Goal: Transaction & Acquisition: Purchase product/service

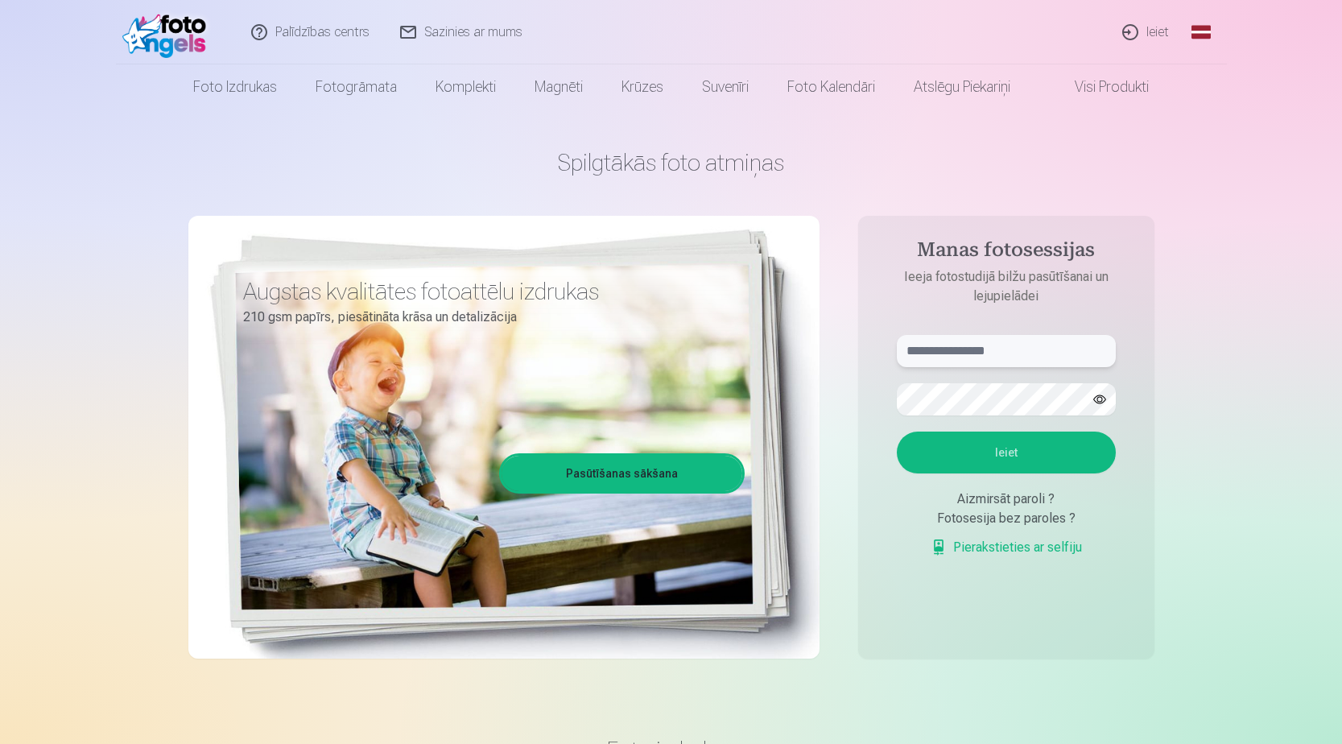
type input "**********"
click at [1154, 33] on link "Ieiet" at bounding box center [1146, 32] width 77 height 64
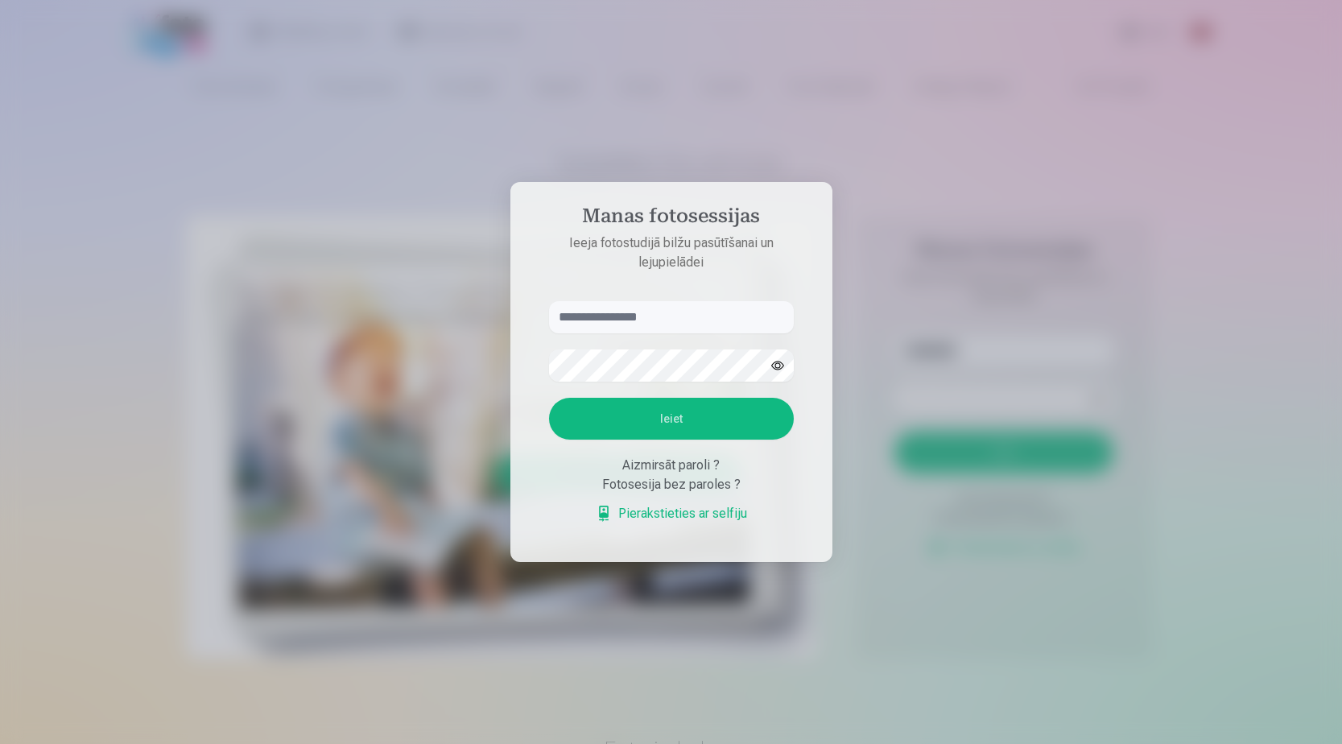
type input "**********"
click at [665, 427] on button "Ieiet" at bounding box center [673, 419] width 245 height 42
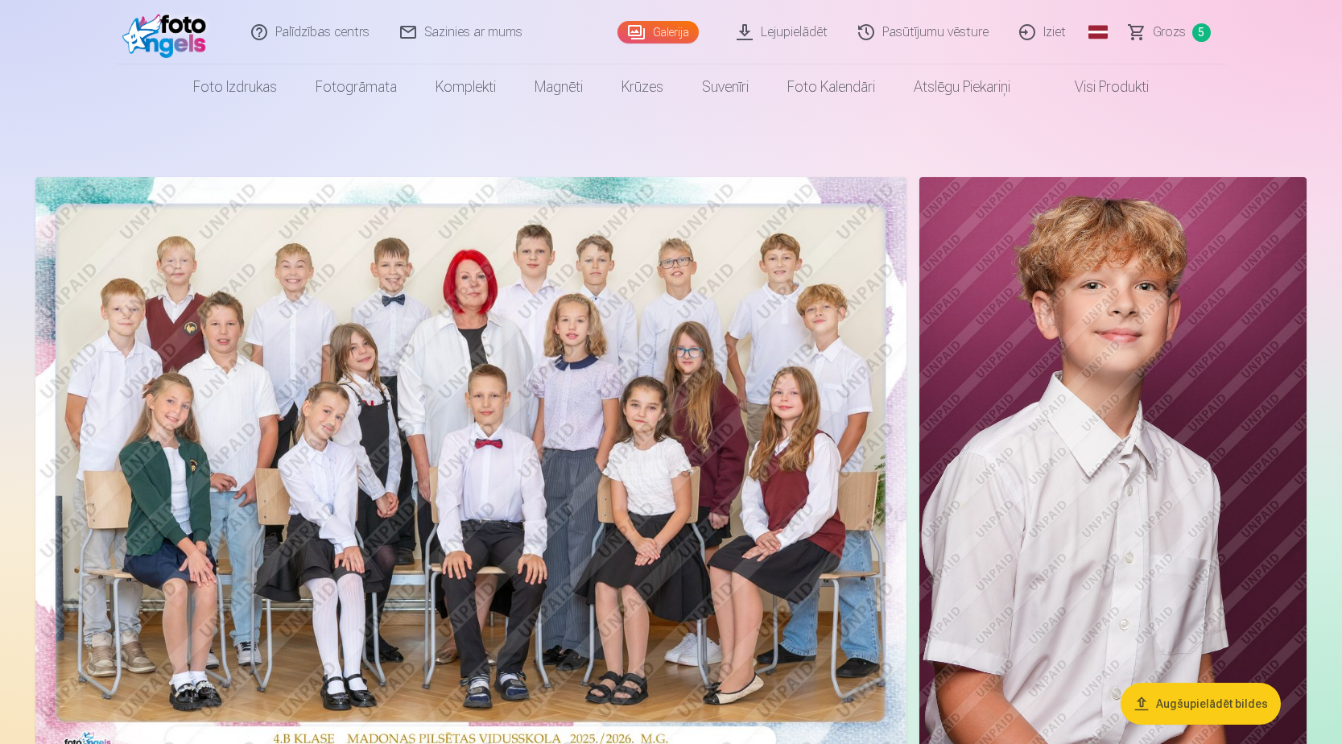
click at [1160, 30] on span "Grozs" at bounding box center [1169, 32] width 33 height 19
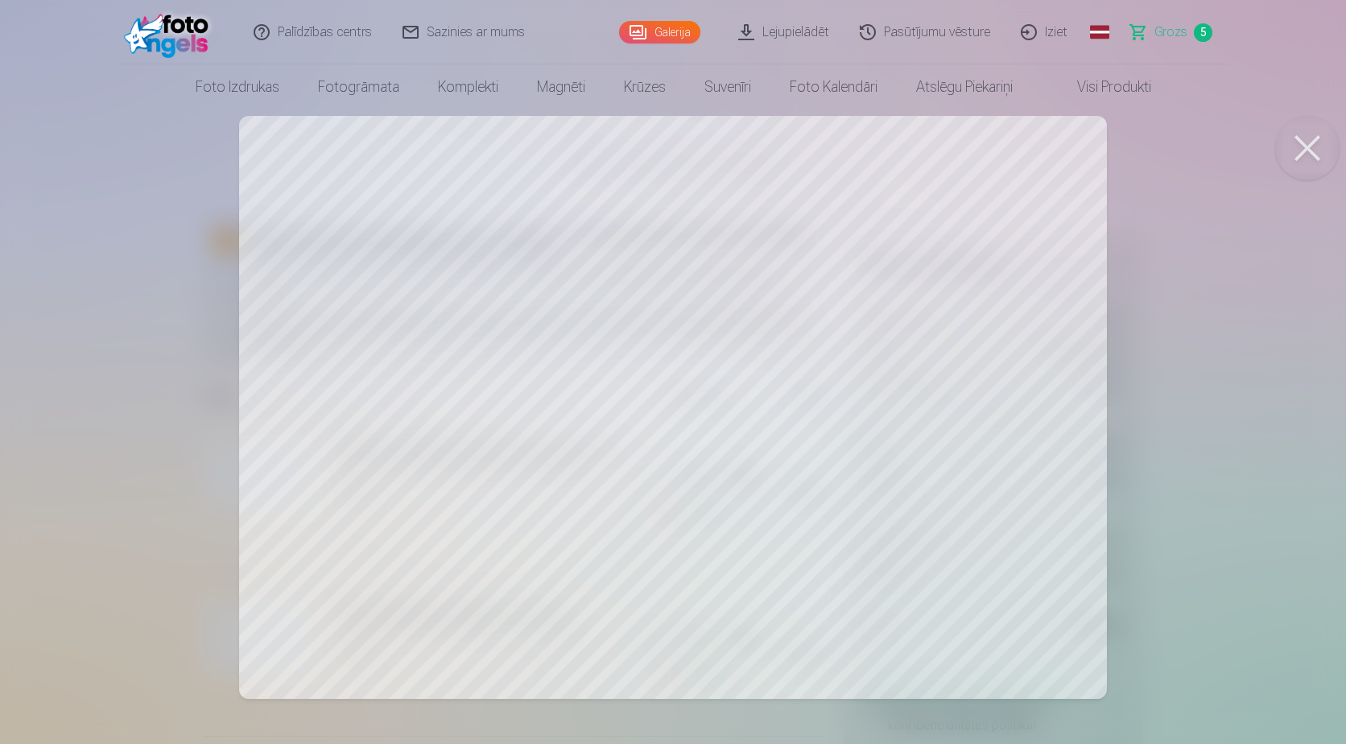
click at [1301, 145] on button at bounding box center [1307, 148] width 64 height 64
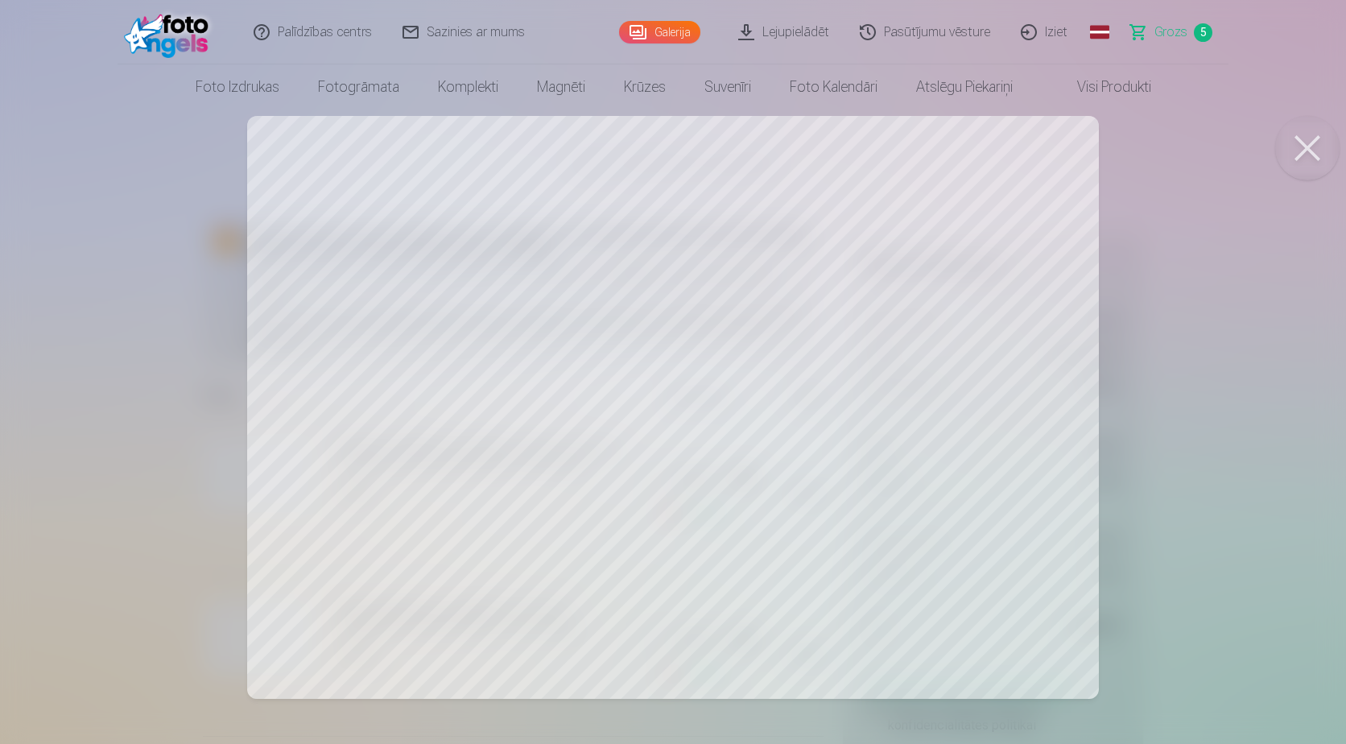
click at [1307, 150] on button at bounding box center [1307, 148] width 64 height 64
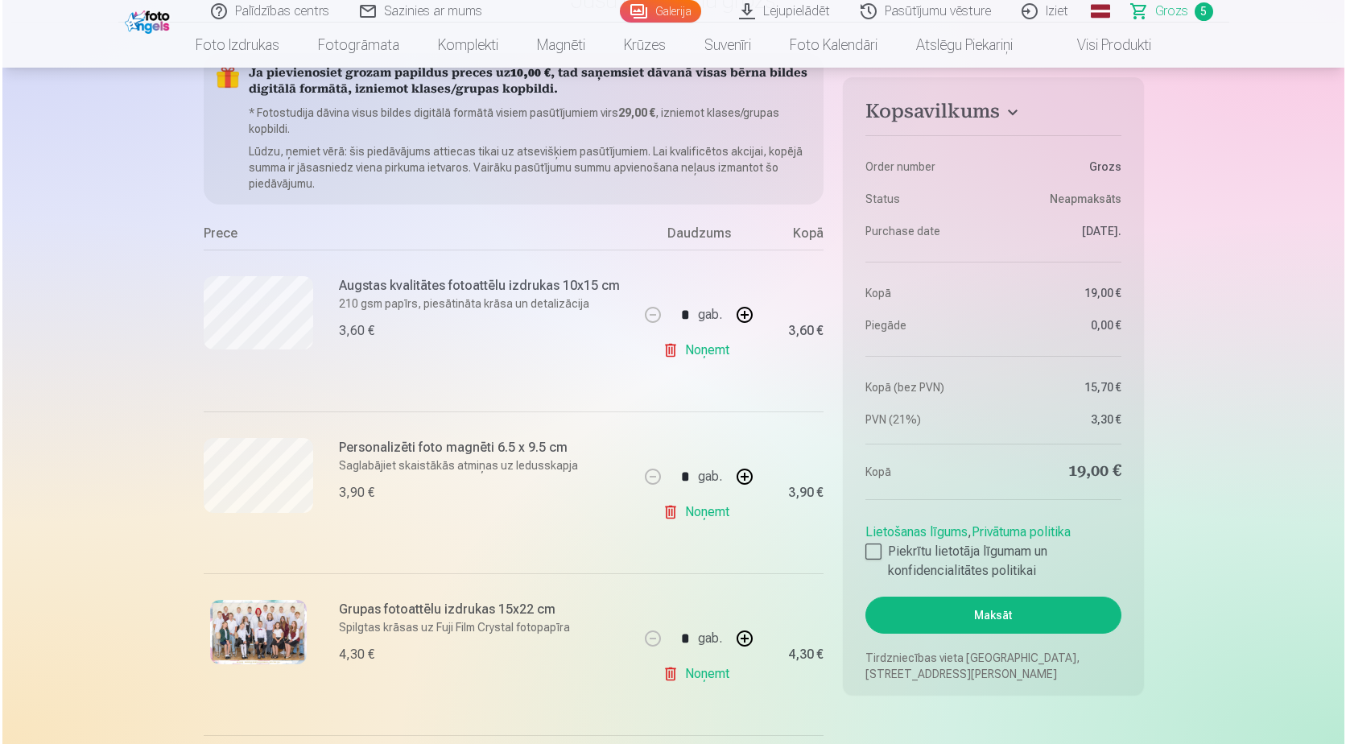
scroll to position [322, 0]
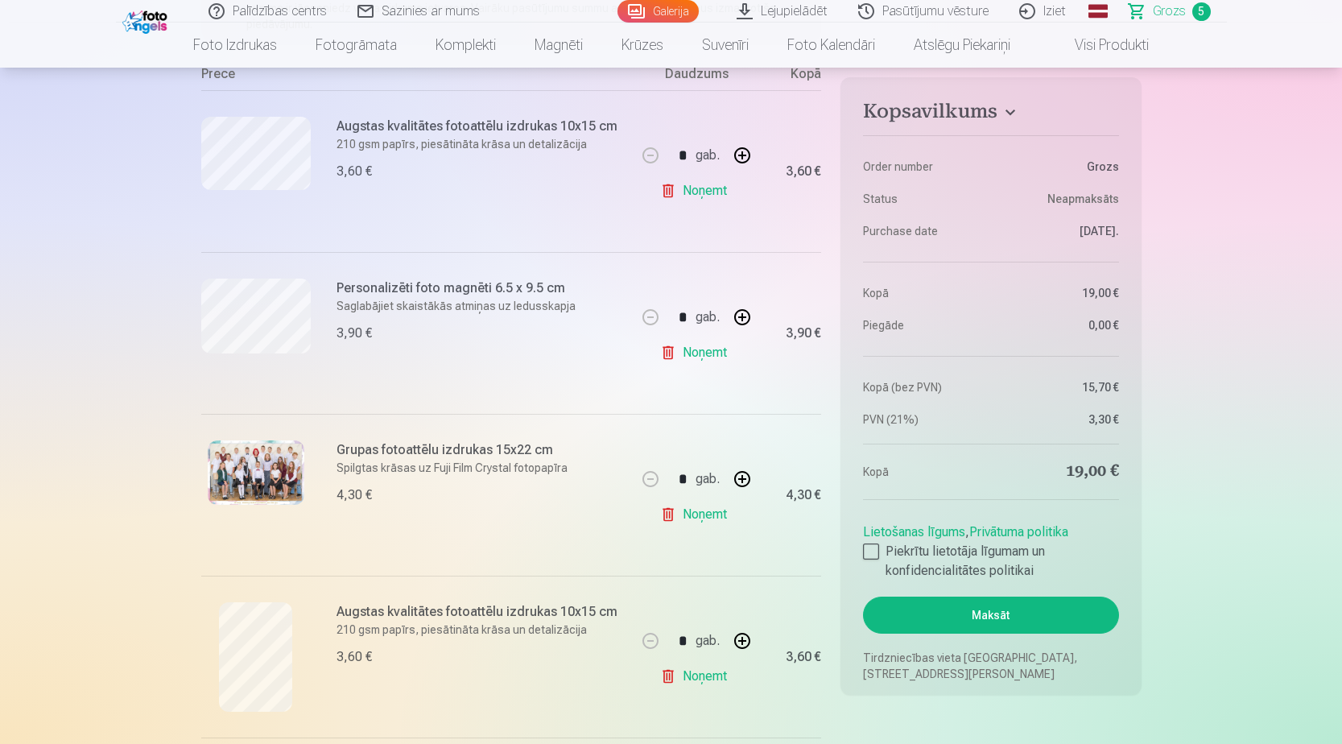
click at [246, 462] on img at bounding box center [256, 472] width 97 height 64
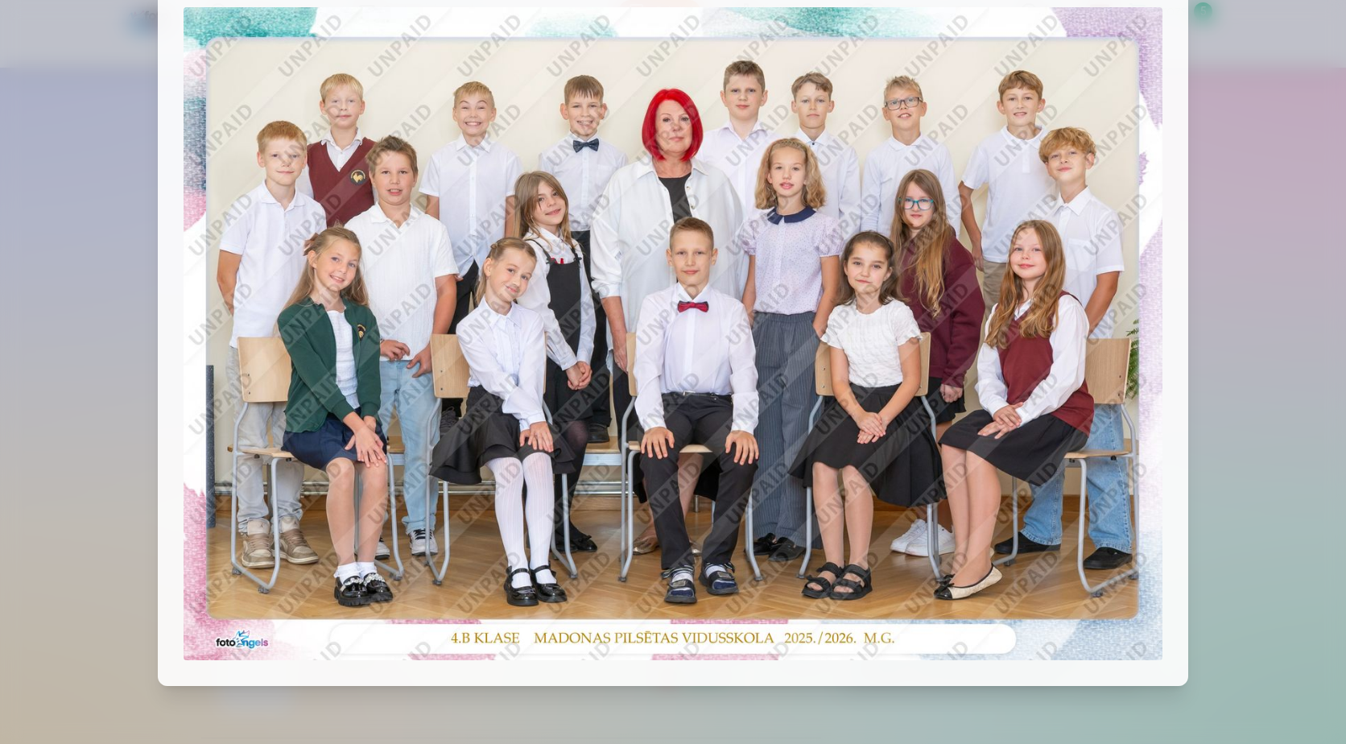
scroll to position [0, 0]
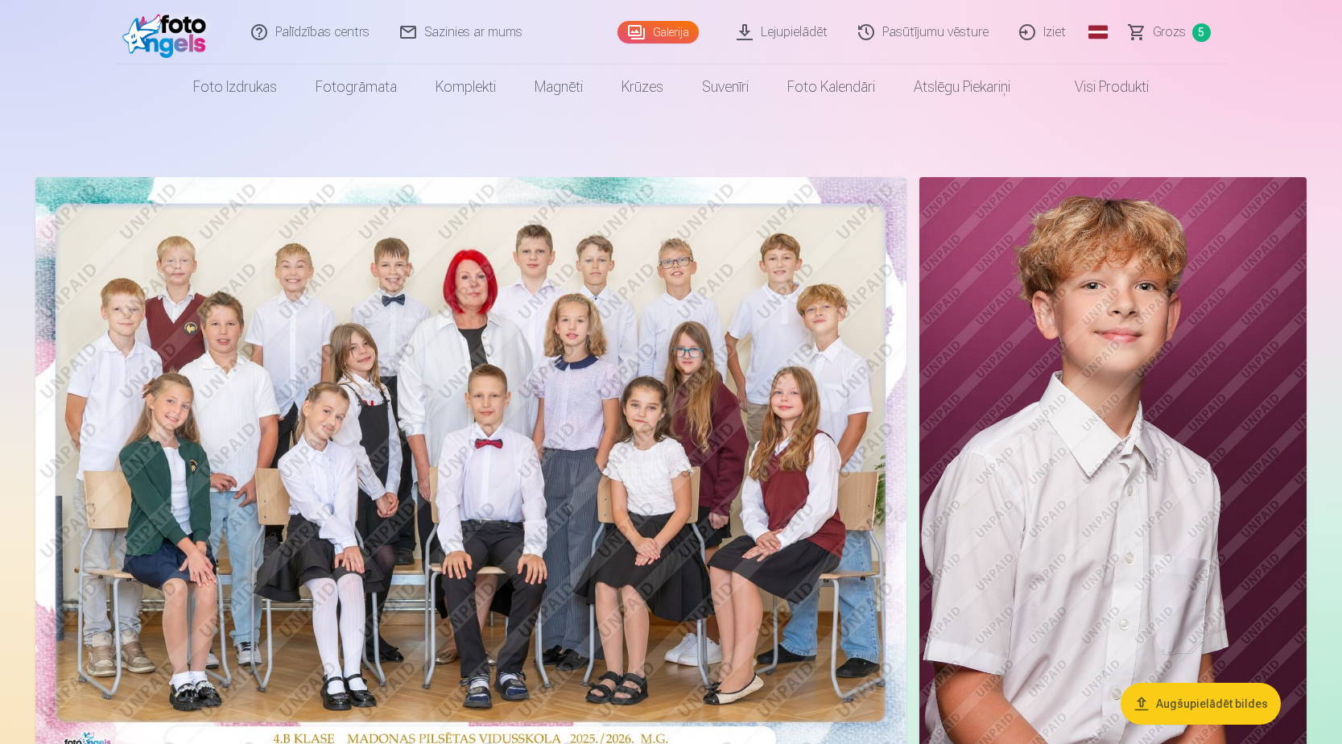
click at [1167, 31] on span "Grozs" at bounding box center [1169, 32] width 33 height 19
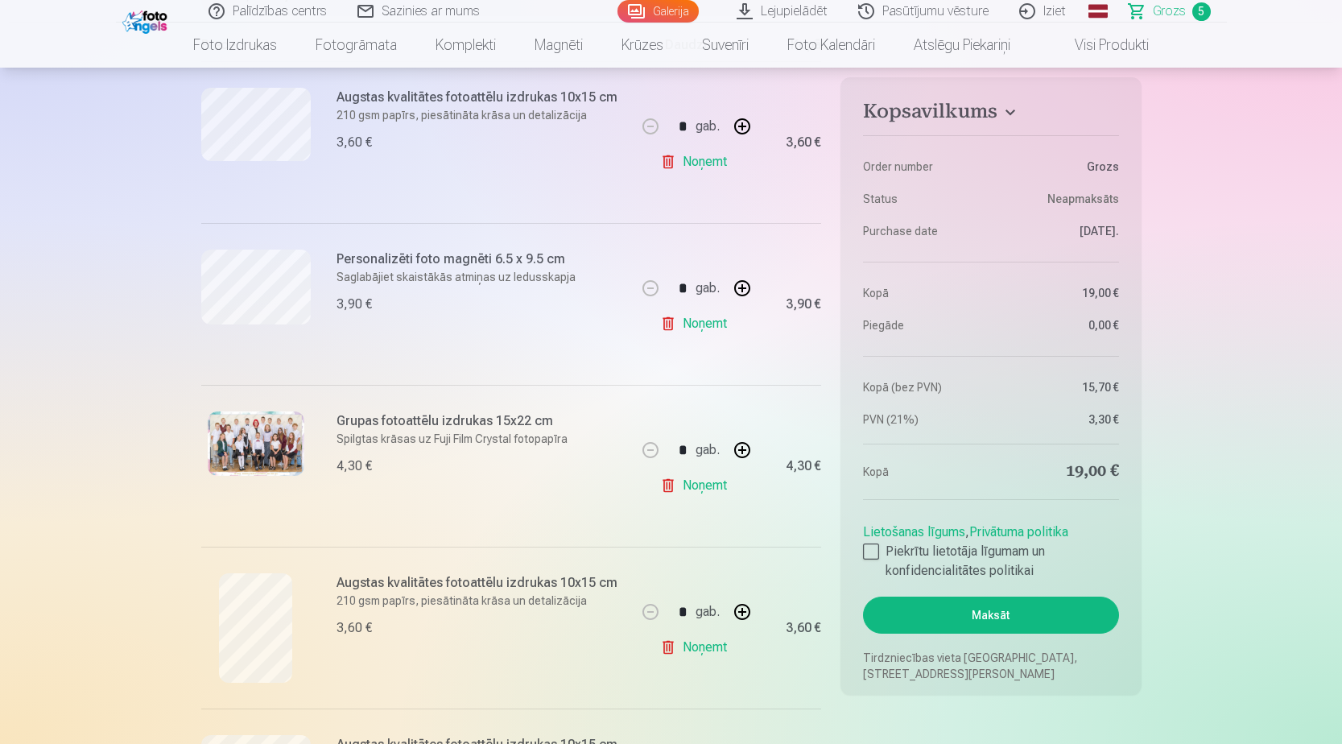
scroll to position [564, 0]
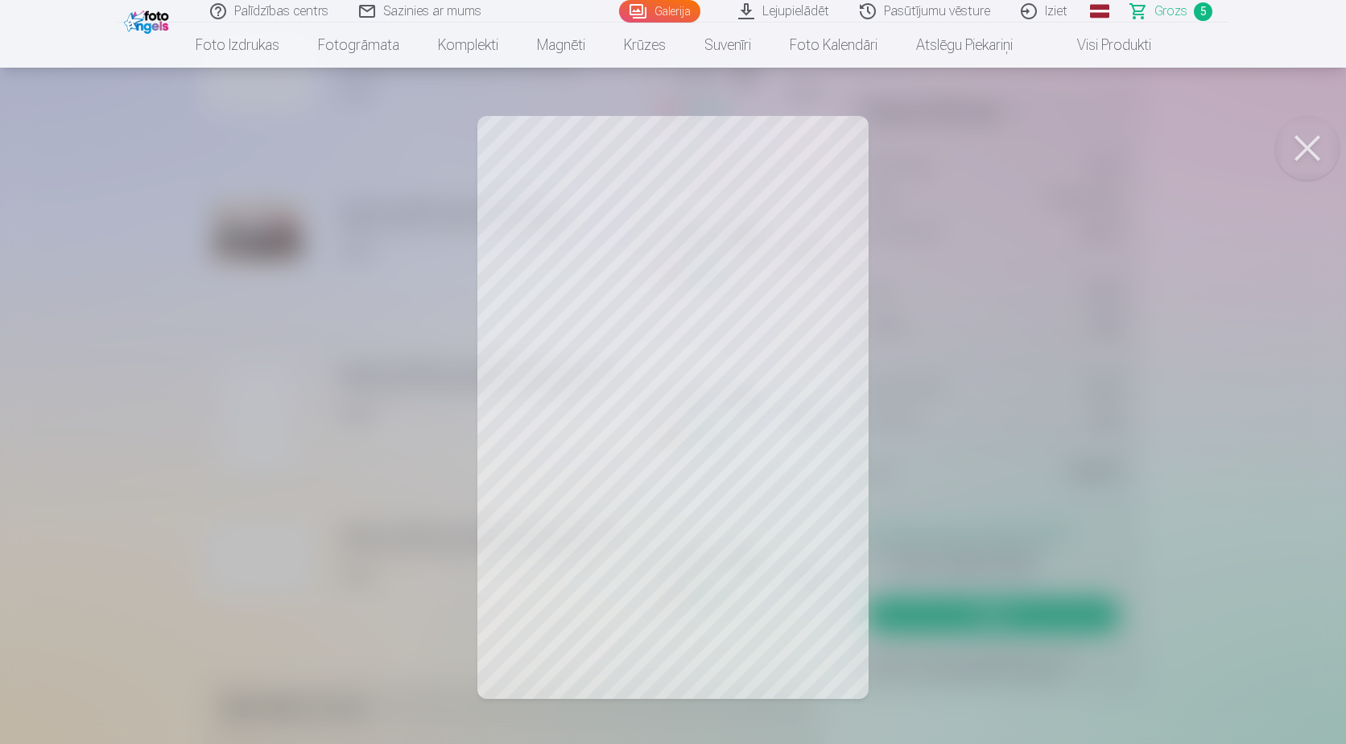
click at [1309, 151] on button at bounding box center [1307, 148] width 64 height 64
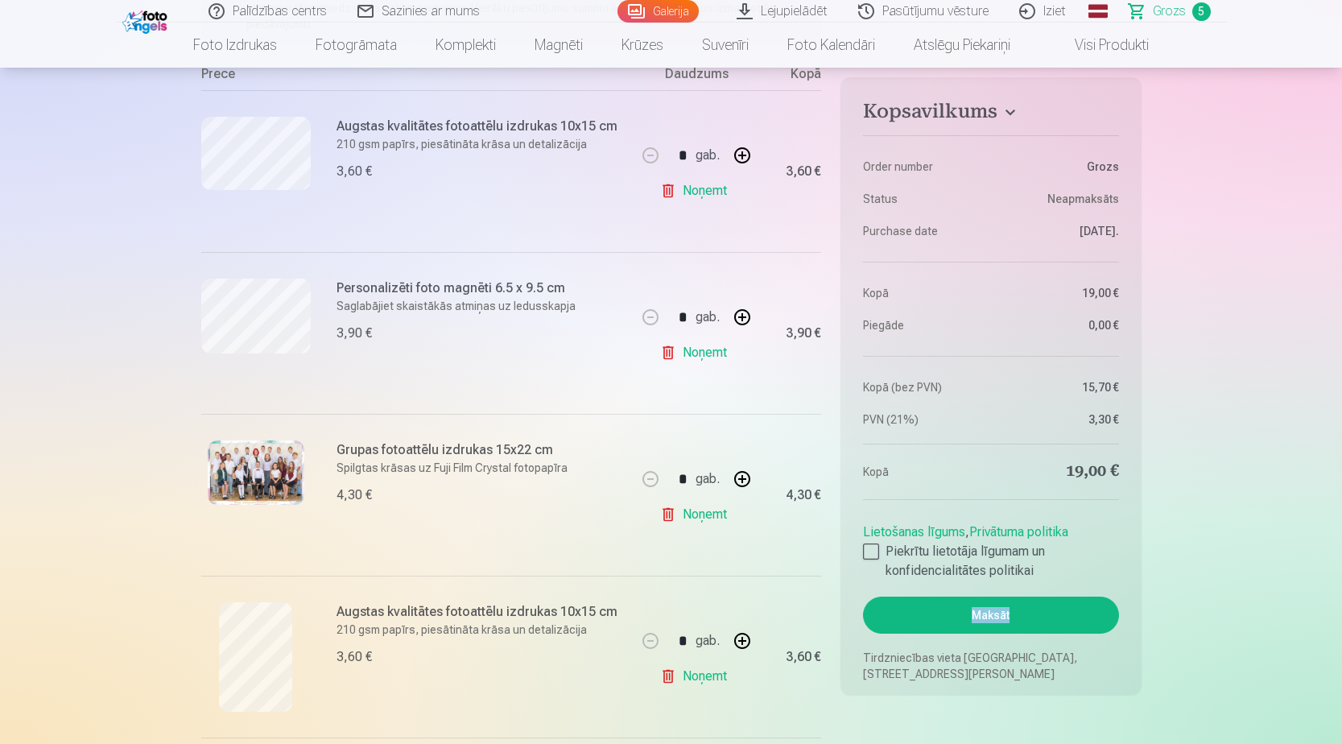
scroll to position [483, 0]
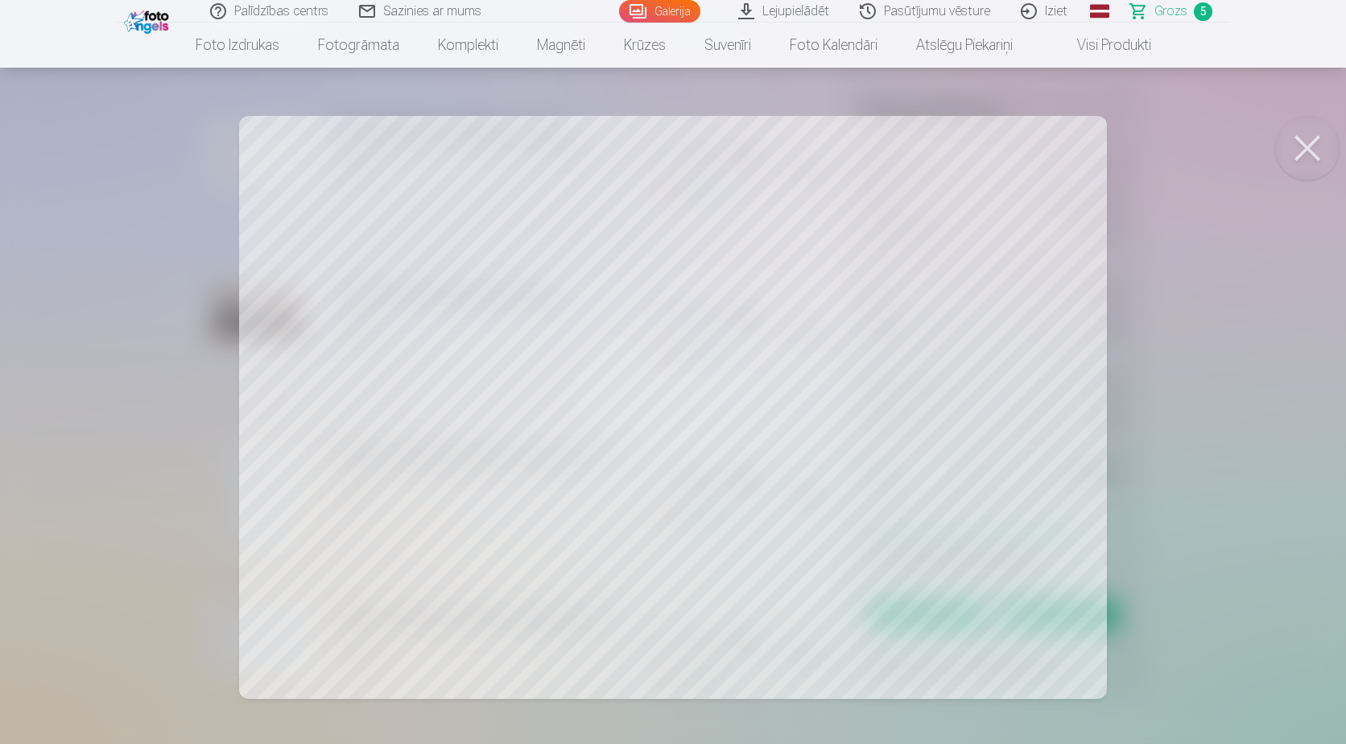
click at [1320, 151] on button at bounding box center [1307, 148] width 64 height 64
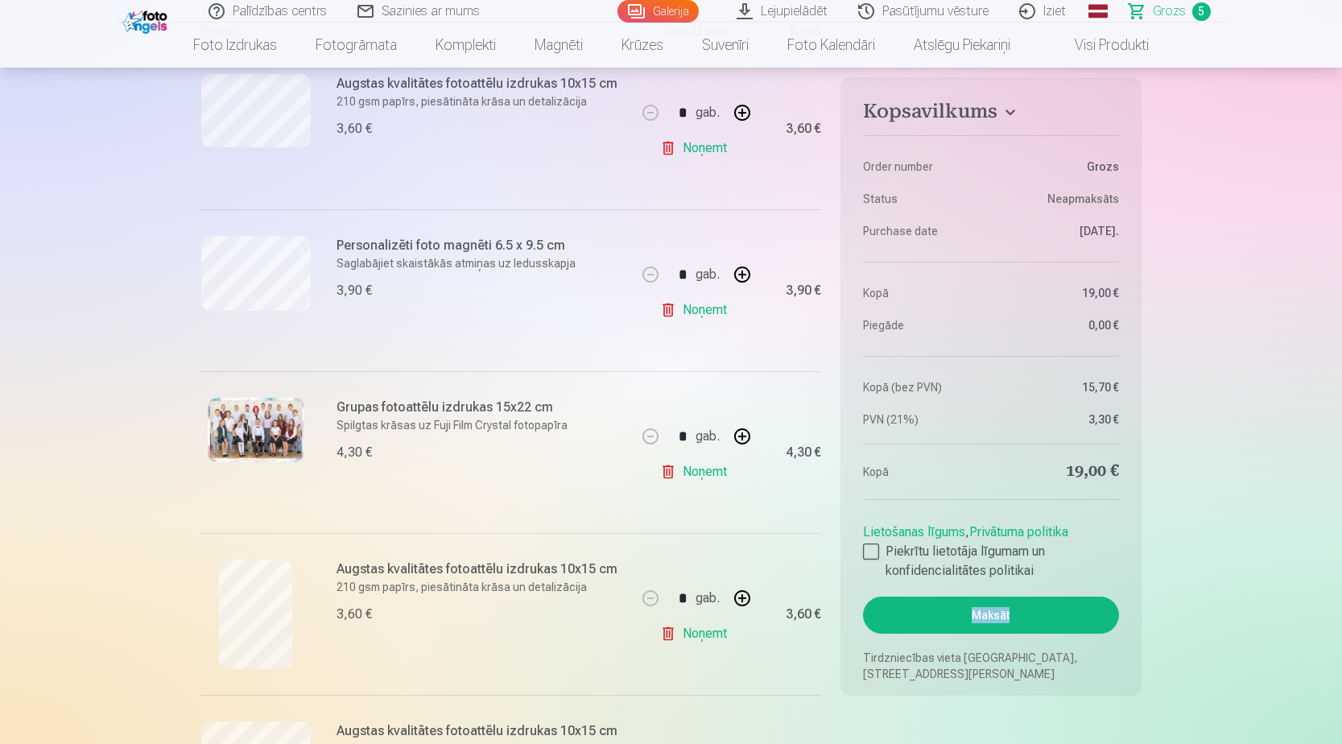
scroll to position [161, 0]
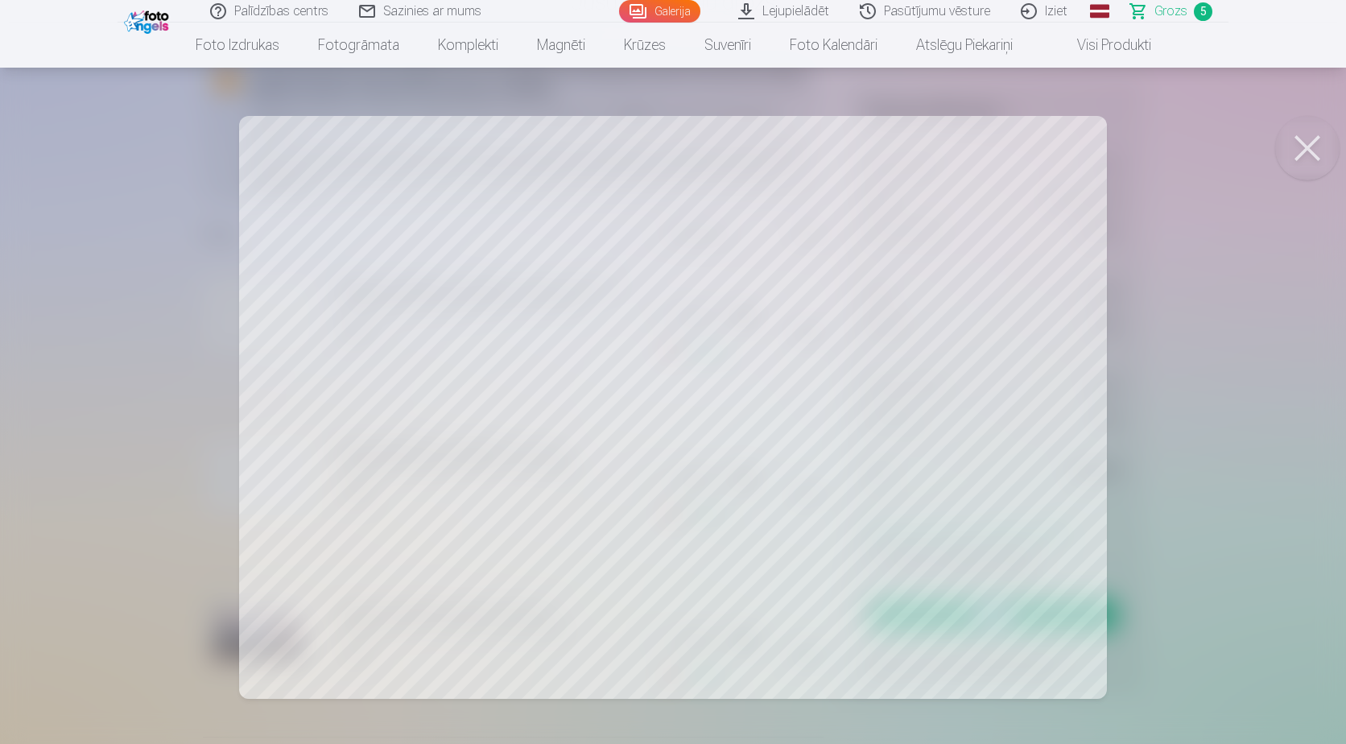
click at [1320, 155] on button at bounding box center [1307, 148] width 64 height 64
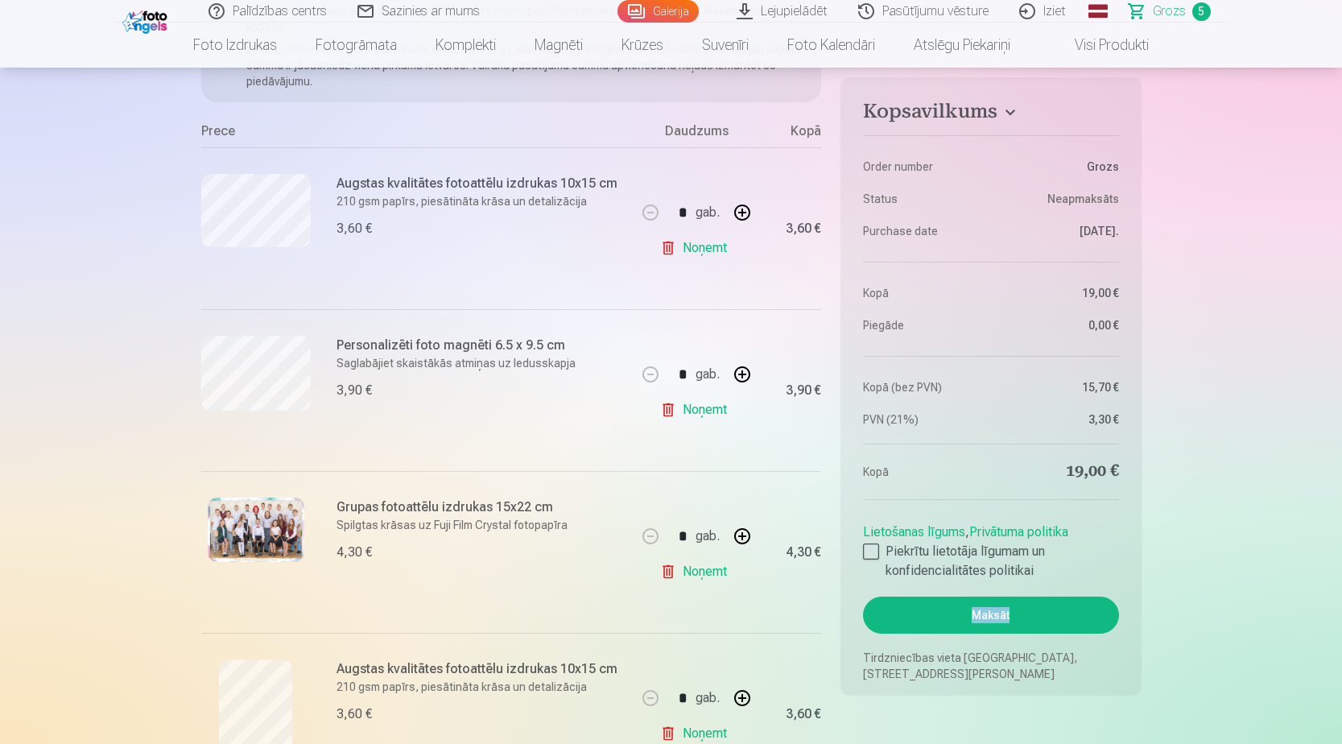
scroll to position [483, 0]
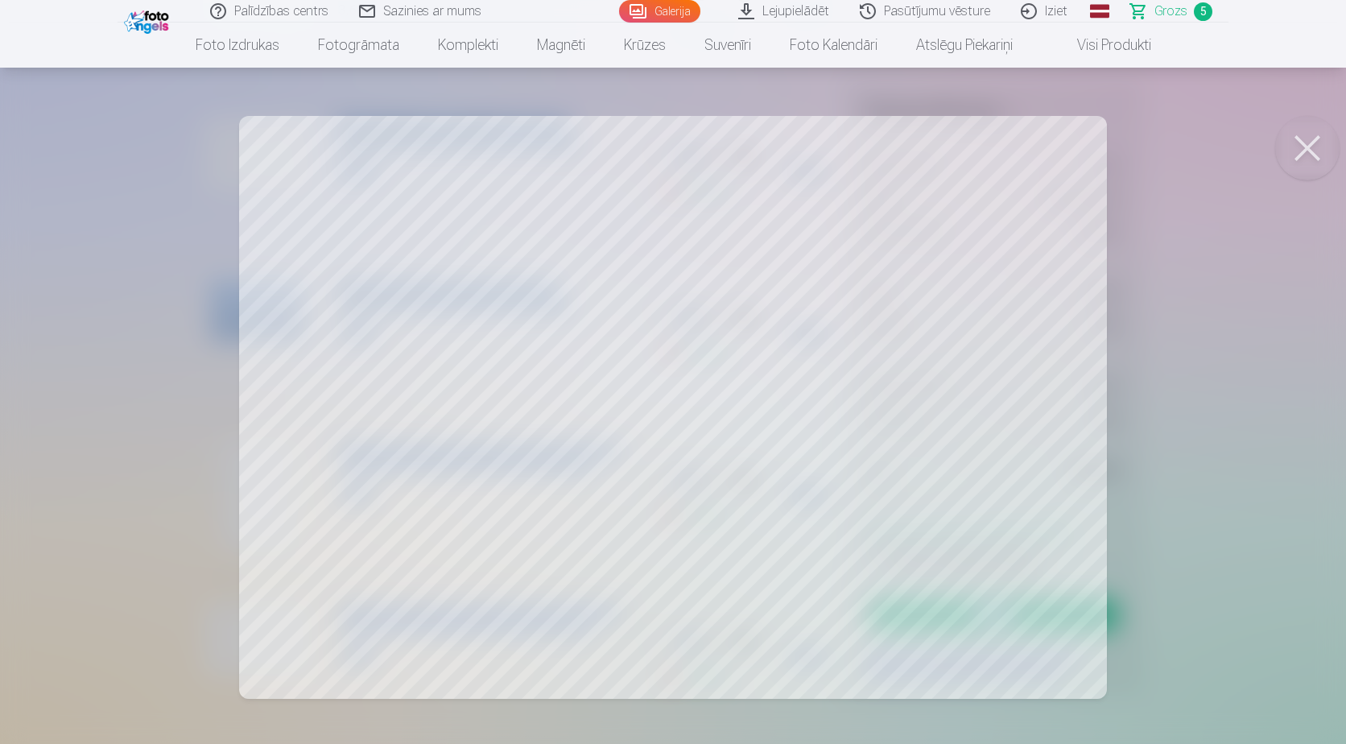
click at [1310, 155] on button at bounding box center [1307, 148] width 64 height 64
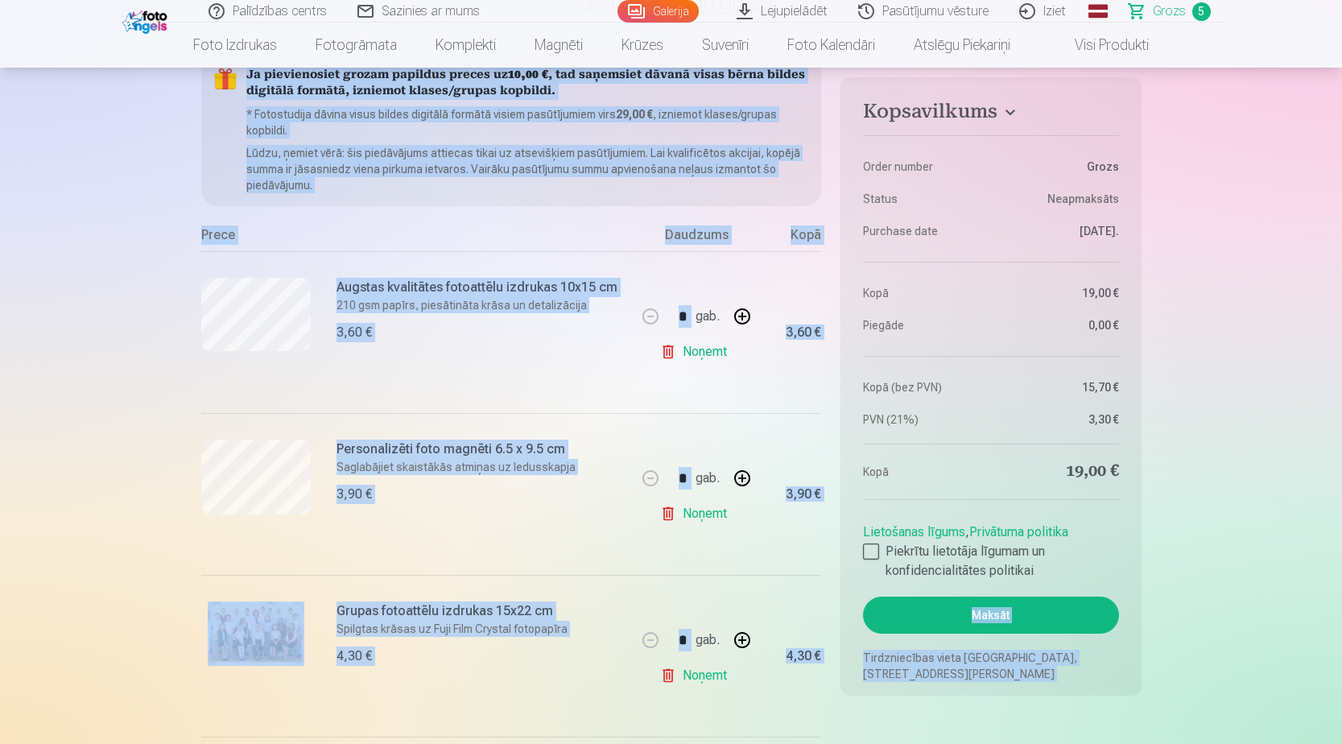
scroll to position [81, 0]
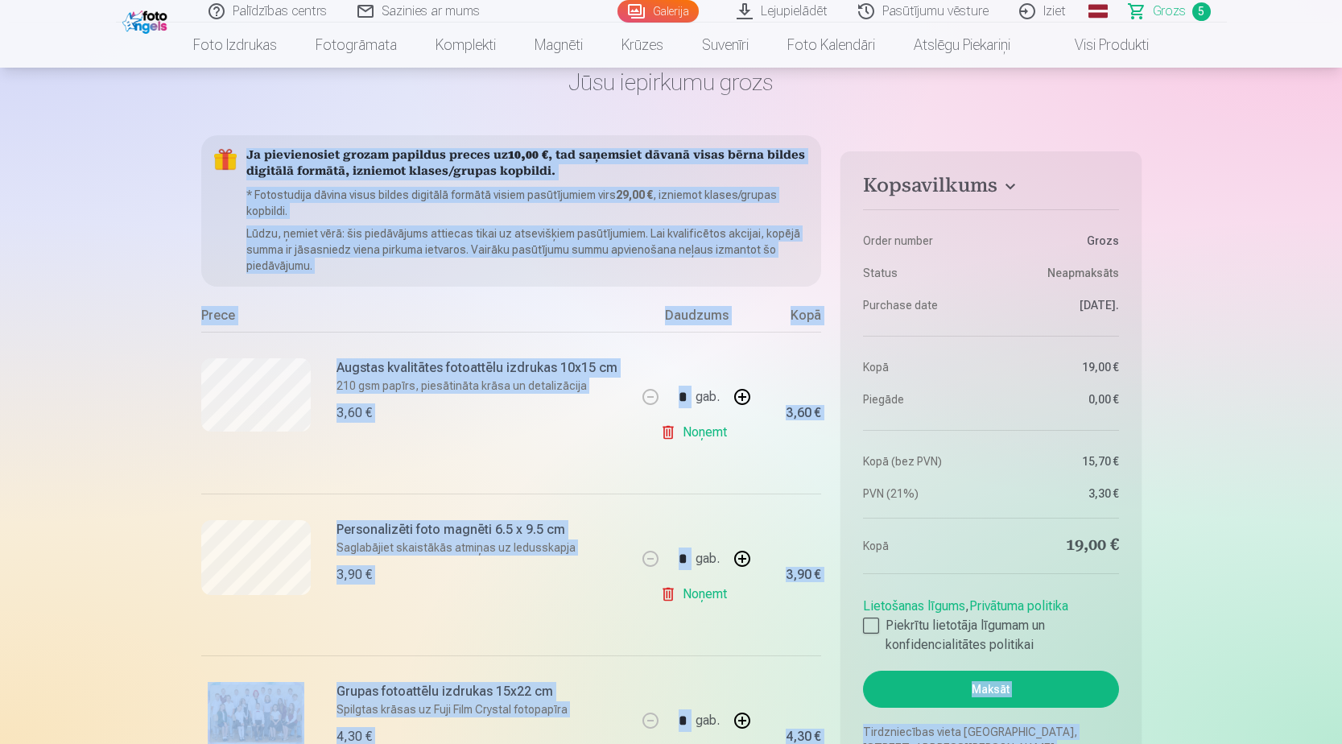
click at [454, 301] on div "Ja pievienosiet grozam papildus preces uz 10,00 € , tad saņemsiet dāvanā visas …" at bounding box center [511, 638] width 621 height 1006
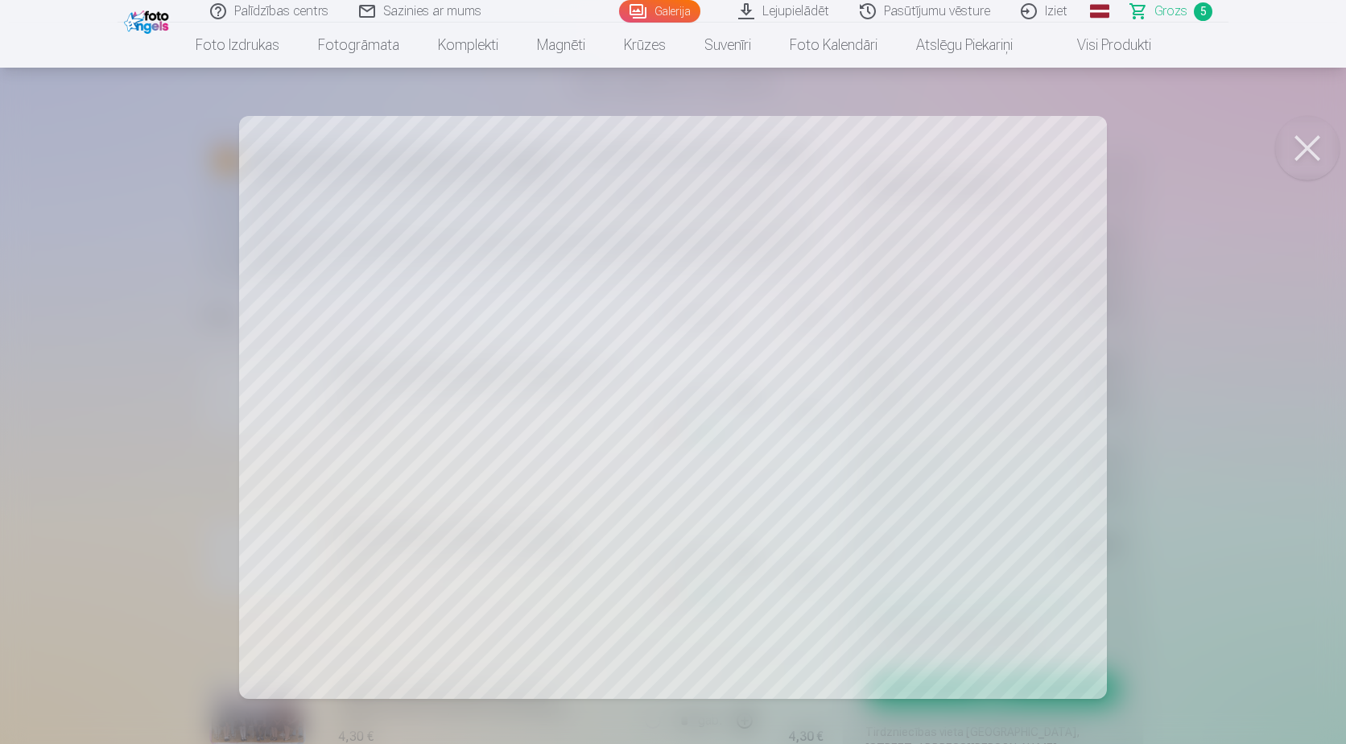
click at [1307, 143] on button at bounding box center [1307, 148] width 64 height 64
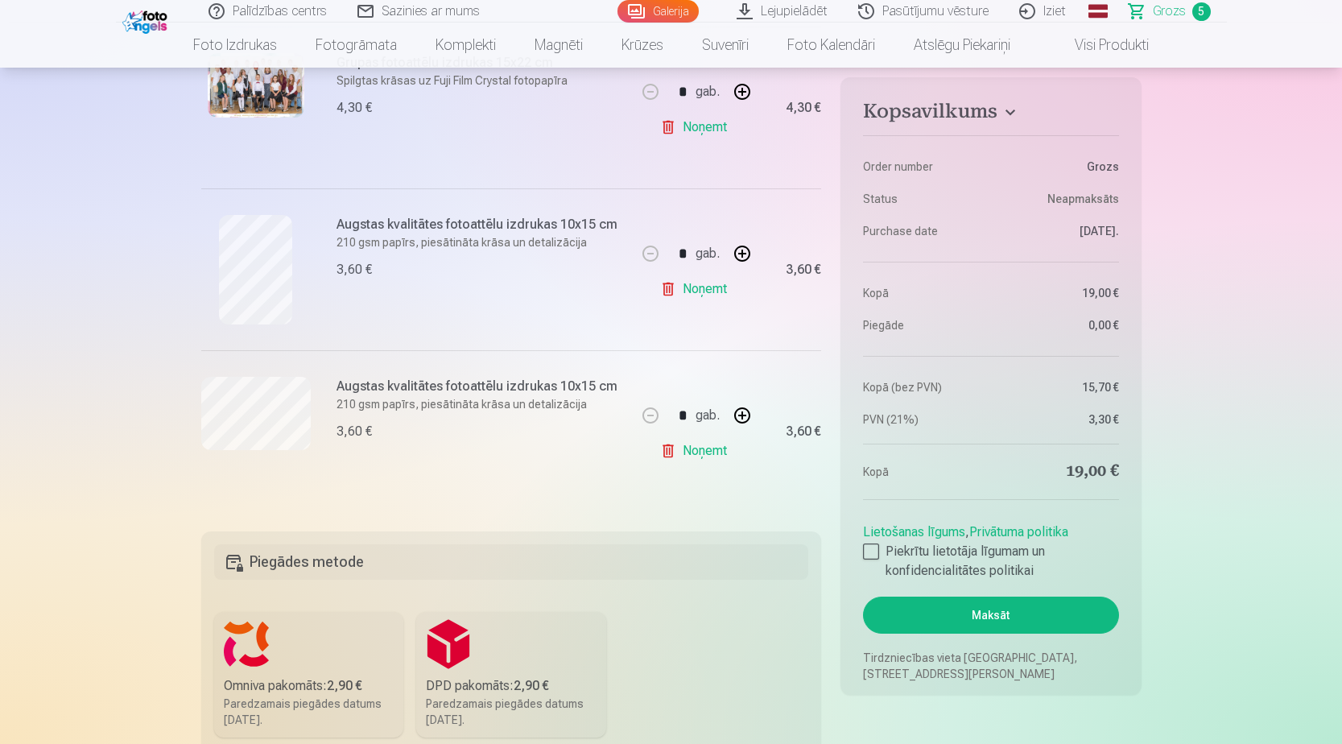
scroll to position [725, 0]
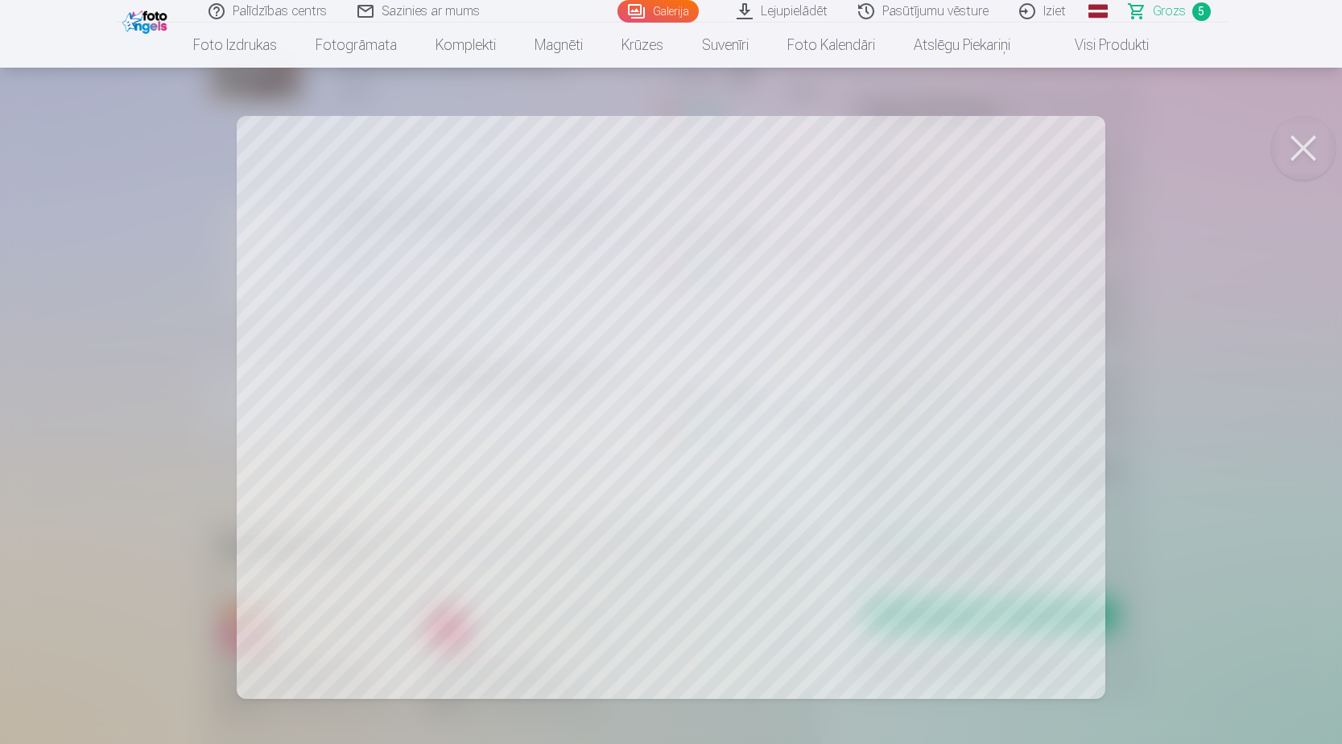
click at [233, 406] on div at bounding box center [671, 372] width 1342 height 744
click at [1303, 151] on button at bounding box center [1307, 148] width 64 height 64
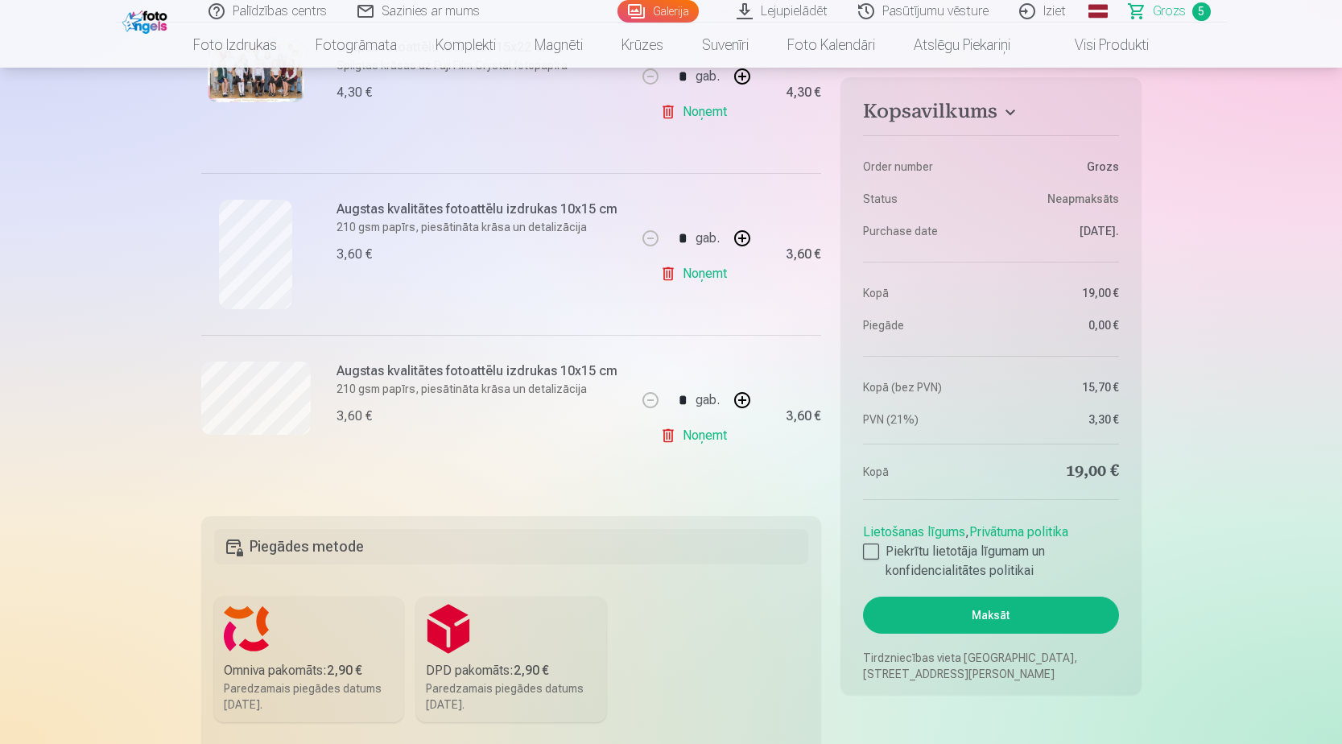
click at [700, 440] on link "Noņemt" at bounding box center [696, 435] width 73 height 32
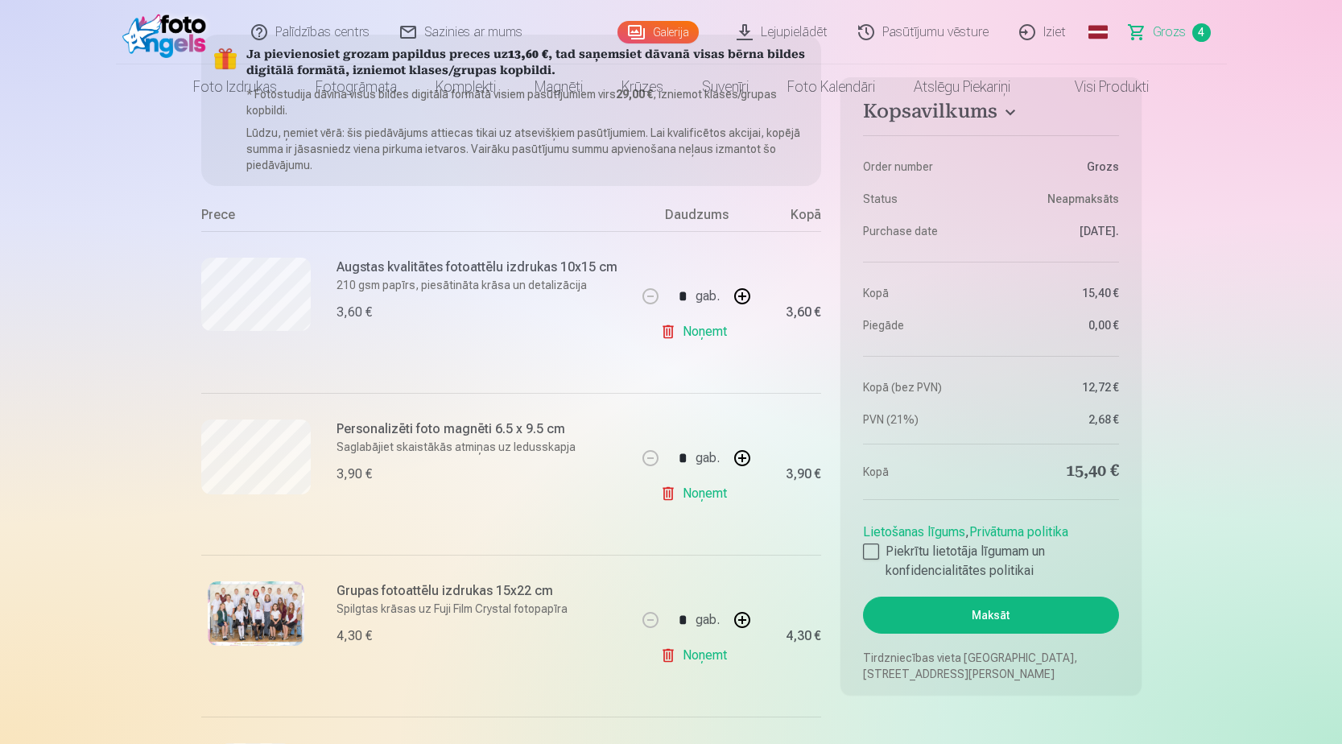
scroll to position [0, 0]
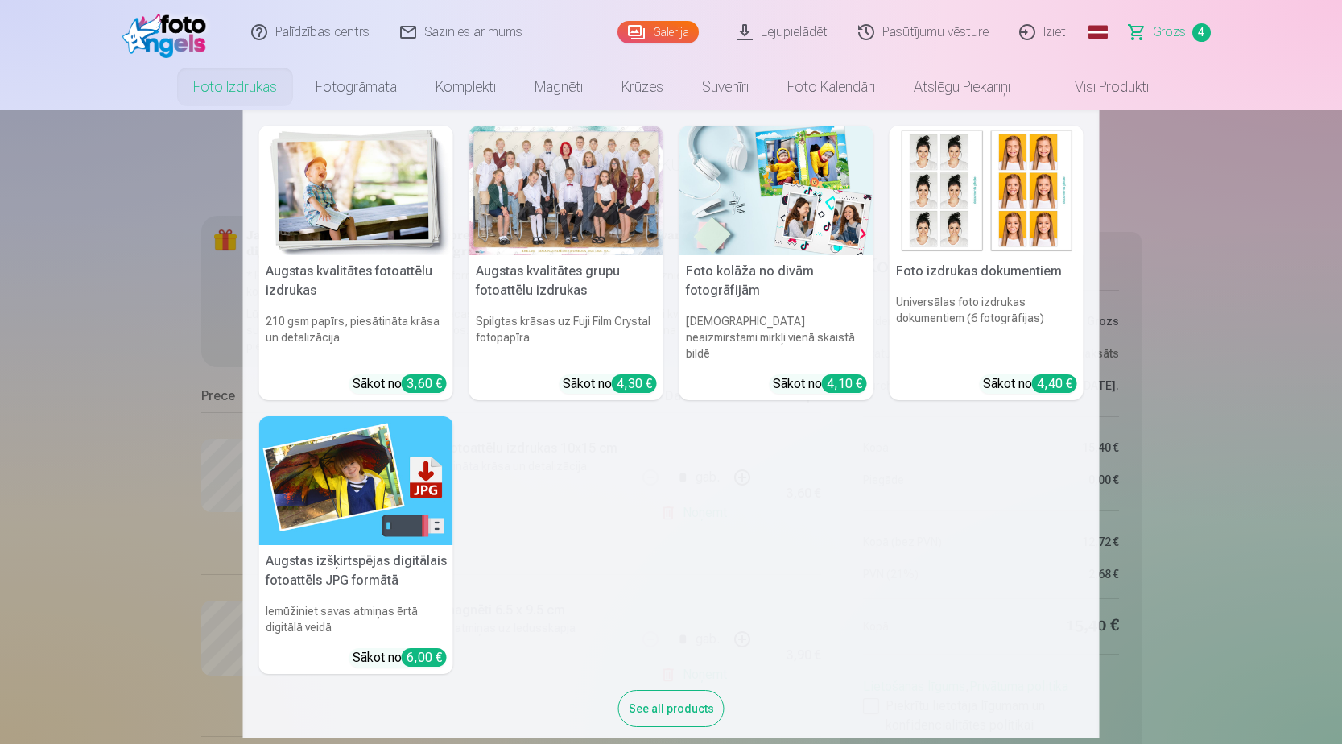
click at [575, 189] on div at bounding box center [566, 191] width 194 height 130
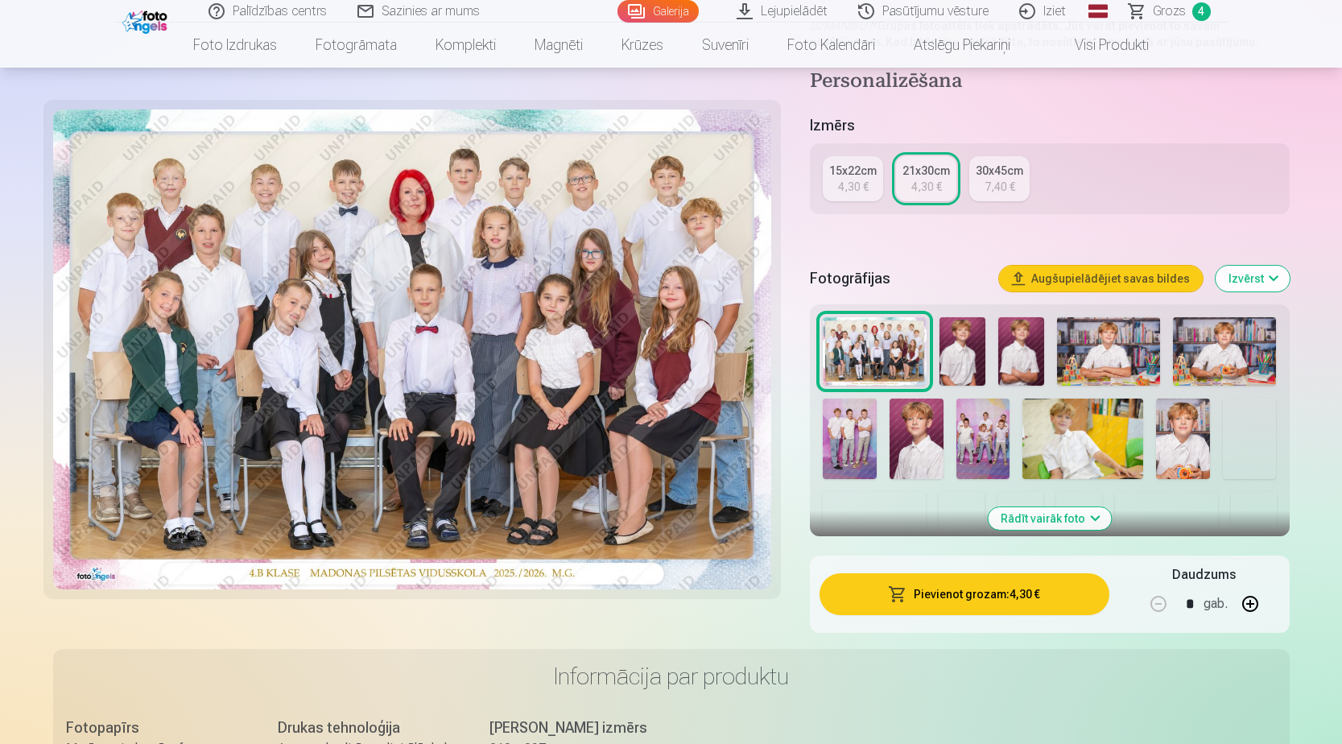
scroll to position [403, 0]
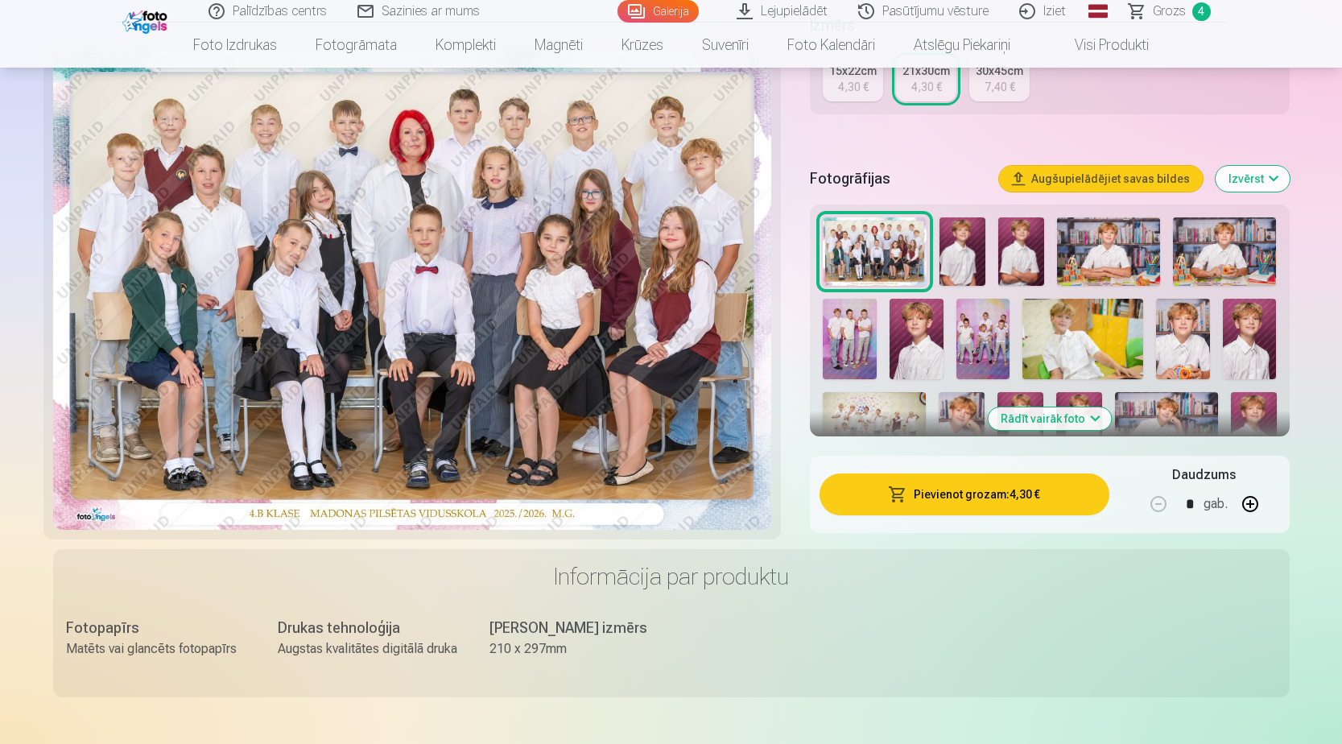
click at [1065, 340] on img at bounding box center [1082, 339] width 121 height 81
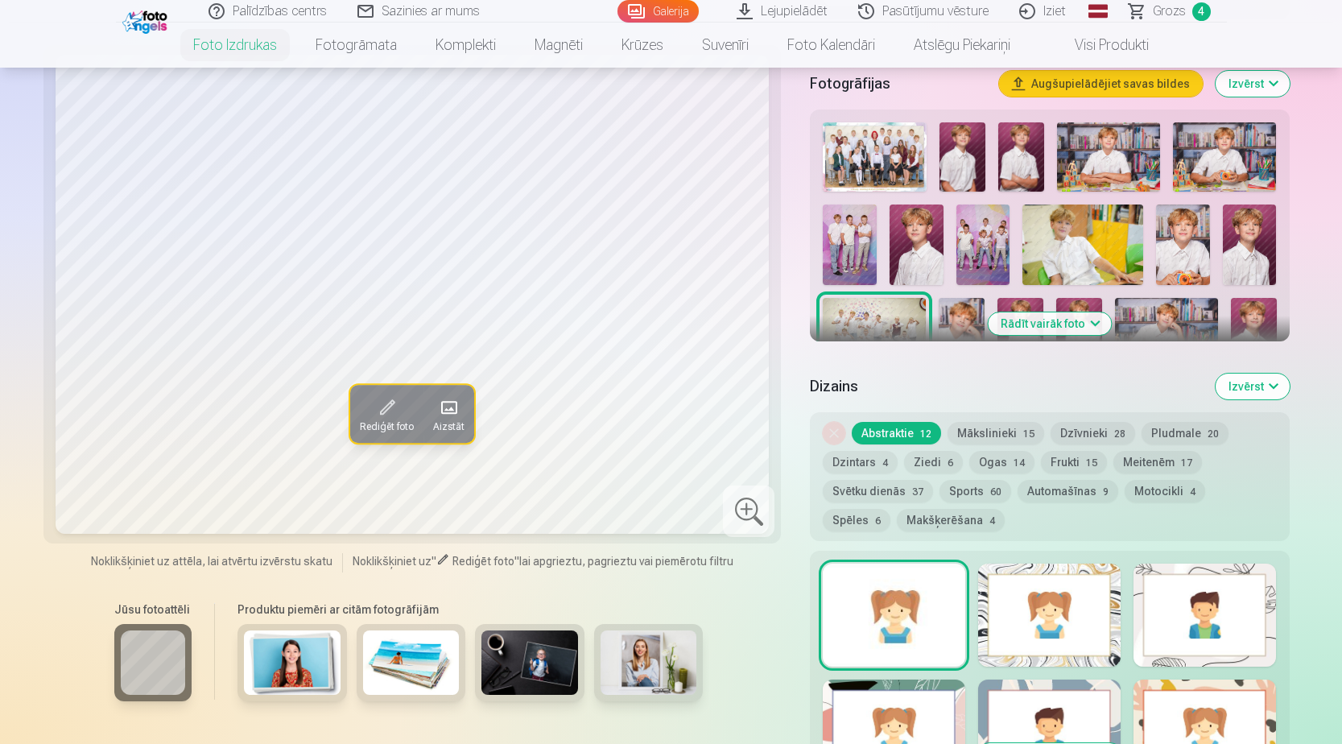
scroll to position [403, 0]
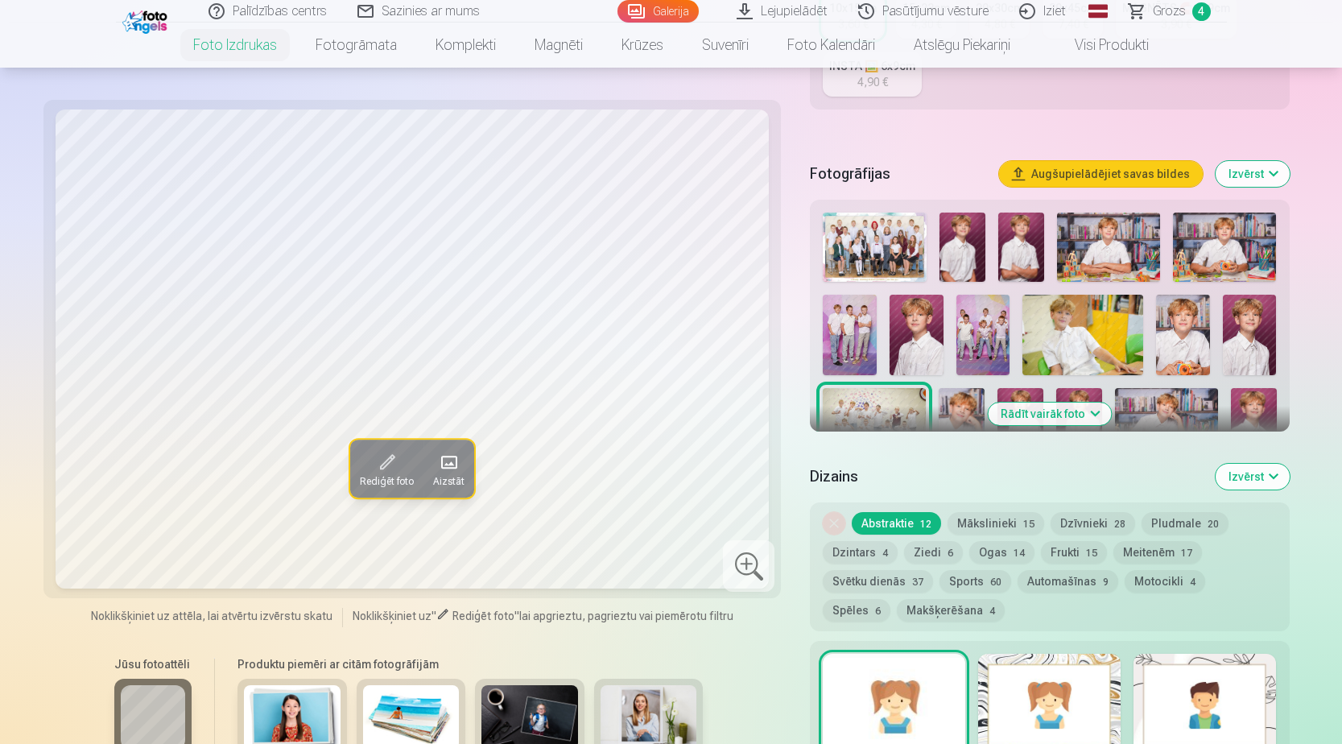
click at [1093, 321] on img at bounding box center [1082, 335] width 121 height 81
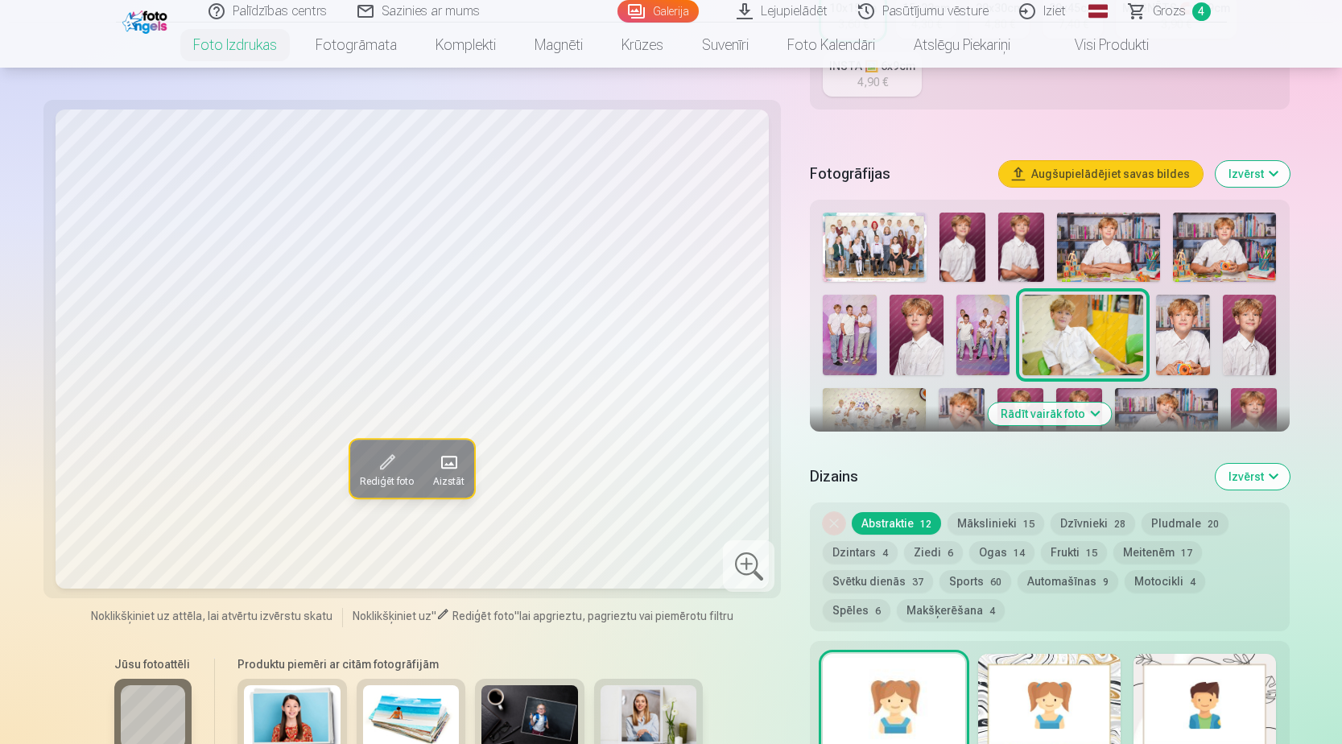
click at [966, 259] on img at bounding box center [963, 247] width 46 height 69
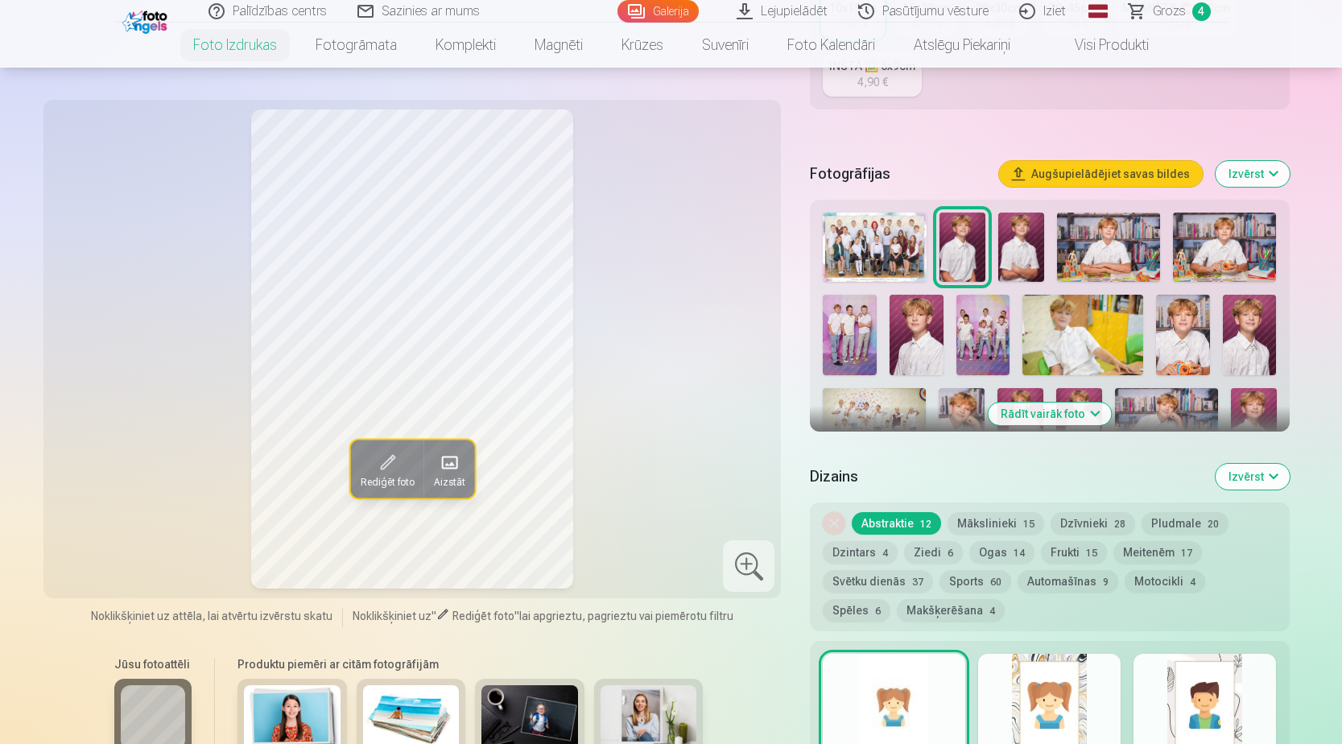
click at [1014, 256] on img at bounding box center [1021, 247] width 46 height 69
click at [920, 342] on img at bounding box center [917, 335] width 54 height 81
click at [1080, 319] on img at bounding box center [1082, 335] width 121 height 81
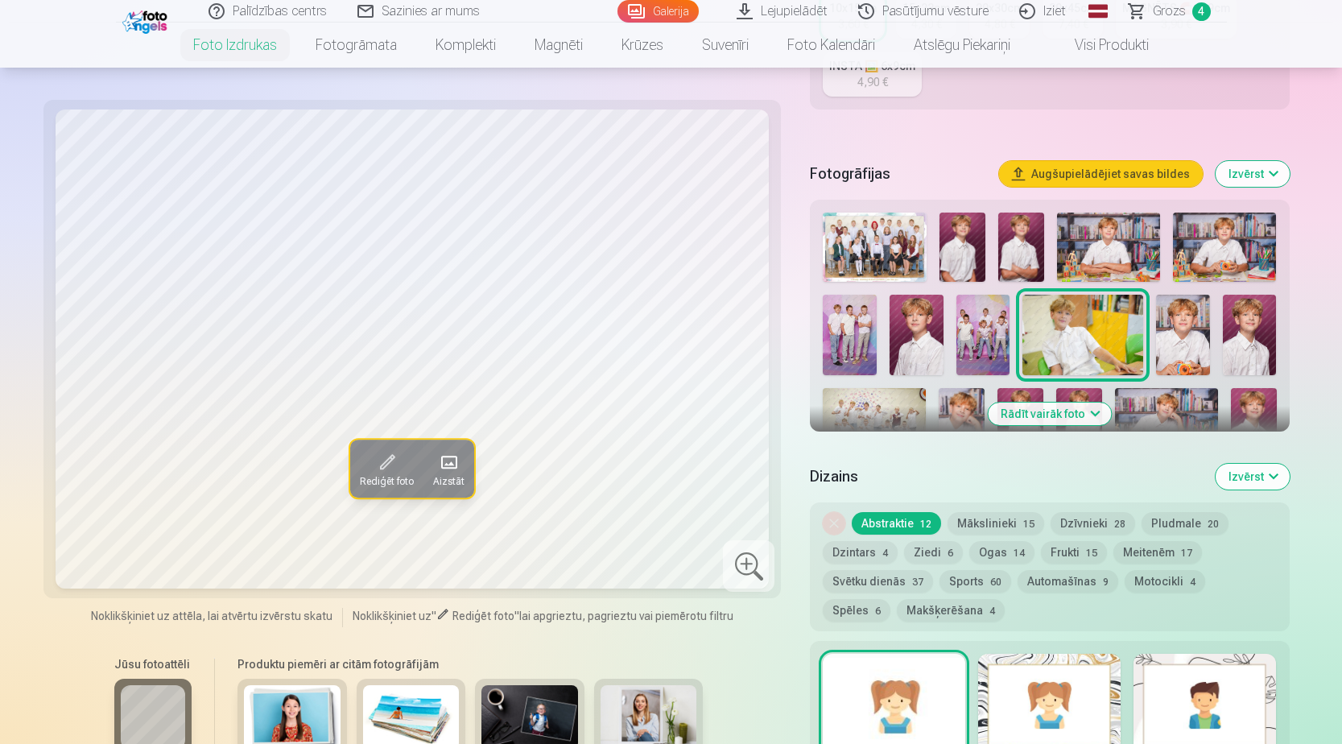
click at [1212, 343] on div at bounding box center [1049, 373] width 466 height 334
click at [1202, 345] on img at bounding box center [1183, 335] width 54 height 81
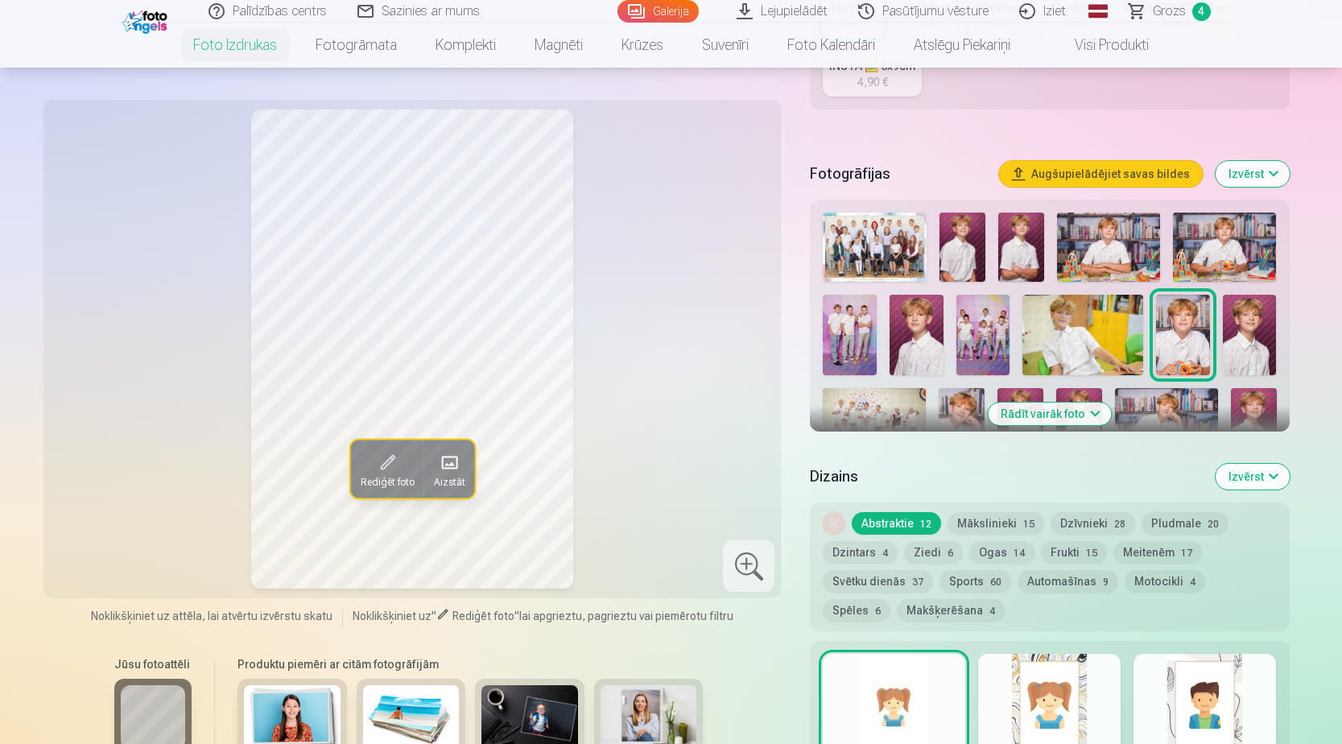
click at [1235, 345] on img at bounding box center [1250, 335] width 54 height 81
click at [970, 412] on img at bounding box center [962, 422] width 46 height 68
click at [1252, 396] on img at bounding box center [1254, 422] width 46 height 68
click at [1079, 346] on img at bounding box center [1082, 335] width 121 height 81
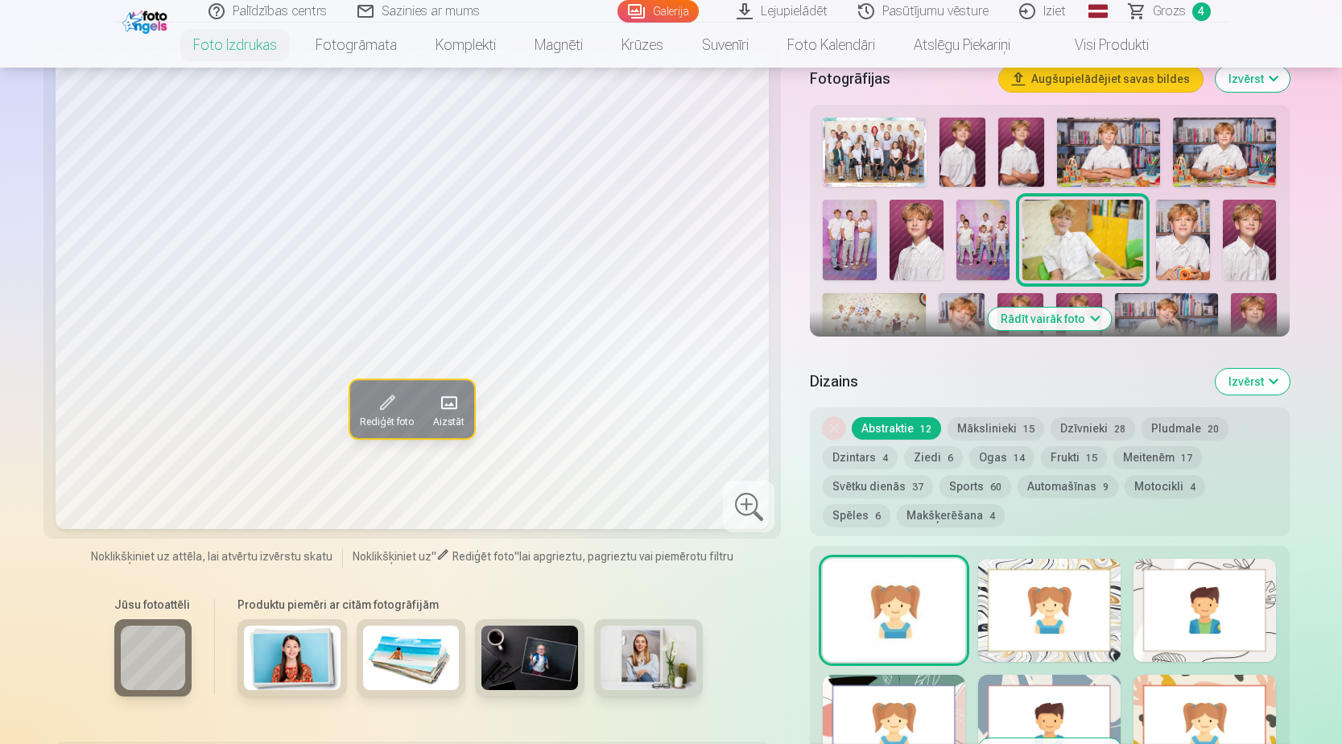
scroll to position [644, 0]
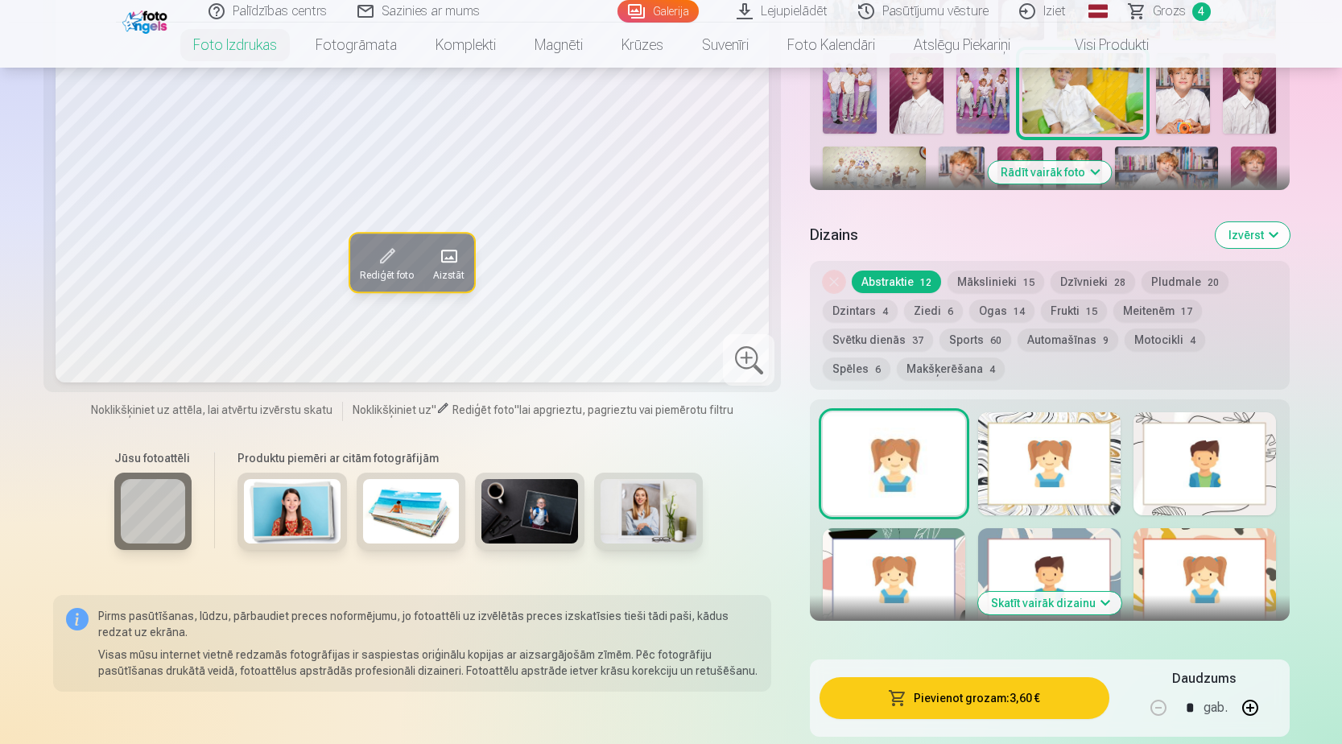
click at [1055, 473] on div at bounding box center [1049, 463] width 143 height 103
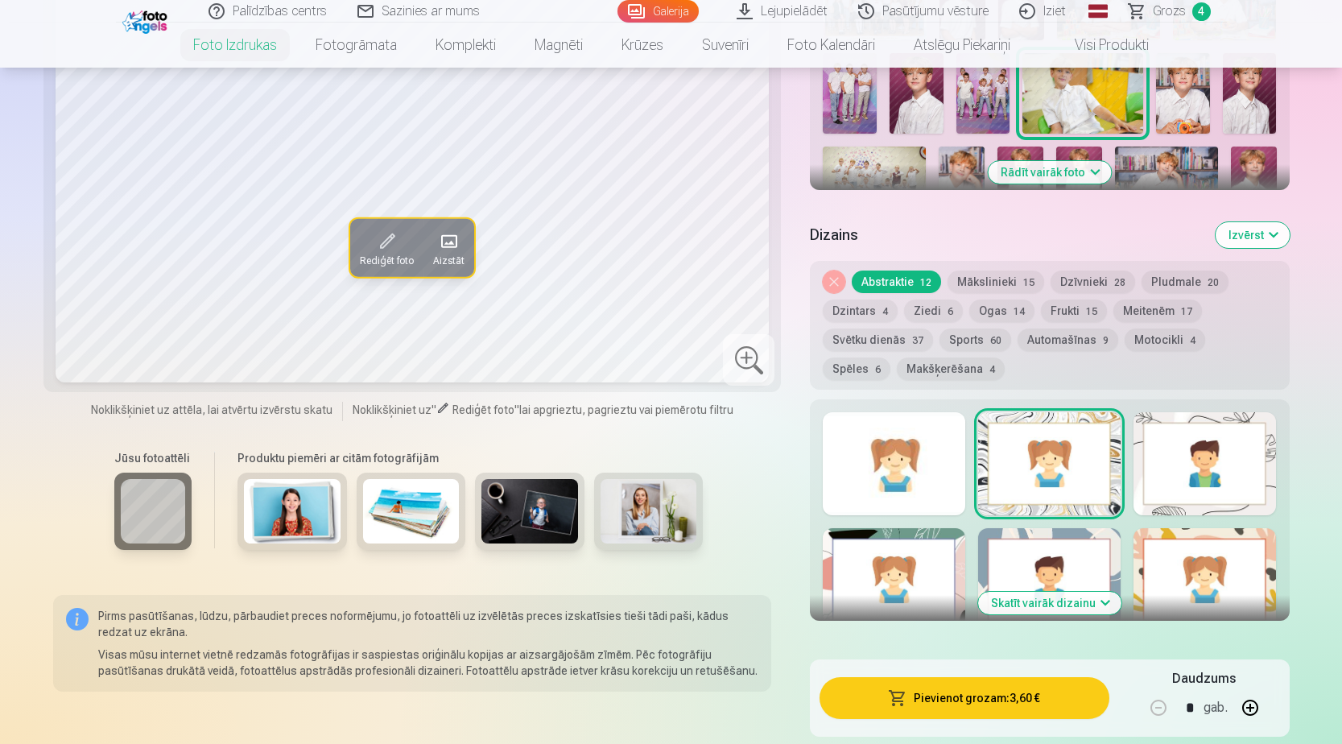
click at [1174, 482] on div at bounding box center [1205, 463] width 143 height 103
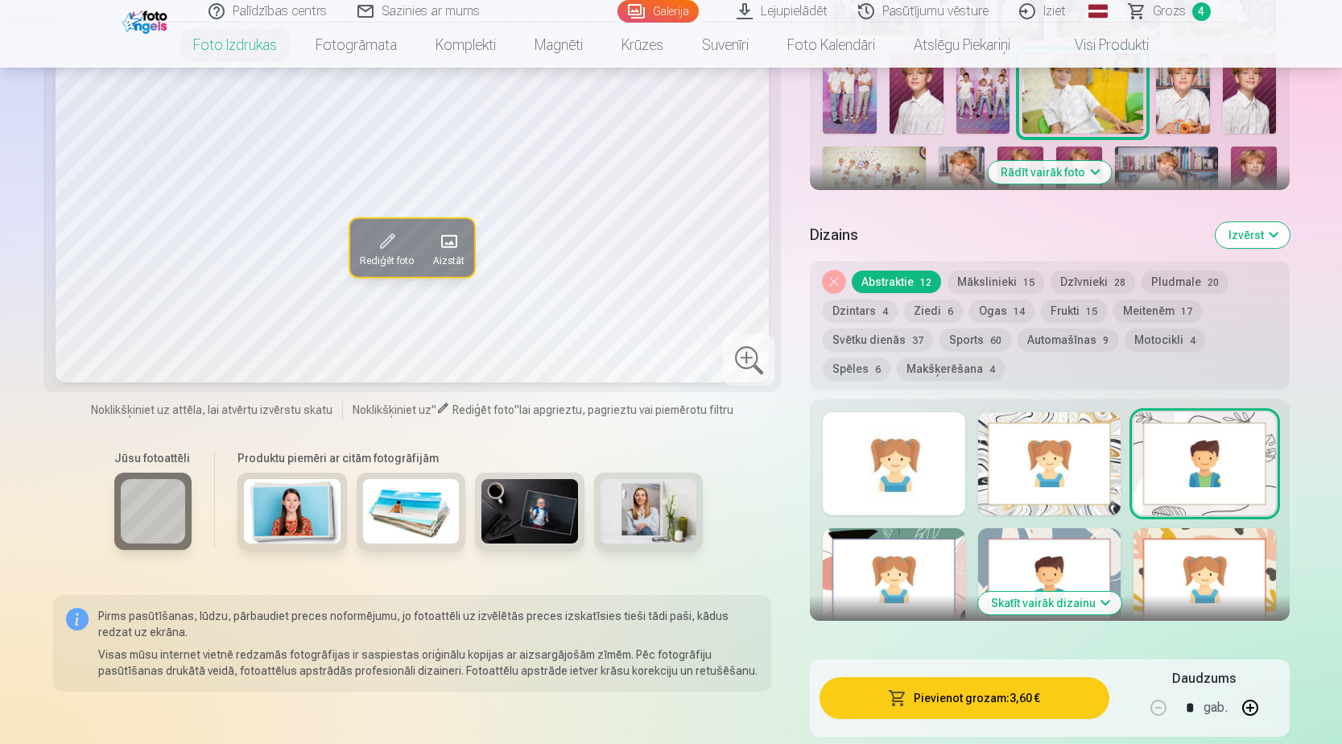
click at [1050, 564] on div at bounding box center [1049, 579] width 143 height 103
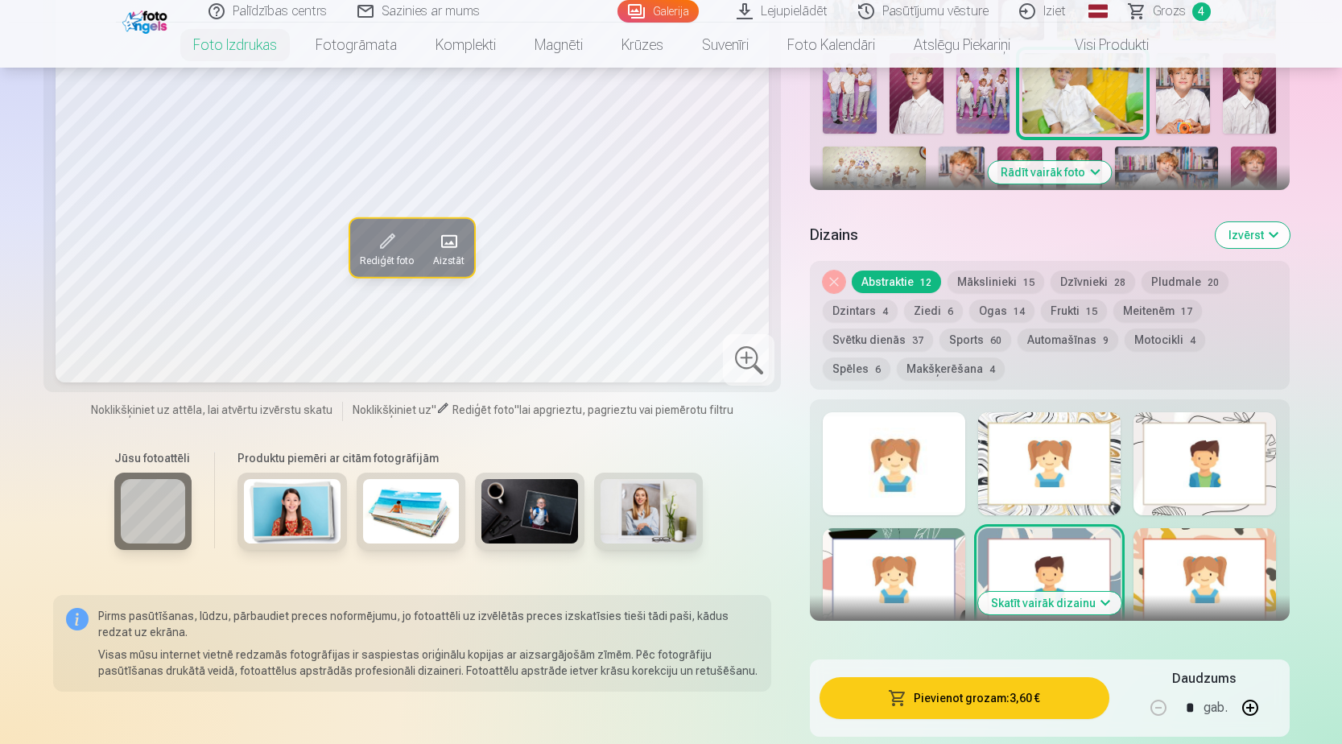
click at [915, 577] on div at bounding box center [894, 579] width 143 height 103
click at [892, 480] on div at bounding box center [894, 463] width 143 height 103
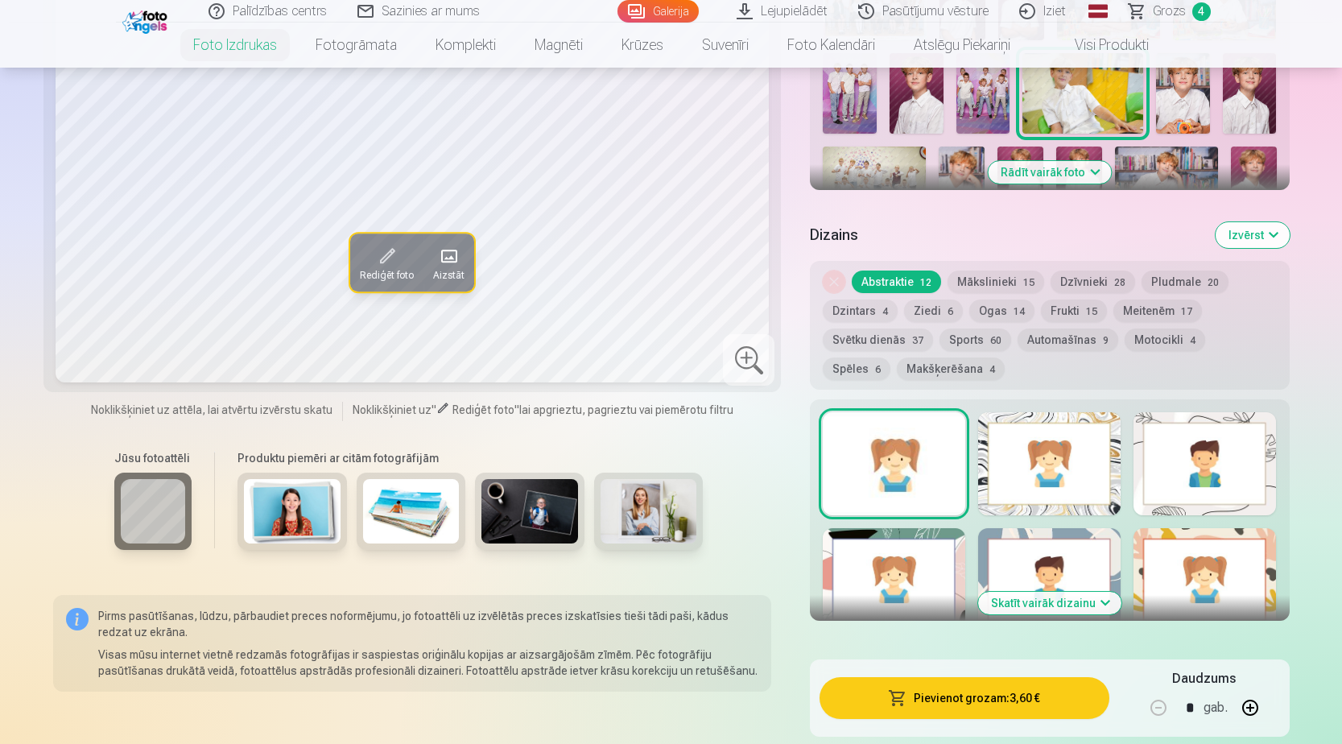
click at [1221, 594] on div at bounding box center [1205, 579] width 143 height 103
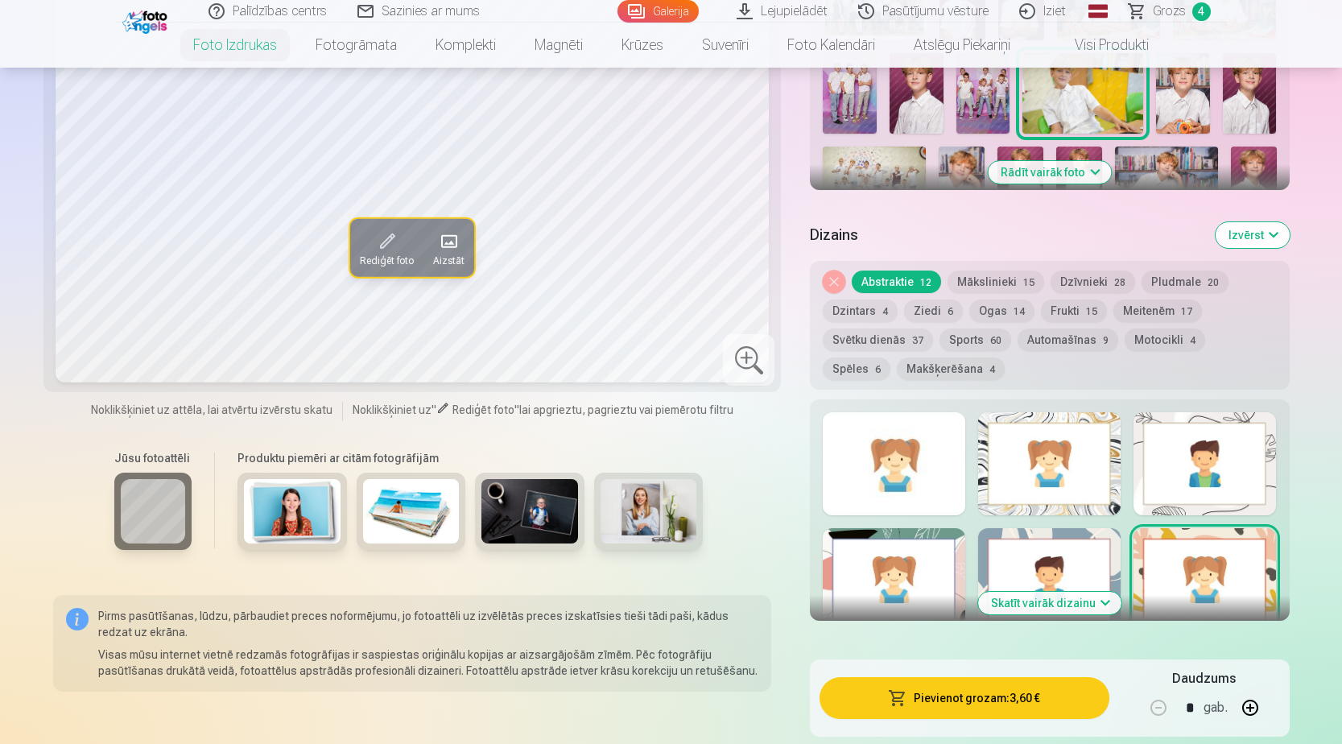
click at [1065, 467] on div at bounding box center [1049, 463] width 143 height 103
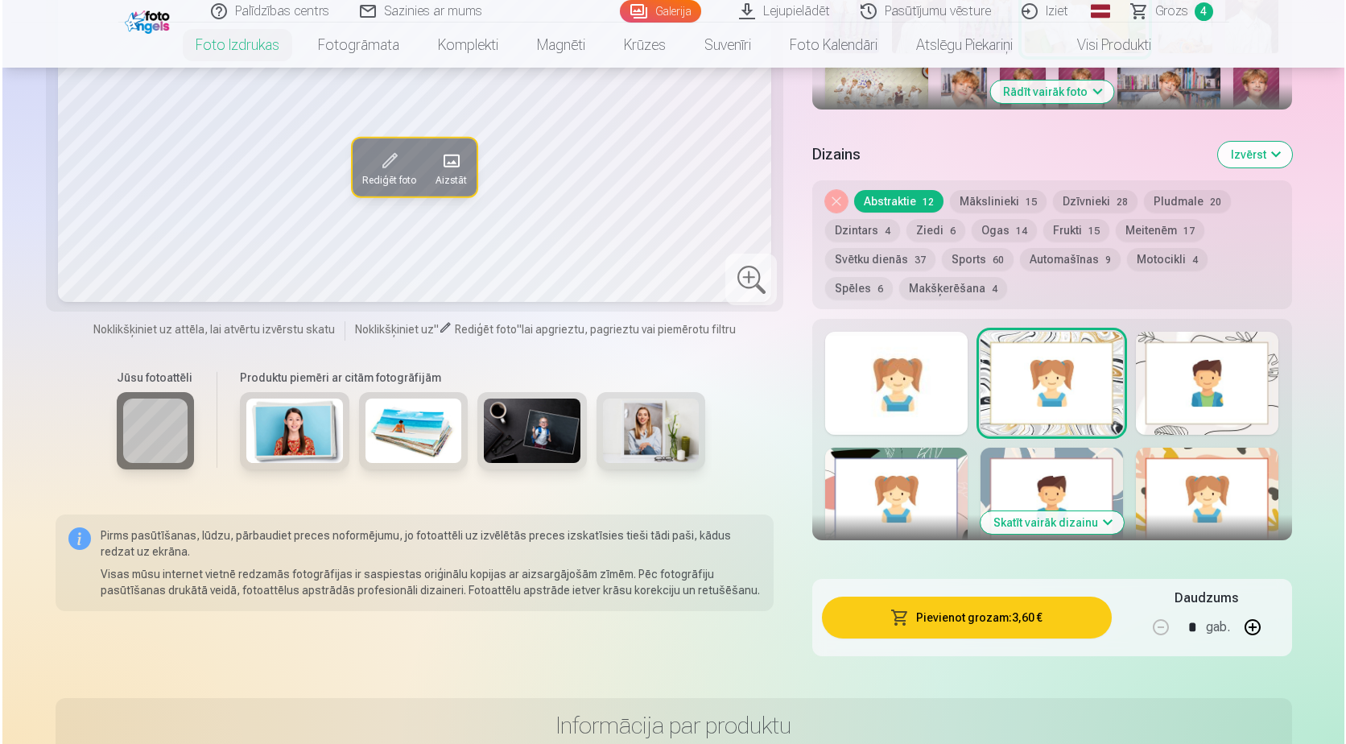
scroll to position [805, 0]
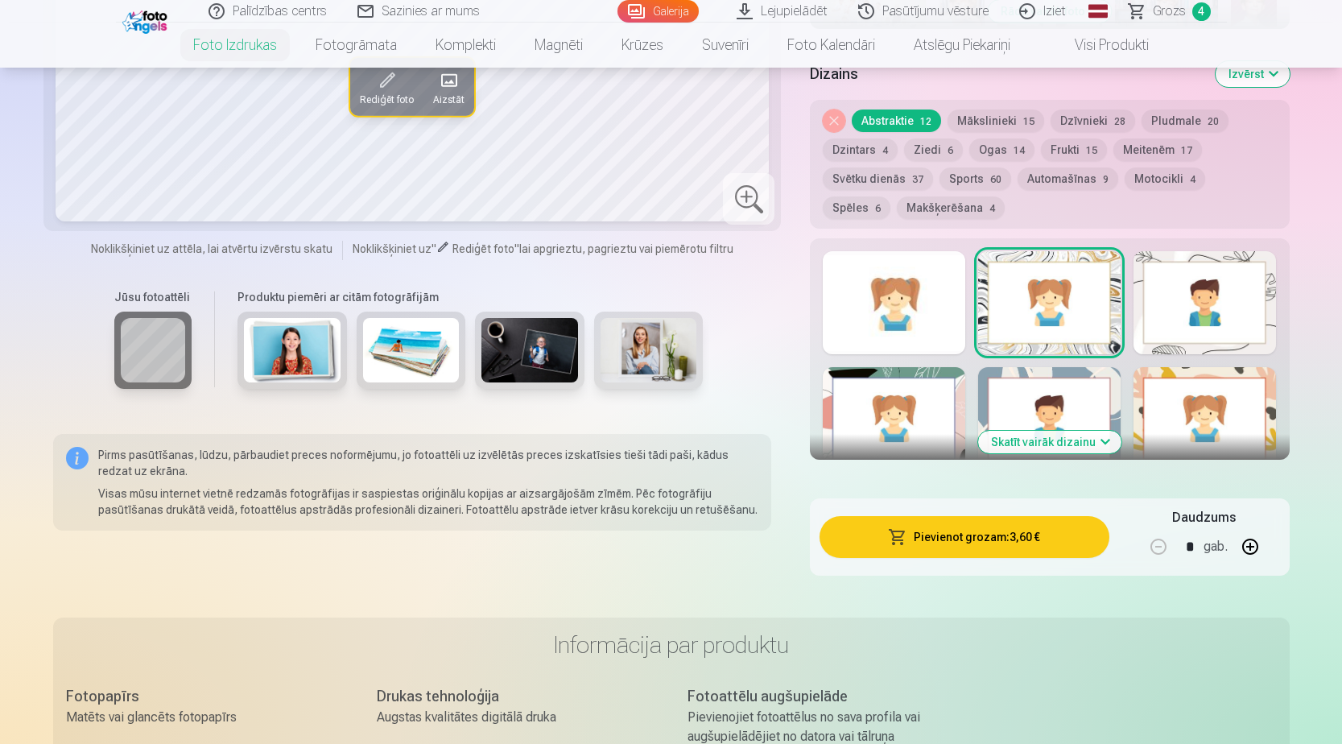
click at [1002, 540] on button "Pievienot grozam : 3,60 €" at bounding box center [964, 537] width 289 height 42
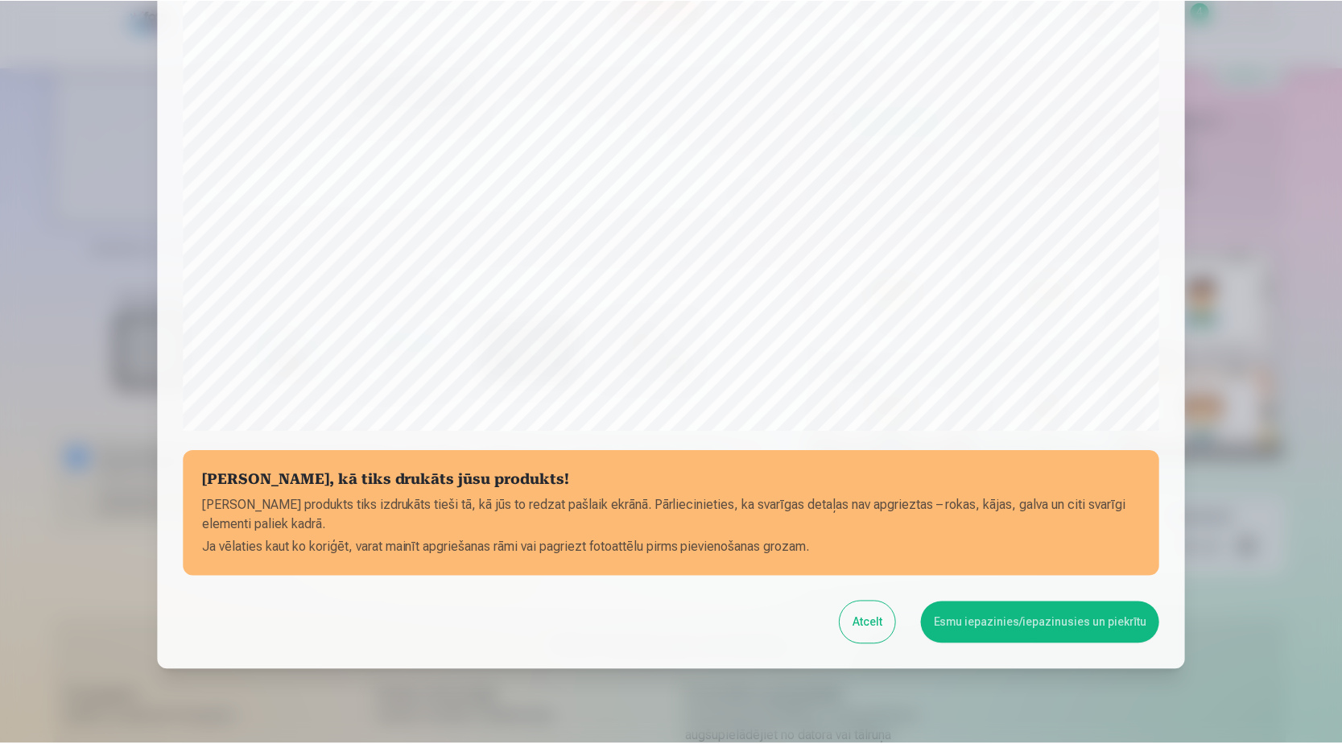
scroll to position [415, 0]
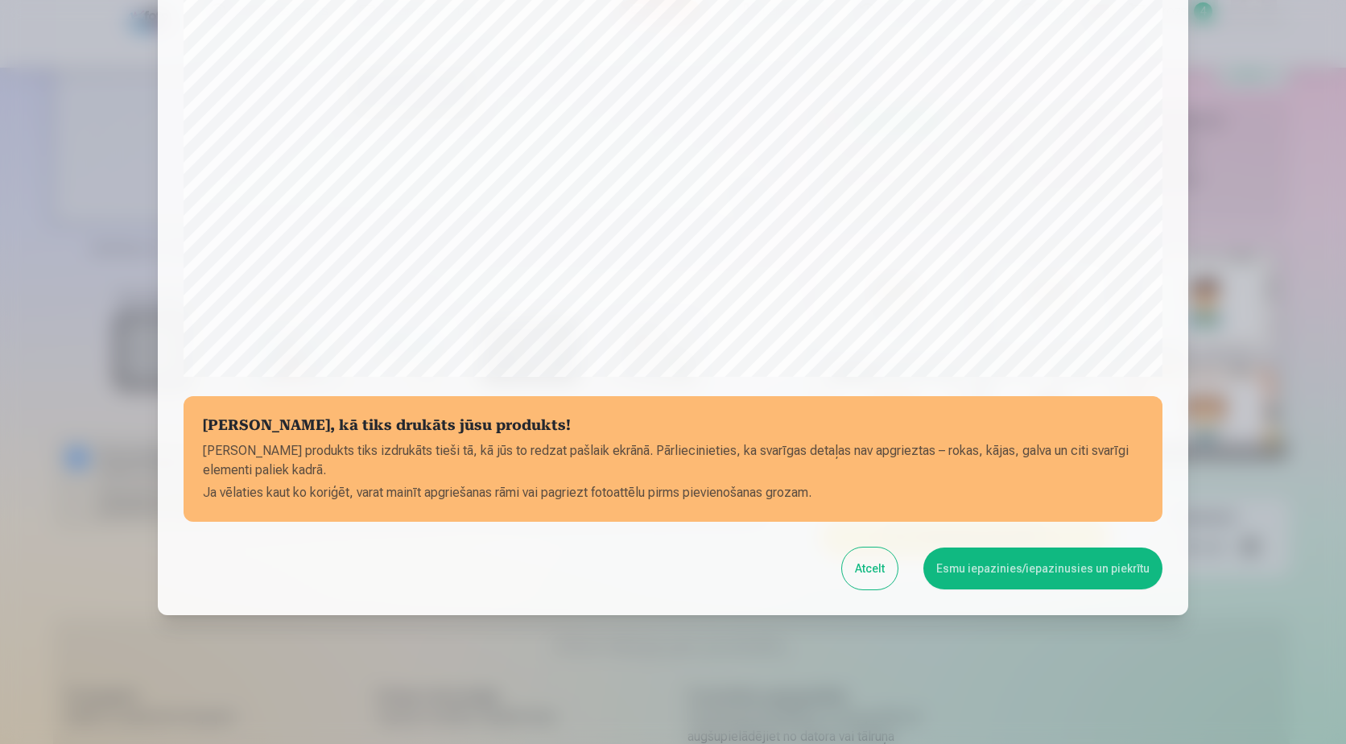
click at [1006, 575] on button "Esmu iepazinies/iepazinusies un piekrītu" at bounding box center [1042, 568] width 239 height 42
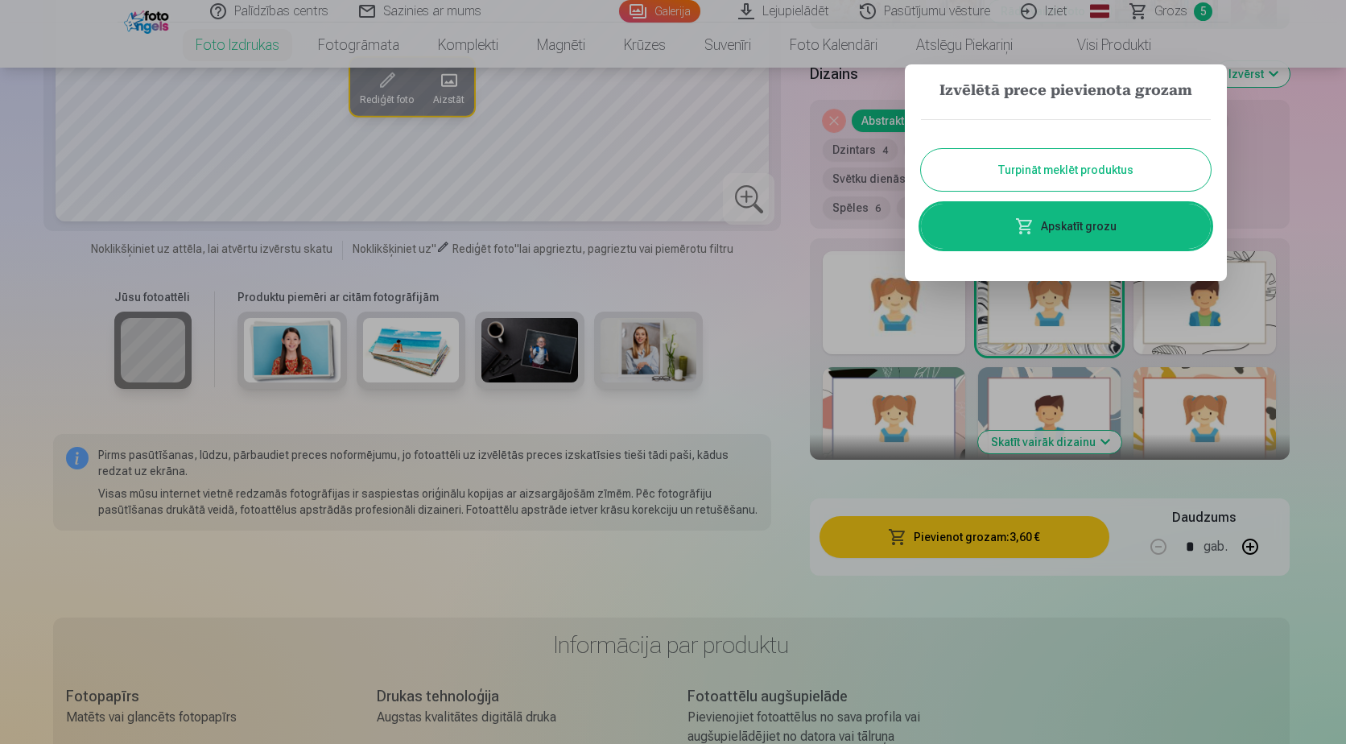
click at [1063, 230] on link "Apskatīt grozu" at bounding box center [1066, 226] width 290 height 45
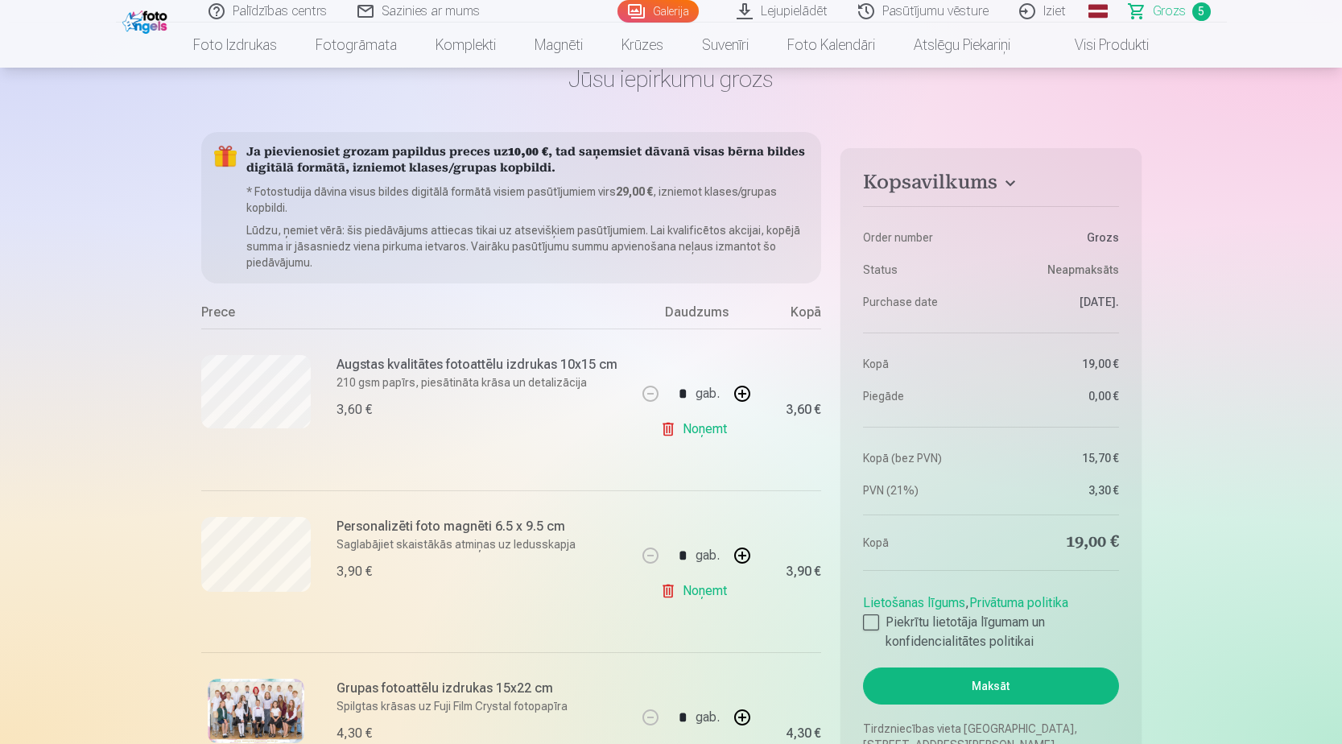
scroll to position [81, 0]
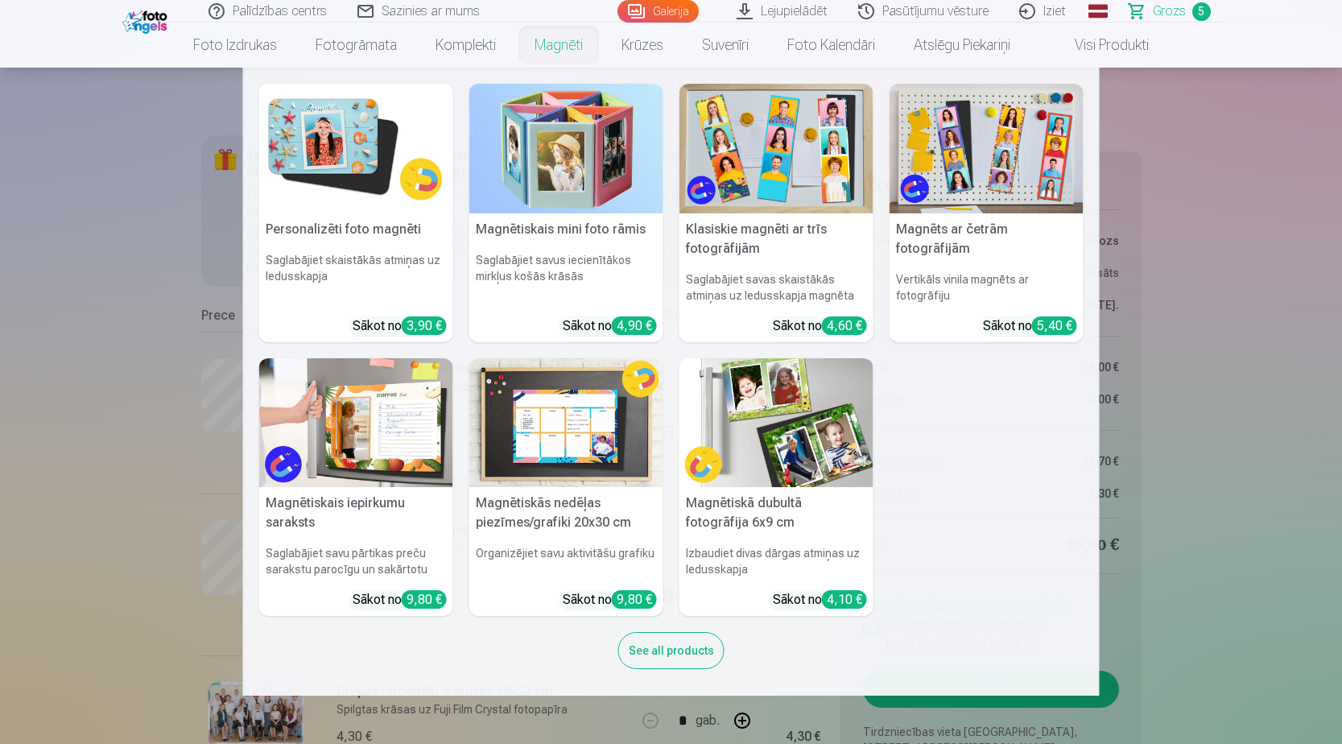
click at [549, 52] on link "Magnēti" at bounding box center [558, 45] width 87 height 45
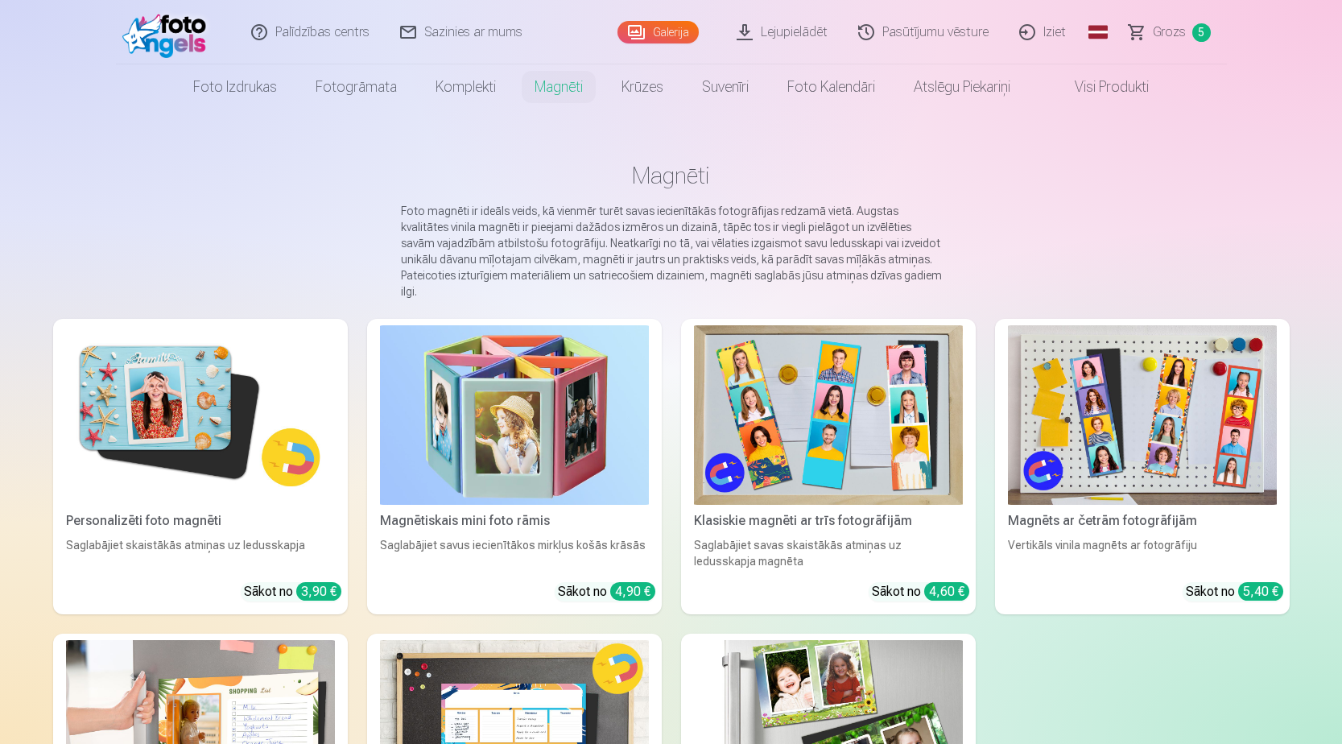
click at [828, 407] on img at bounding box center [828, 415] width 269 height 180
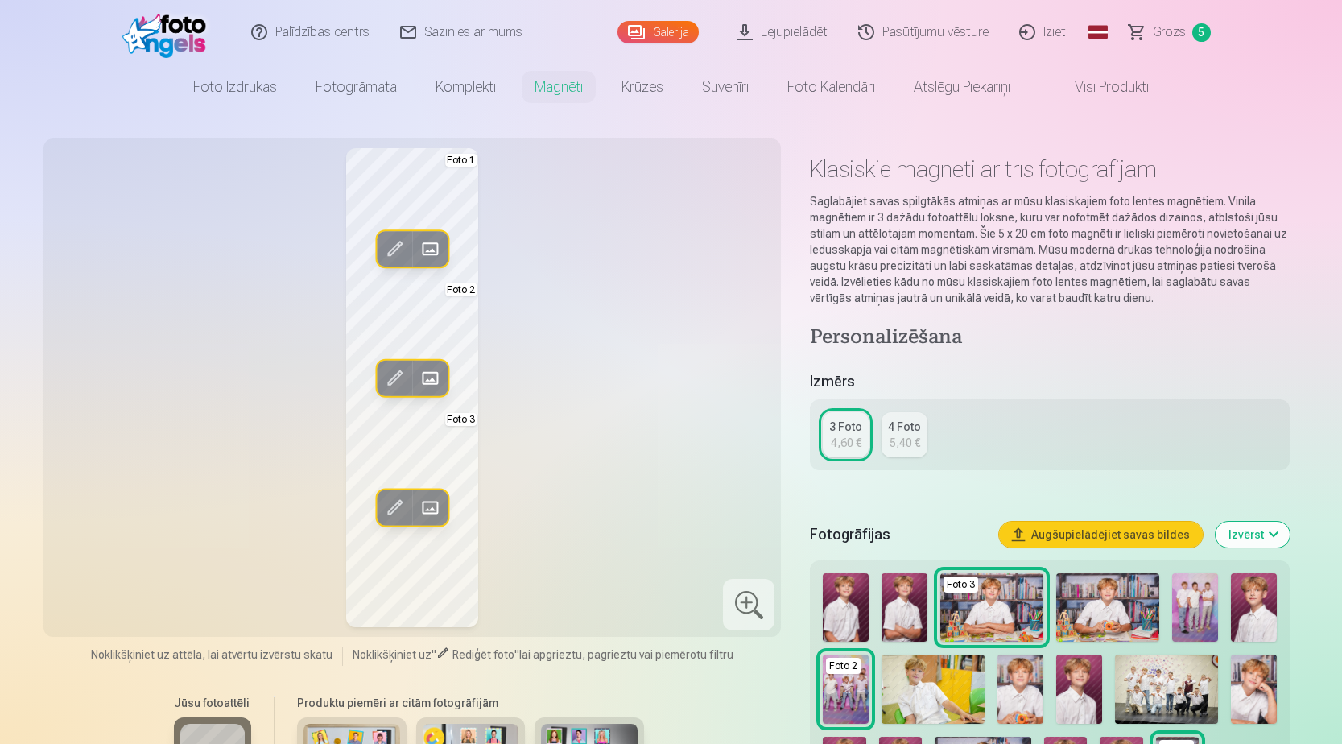
click at [911, 670] on img at bounding box center [933, 689] width 103 height 68
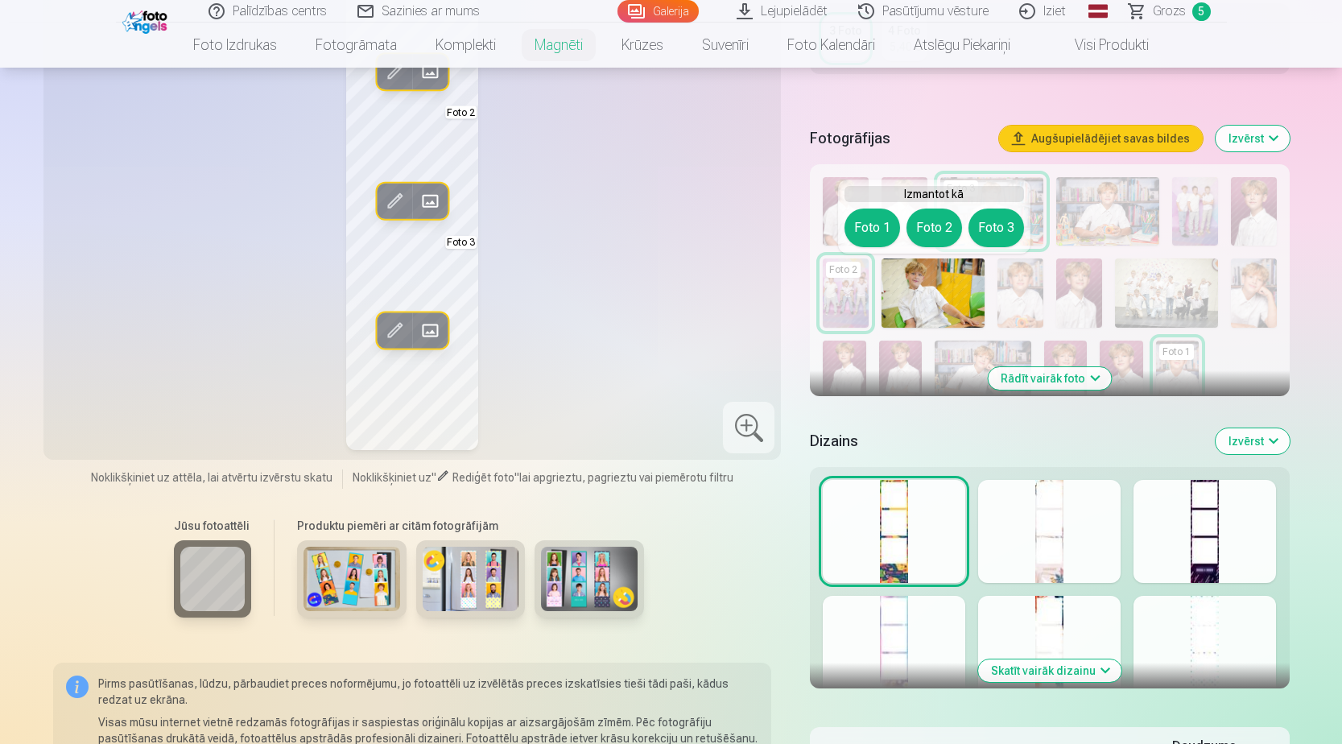
scroll to position [322, 0]
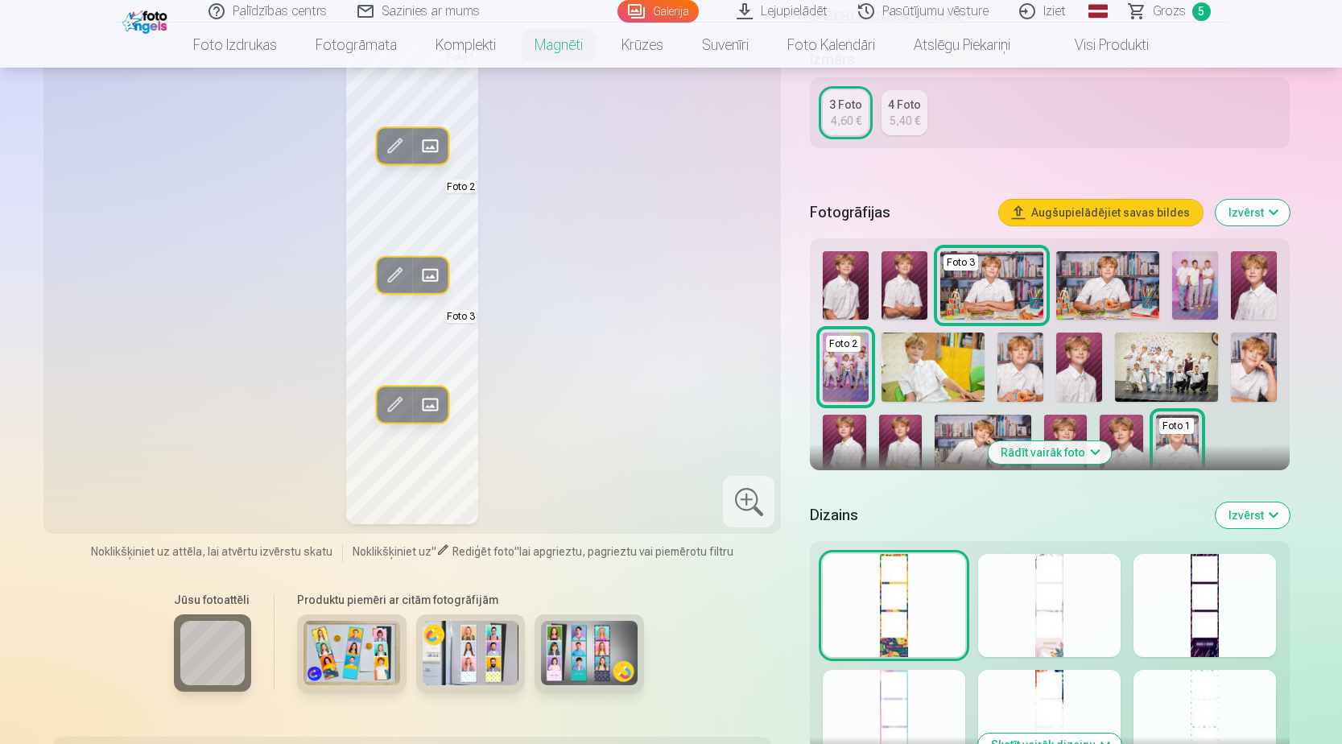
click at [1051, 603] on div at bounding box center [1049, 605] width 143 height 103
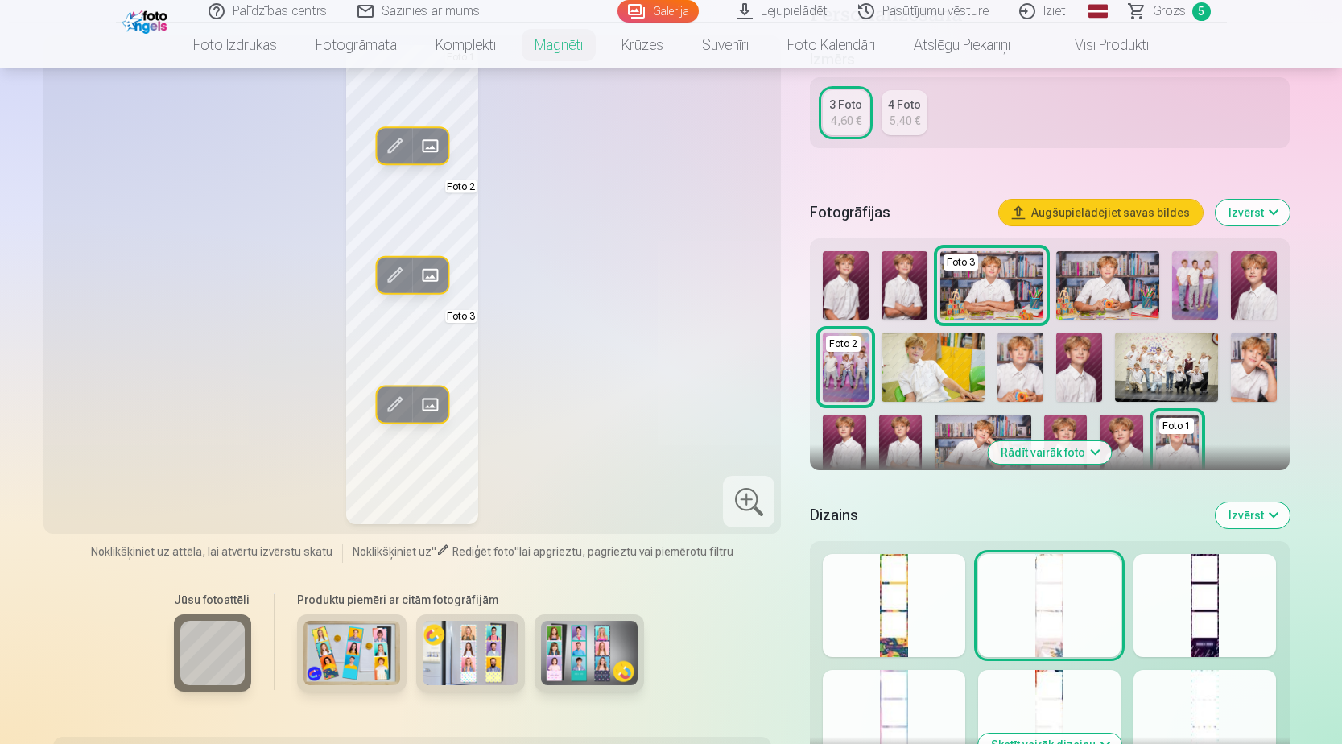
click at [1208, 616] on div at bounding box center [1205, 605] width 143 height 103
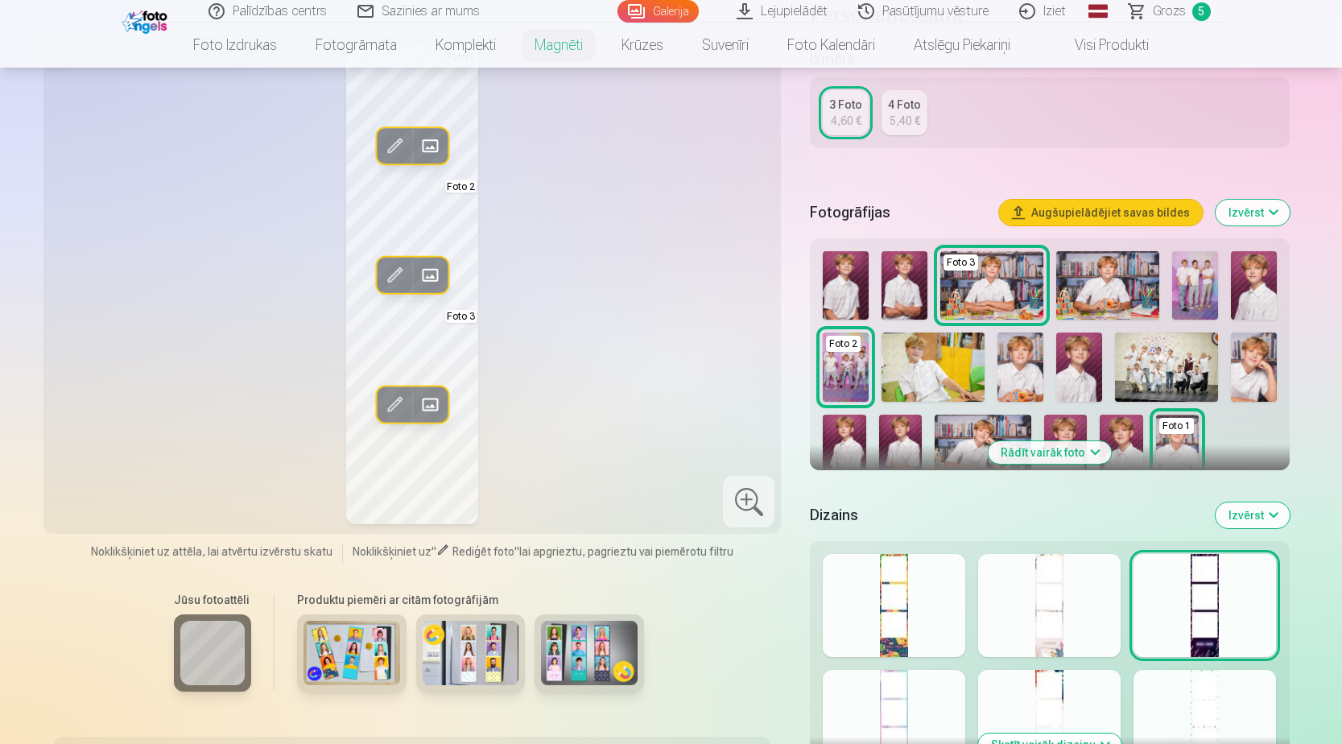
click at [1084, 611] on div at bounding box center [1049, 605] width 143 height 103
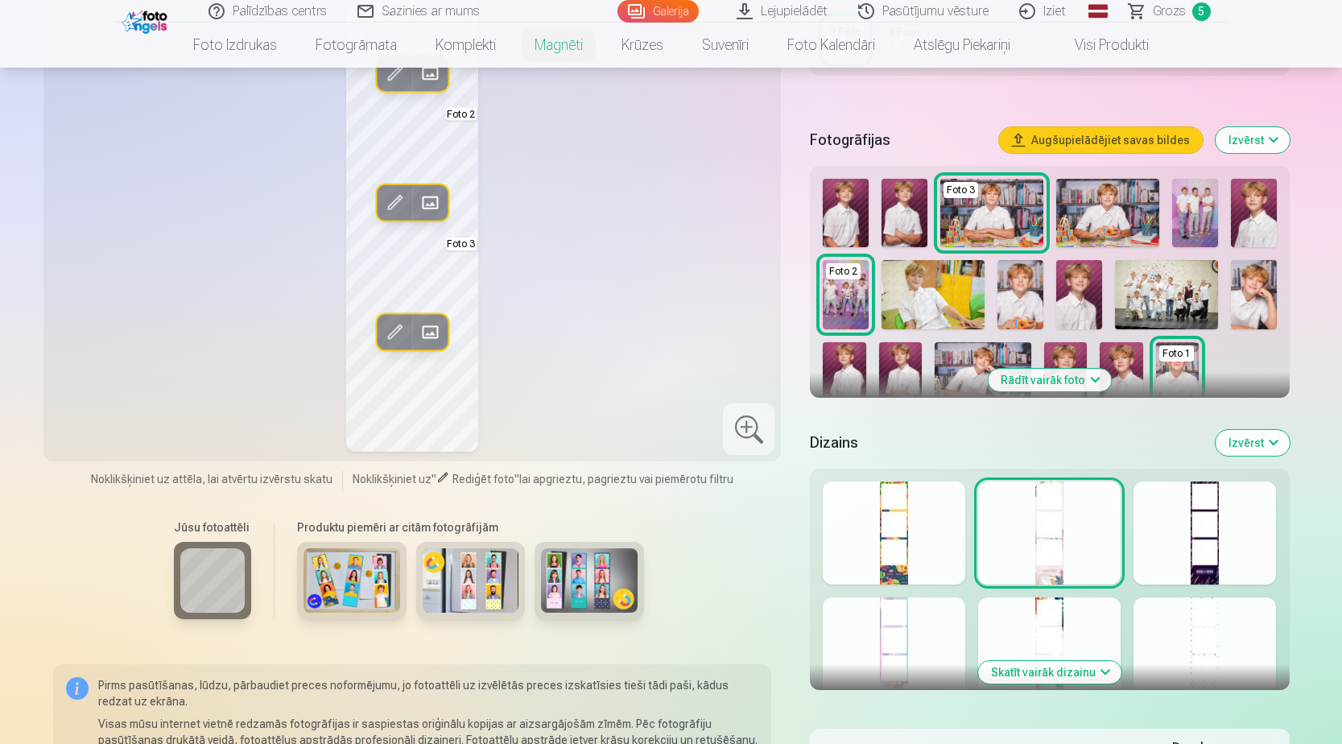
scroll to position [483, 0]
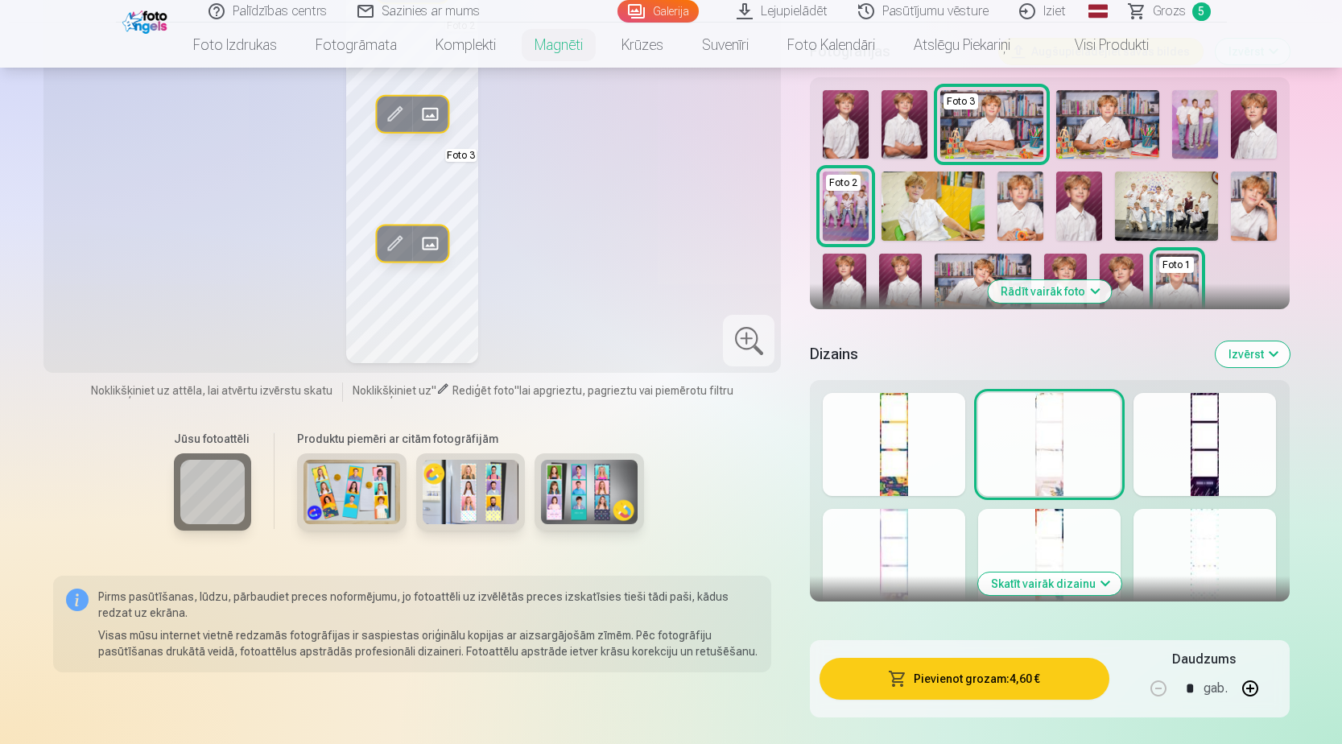
click at [913, 551] on div at bounding box center [894, 560] width 143 height 103
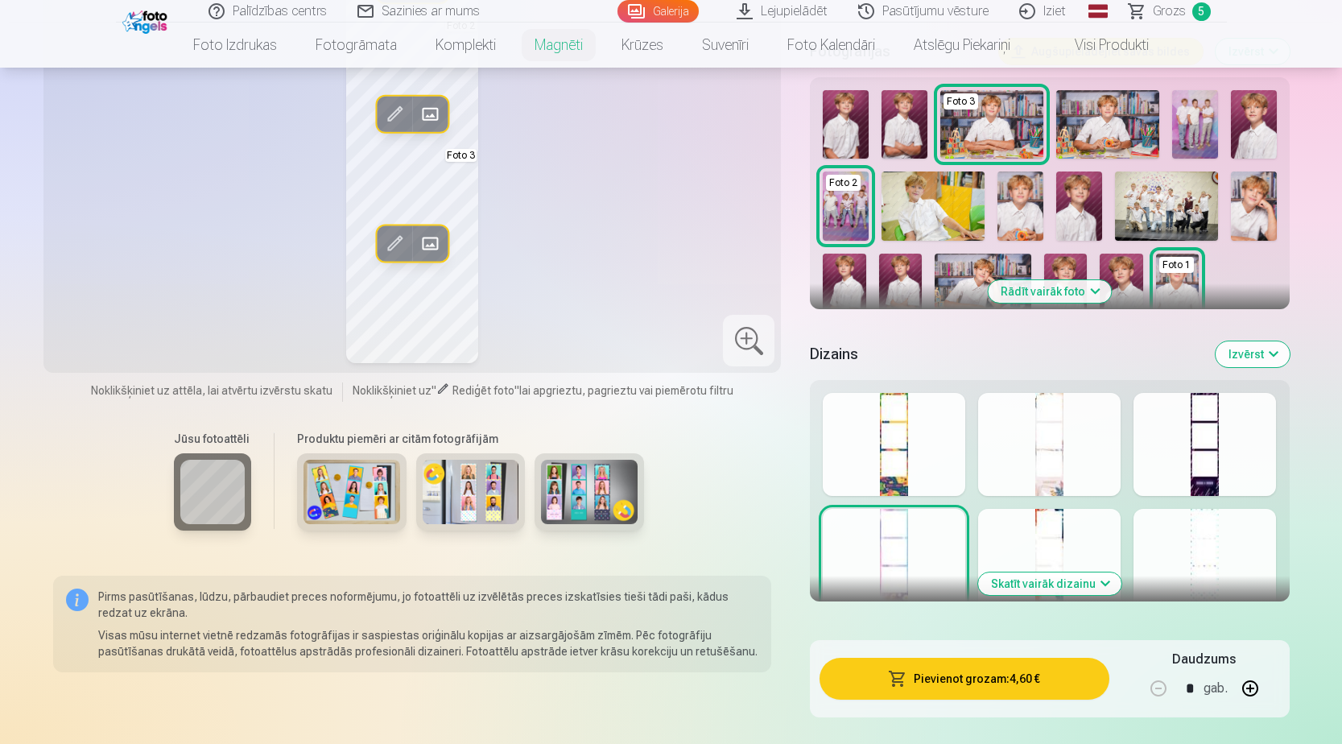
click at [1015, 557] on div at bounding box center [1049, 560] width 143 height 103
click at [1207, 540] on div at bounding box center [1205, 560] width 143 height 103
click at [1216, 445] on div at bounding box center [1205, 444] width 143 height 103
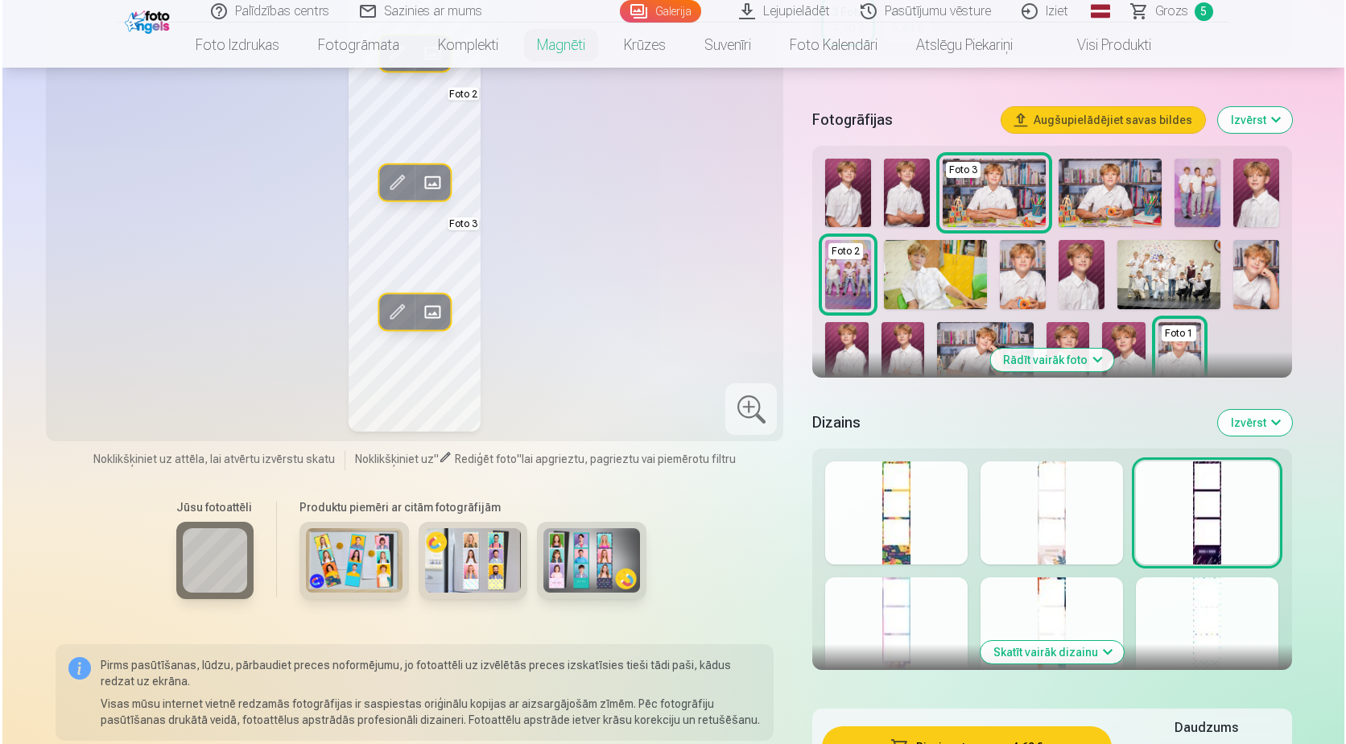
scroll to position [242, 0]
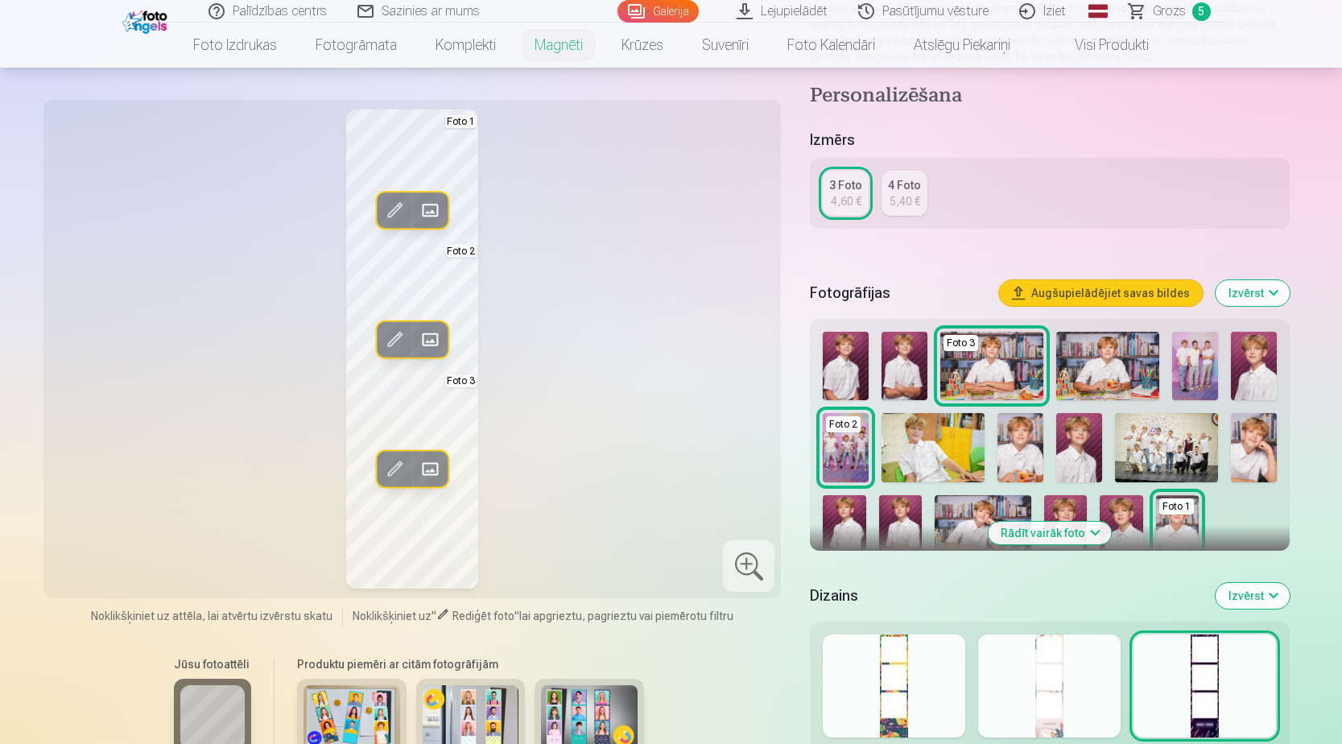
click at [1038, 658] on div at bounding box center [1049, 685] width 143 height 103
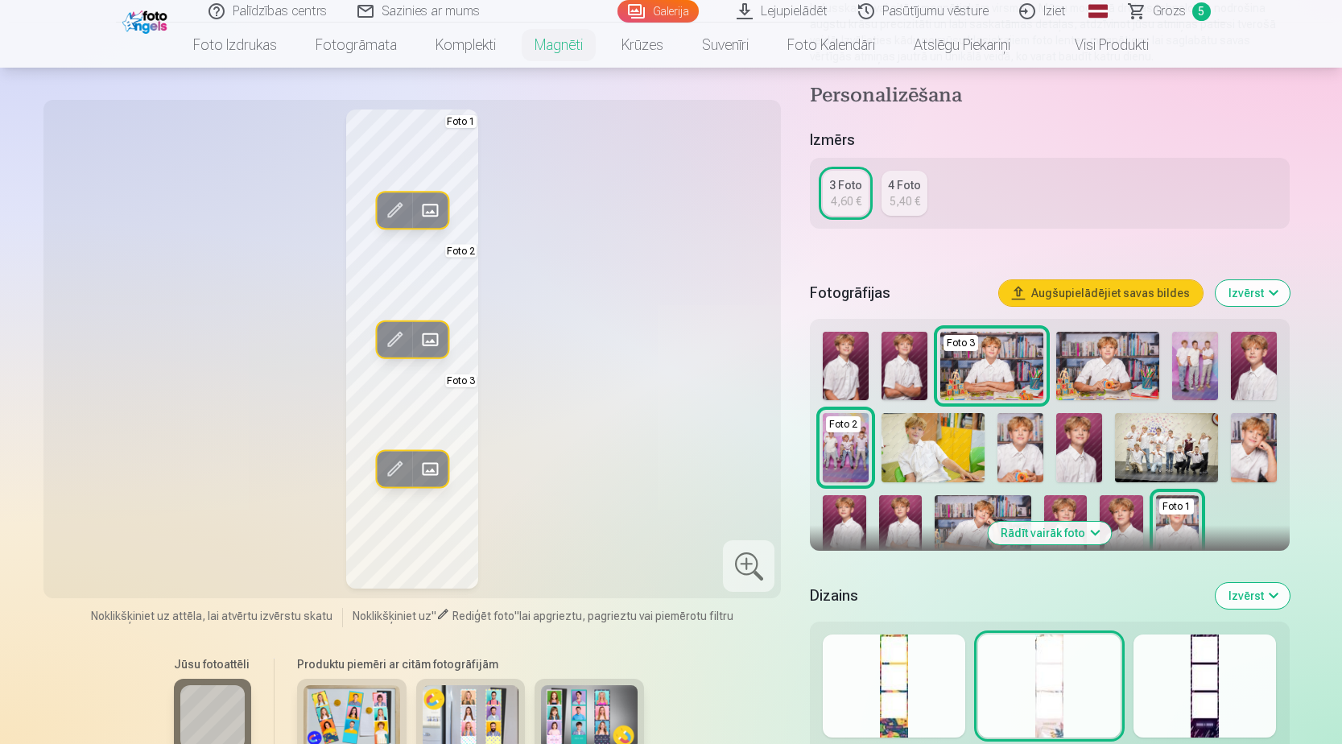
click at [429, 340] on span at bounding box center [430, 340] width 26 height 26
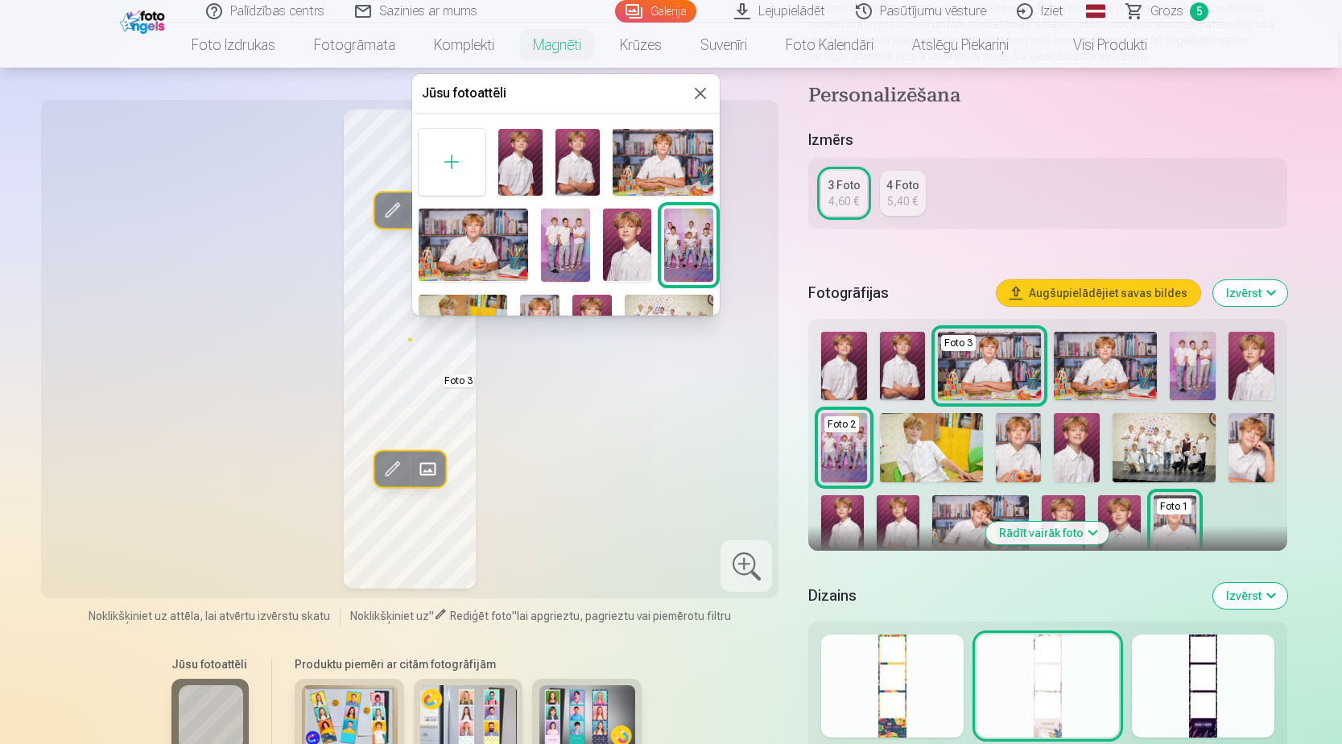
click at [429, 340] on div at bounding box center [671, 372] width 1342 height 744
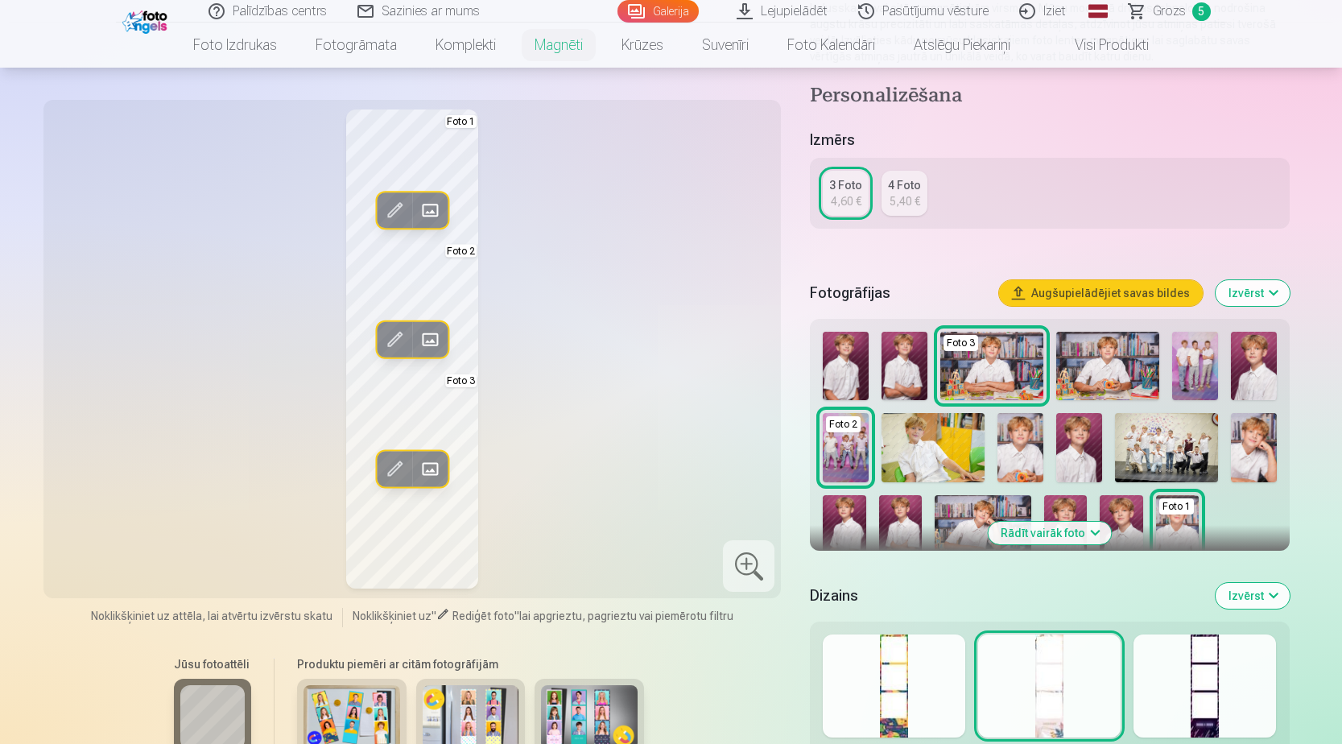
click at [429, 340] on span at bounding box center [430, 340] width 26 height 26
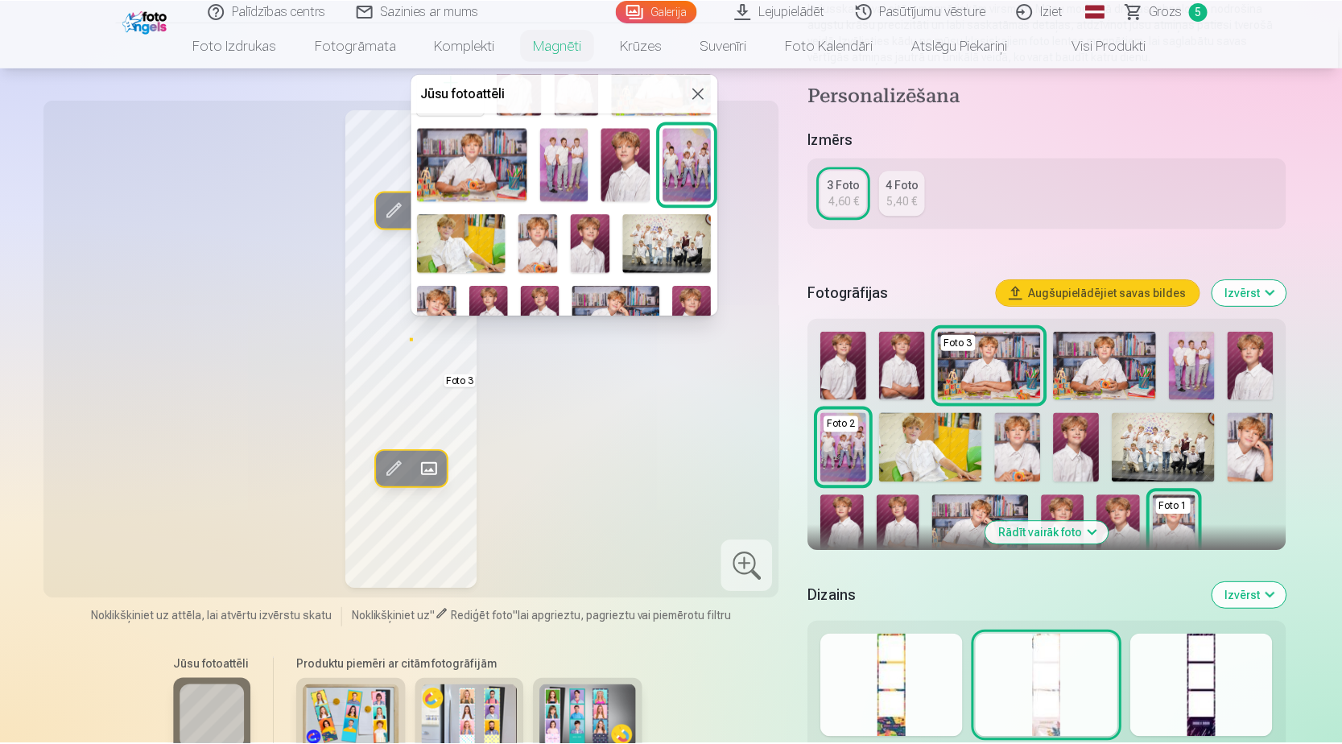
scroll to position [161, 0]
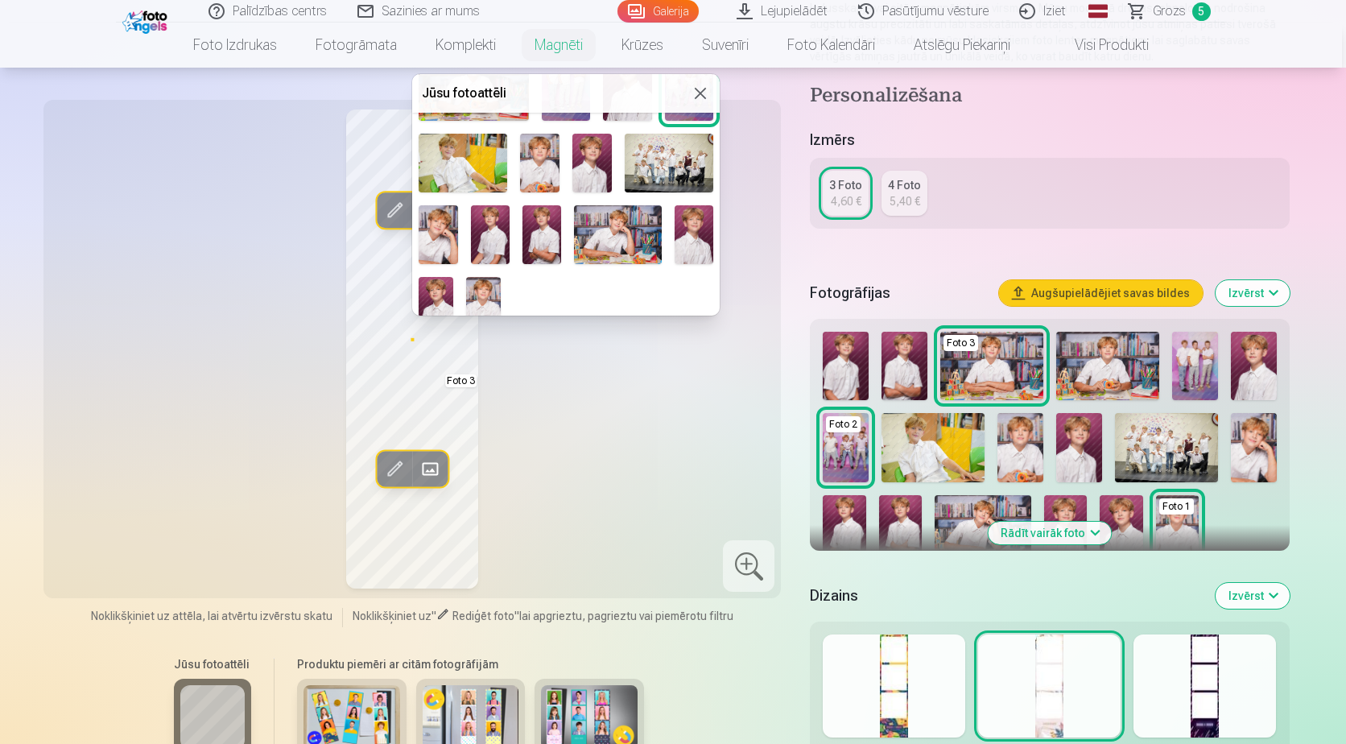
click at [548, 235] on img at bounding box center [542, 234] width 39 height 59
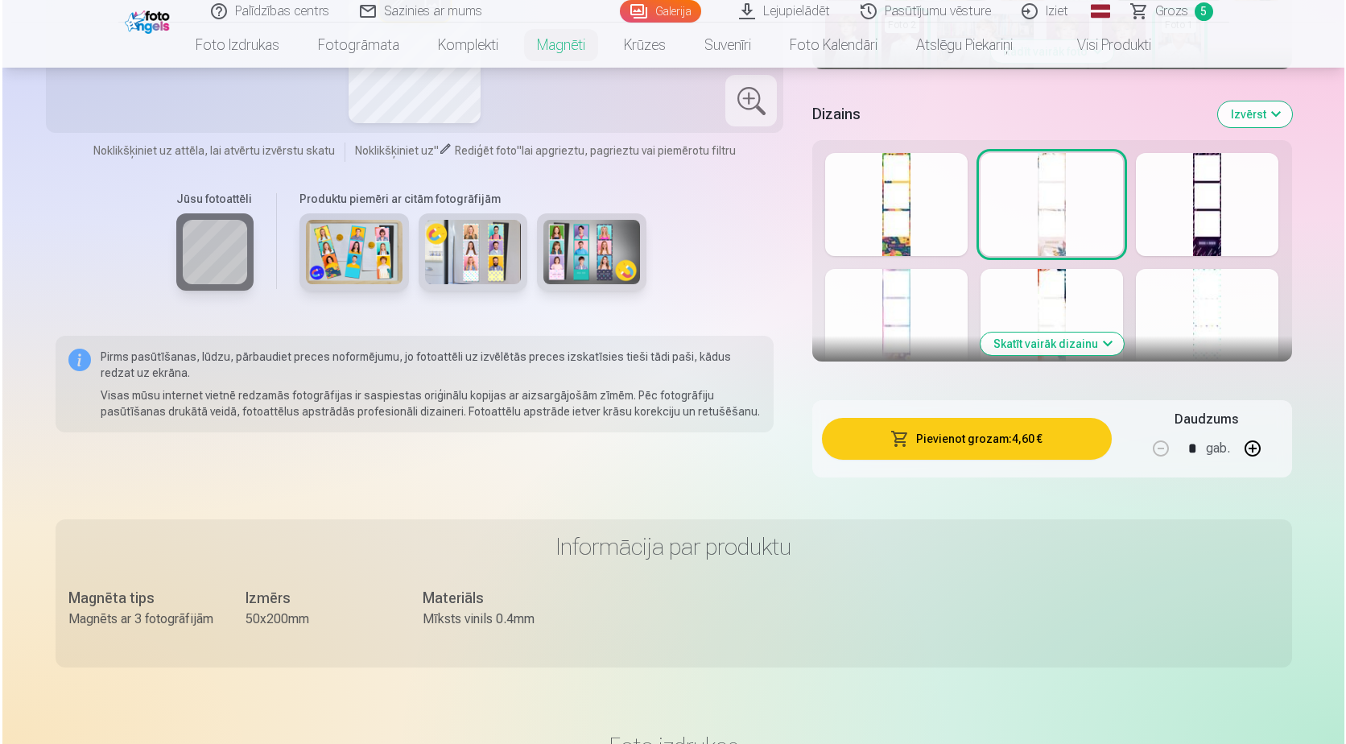
scroll to position [725, 0]
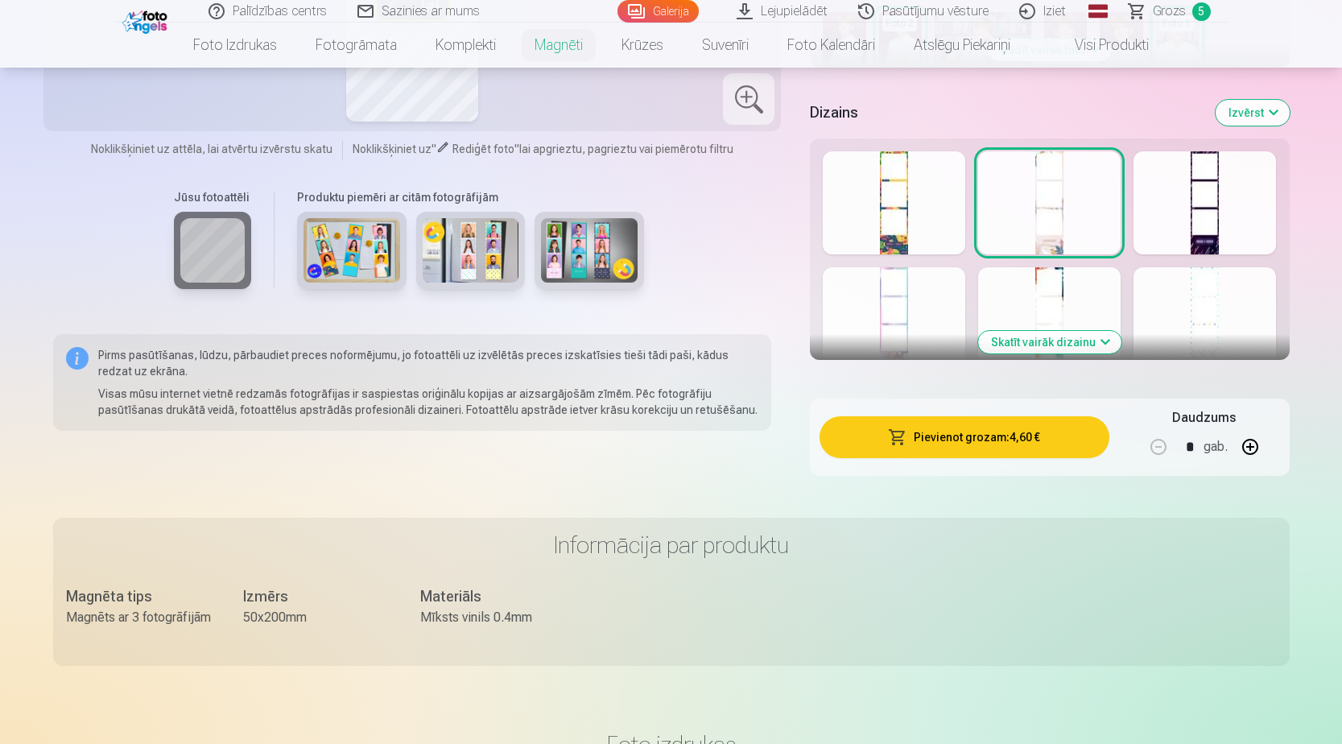
click at [951, 444] on button "Pievienot grozam : 4,60 €" at bounding box center [964, 437] width 289 height 42
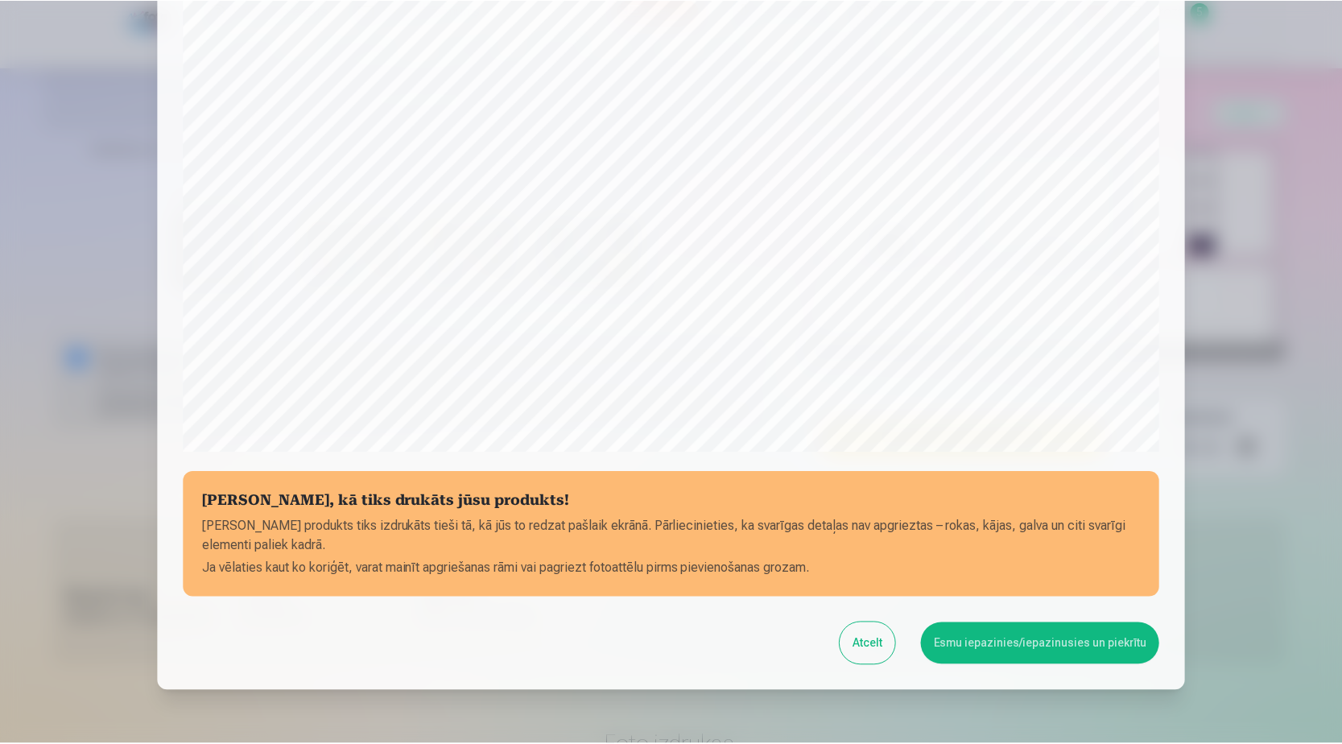
scroll to position [415, 0]
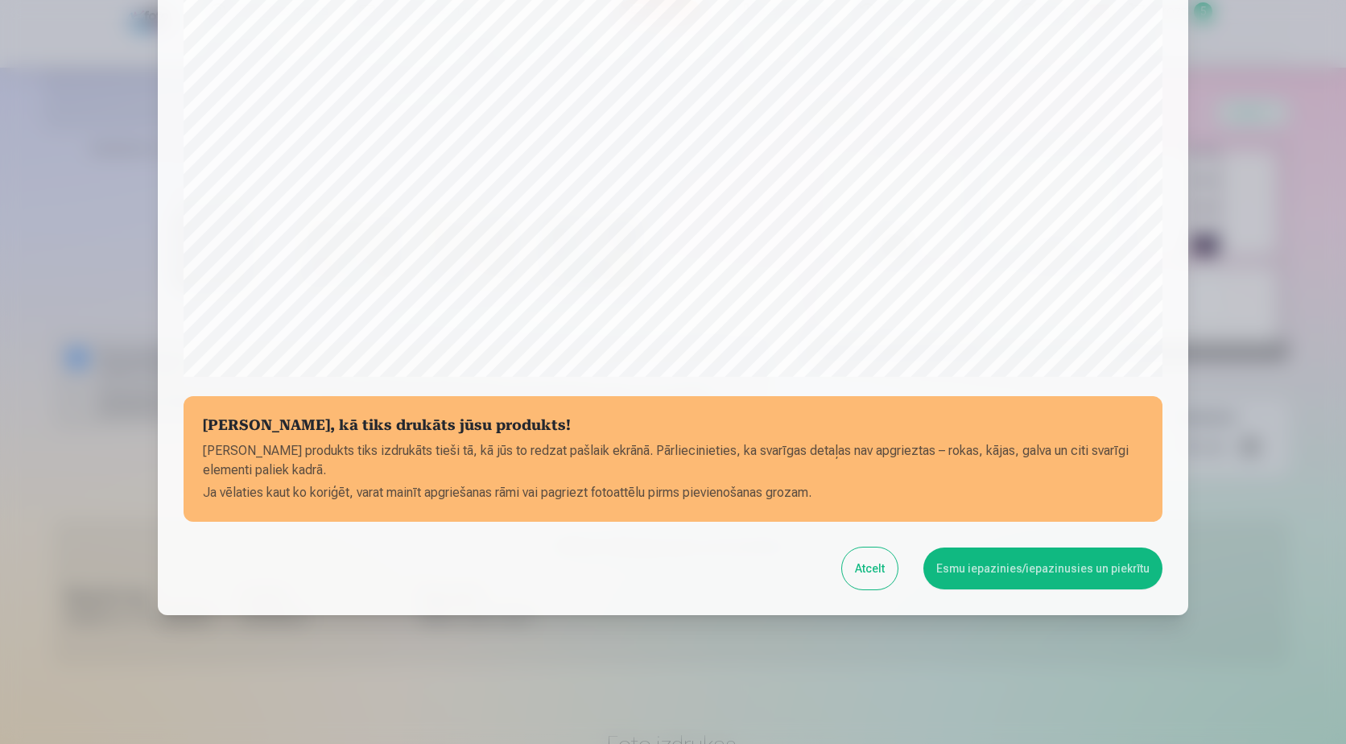
click at [1014, 571] on button "Esmu iepazinies/iepazinusies un piekrītu" at bounding box center [1042, 568] width 239 height 42
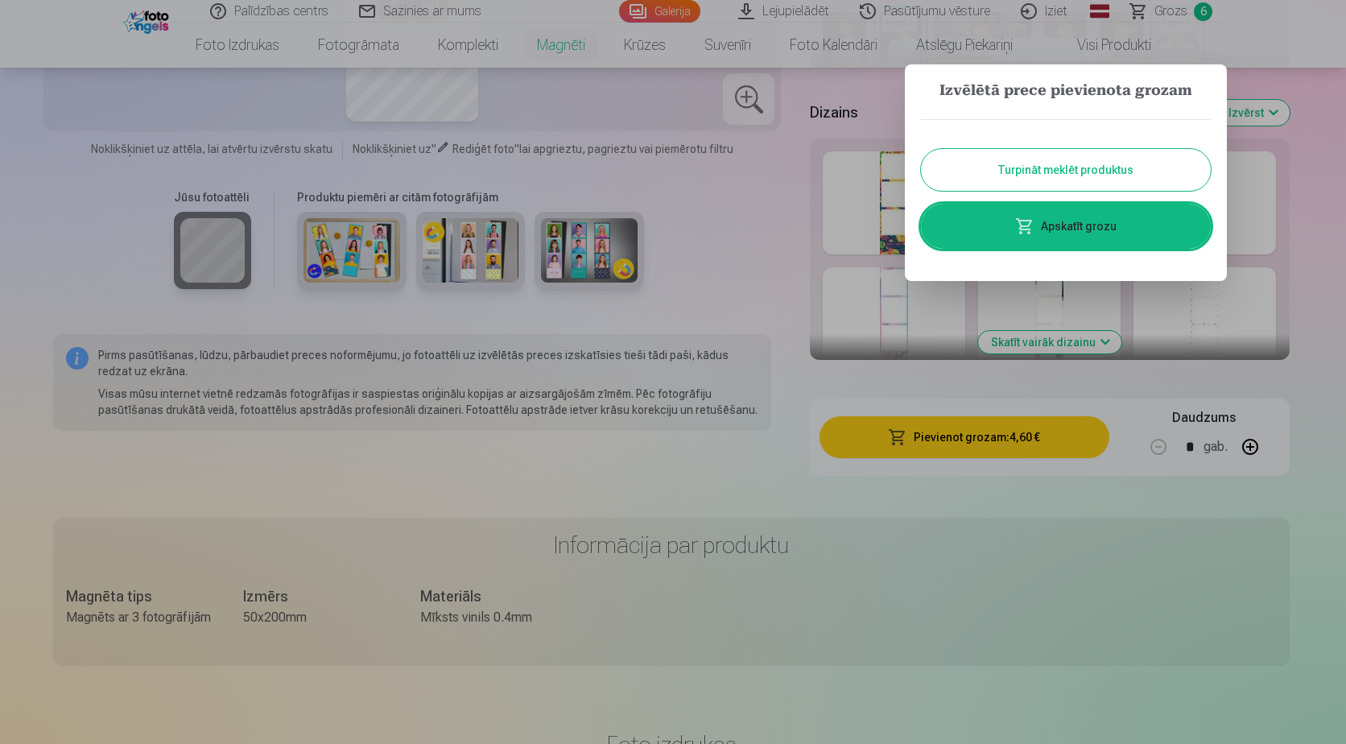
click at [1058, 239] on link "Apskatīt grozu" at bounding box center [1066, 226] width 290 height 45
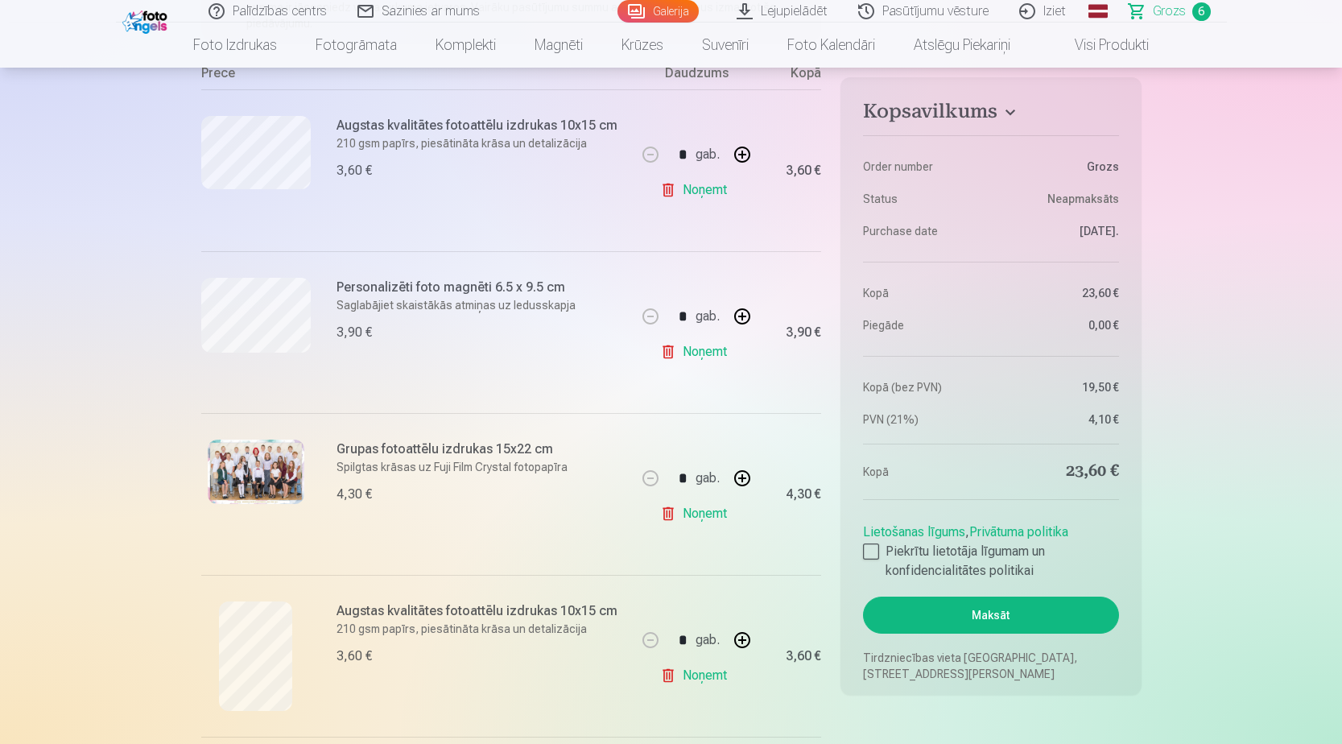
scroll to position [322, 0]
click at [698, 358] on link "Noņemt" at bounding box center [696, 353] width 73 height 32
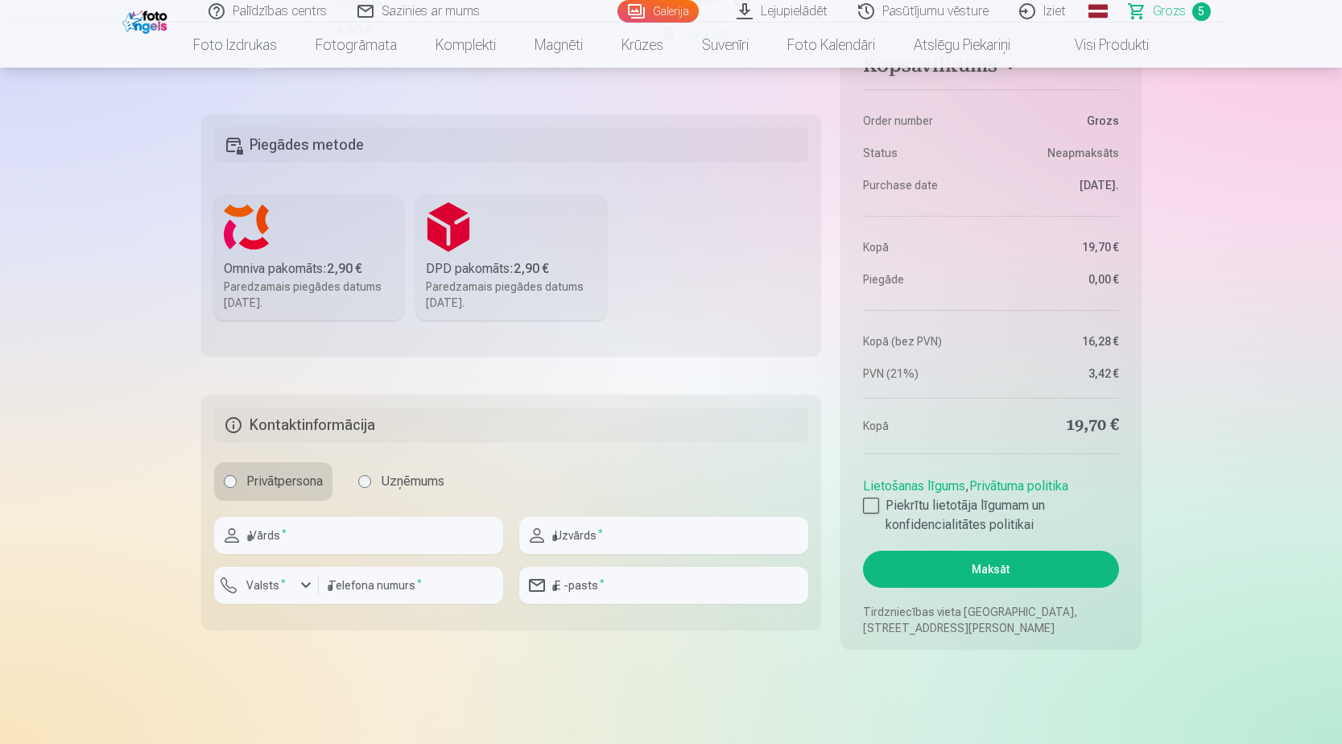
scroll to position [1127, 0]
click at [396, 533] on input "text" at bounding box center [358, 534] width 289 height 37
type input "****"
type input "*******"
type input "********"
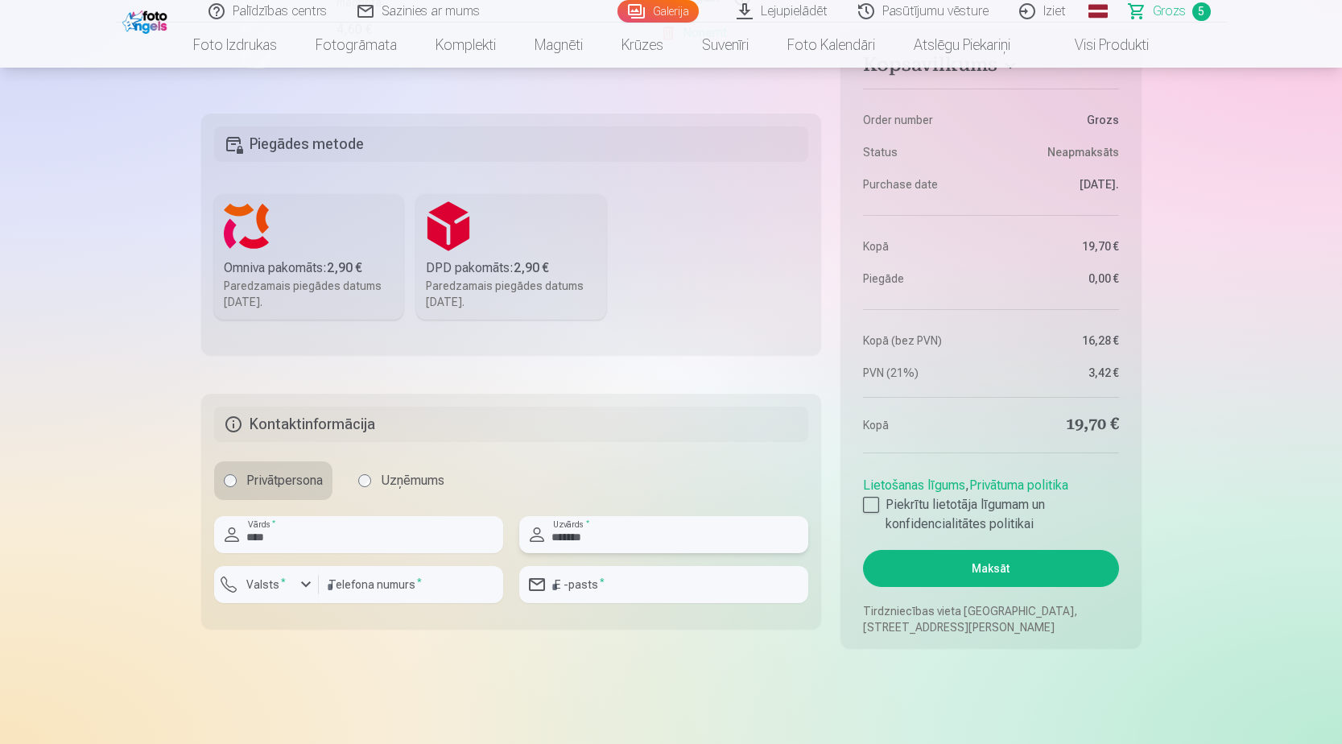
type input "**********"
click at [306, 584] on div "button" at bounding box center [305, 584] width 19 height 19
click at [311, 619] on li "+371 Latvija" at bounding box center [284, 622] width 114 height 32
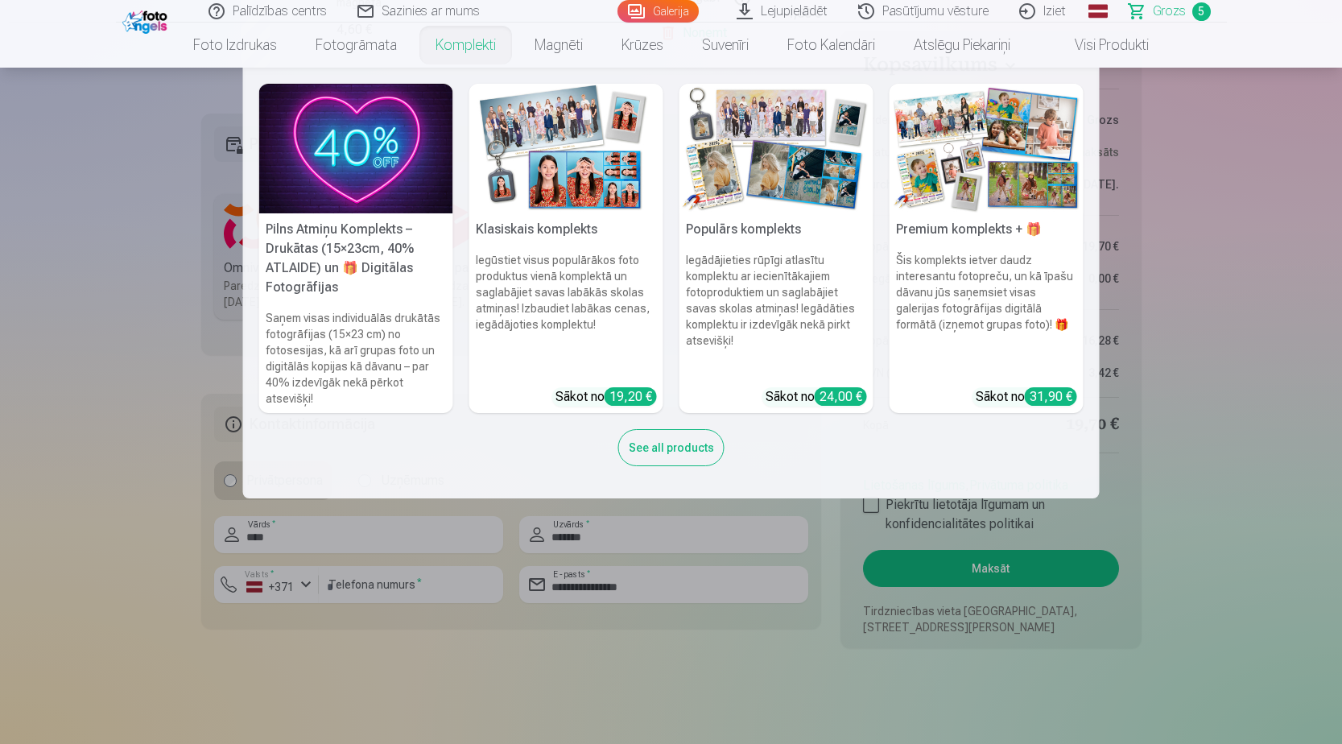
click at [456, 56] on link "Komplekti" at bounding box center [465, 45] width 99 height 45
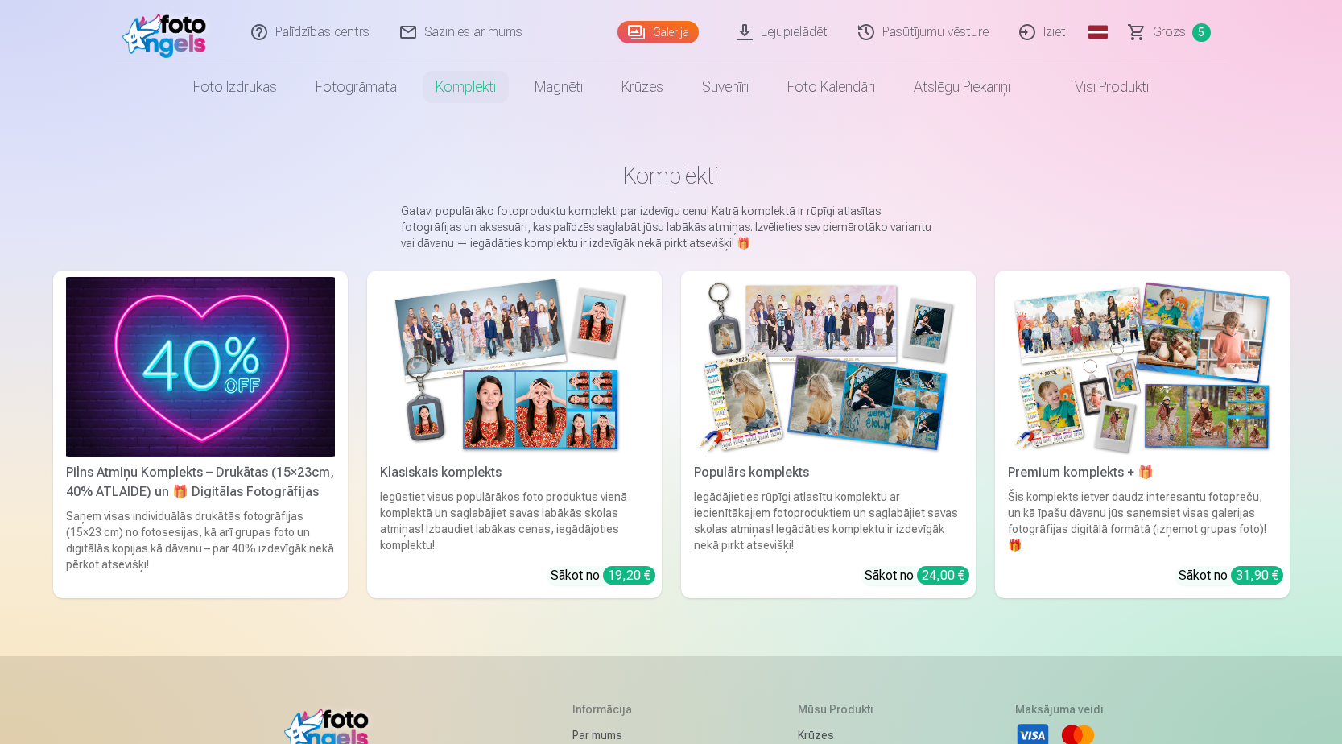
click at [1171, 36] on span "Grozs" at bounding box center [1169, 32] width 33 height 19
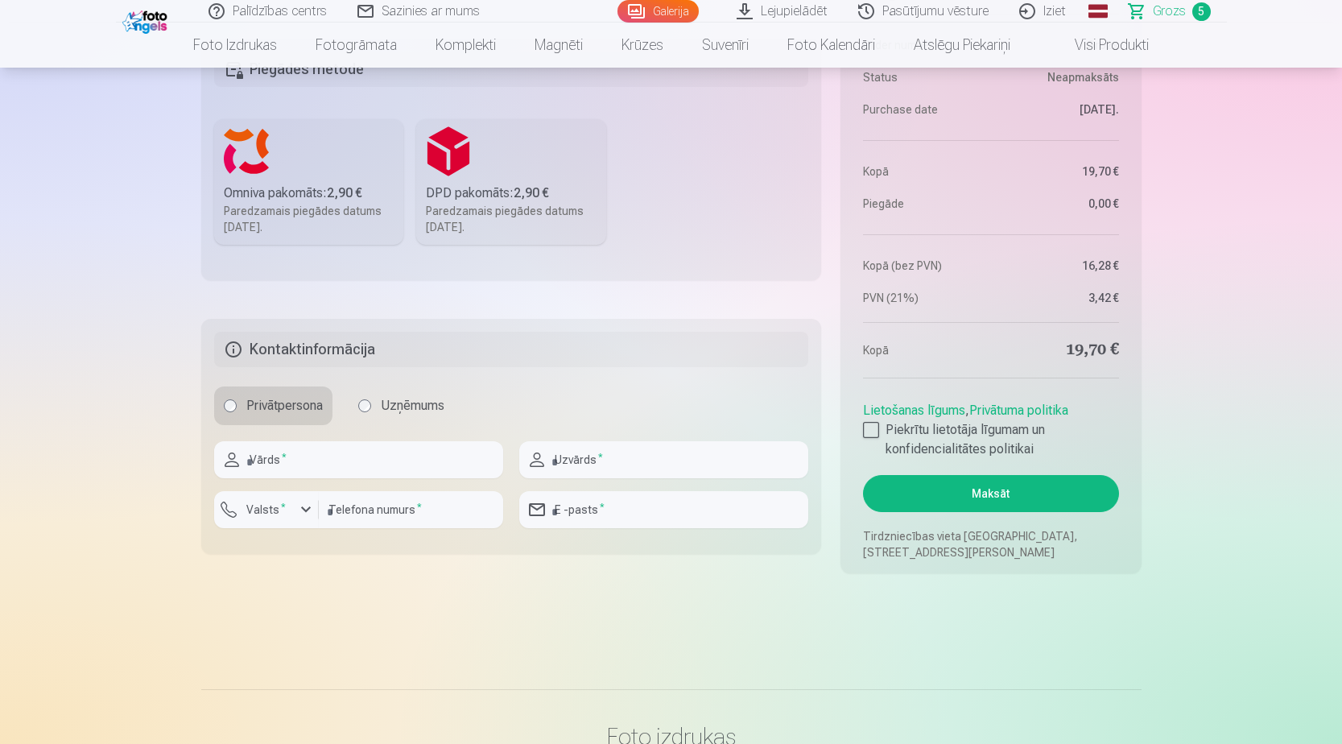
scroll to position [1208, 0]
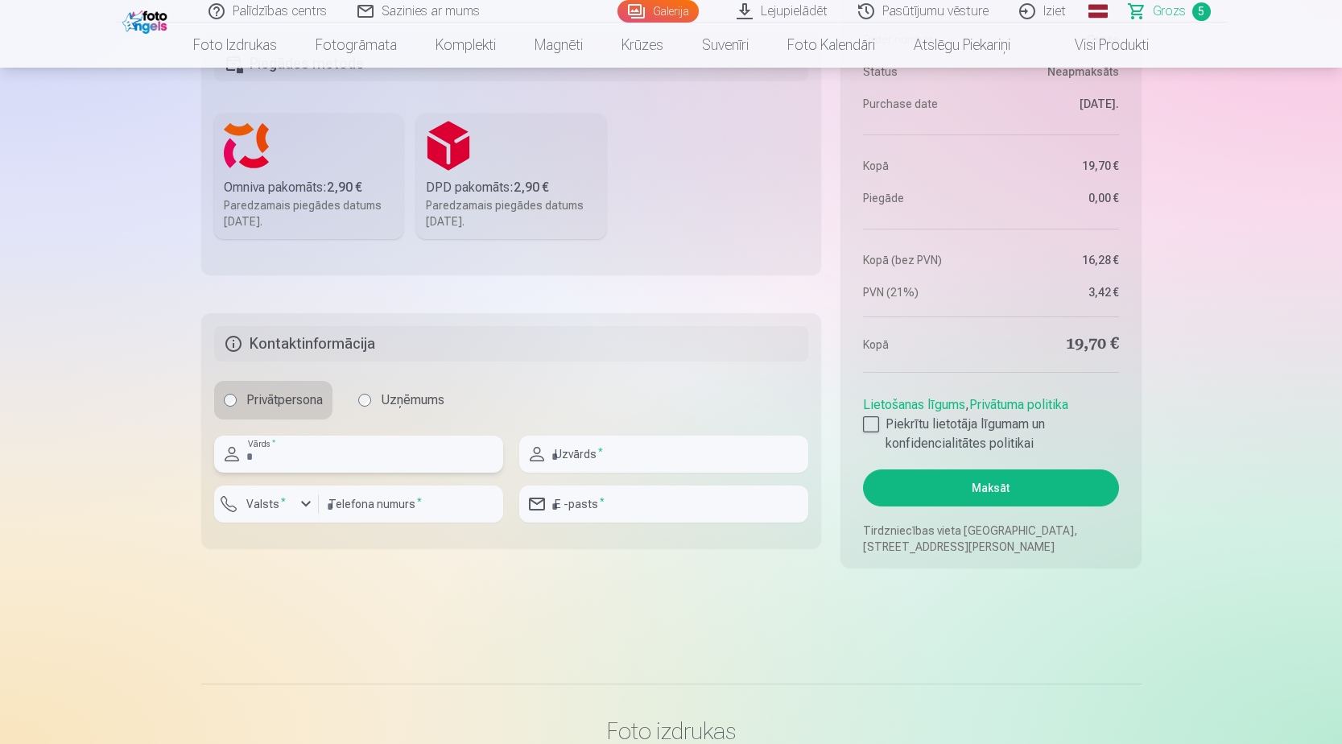
click at [318, 456] on input "text" at bounding box center [358, 454] width 289 height 37
type input "****"
type input "*******"
type input "********"
type input "**********"
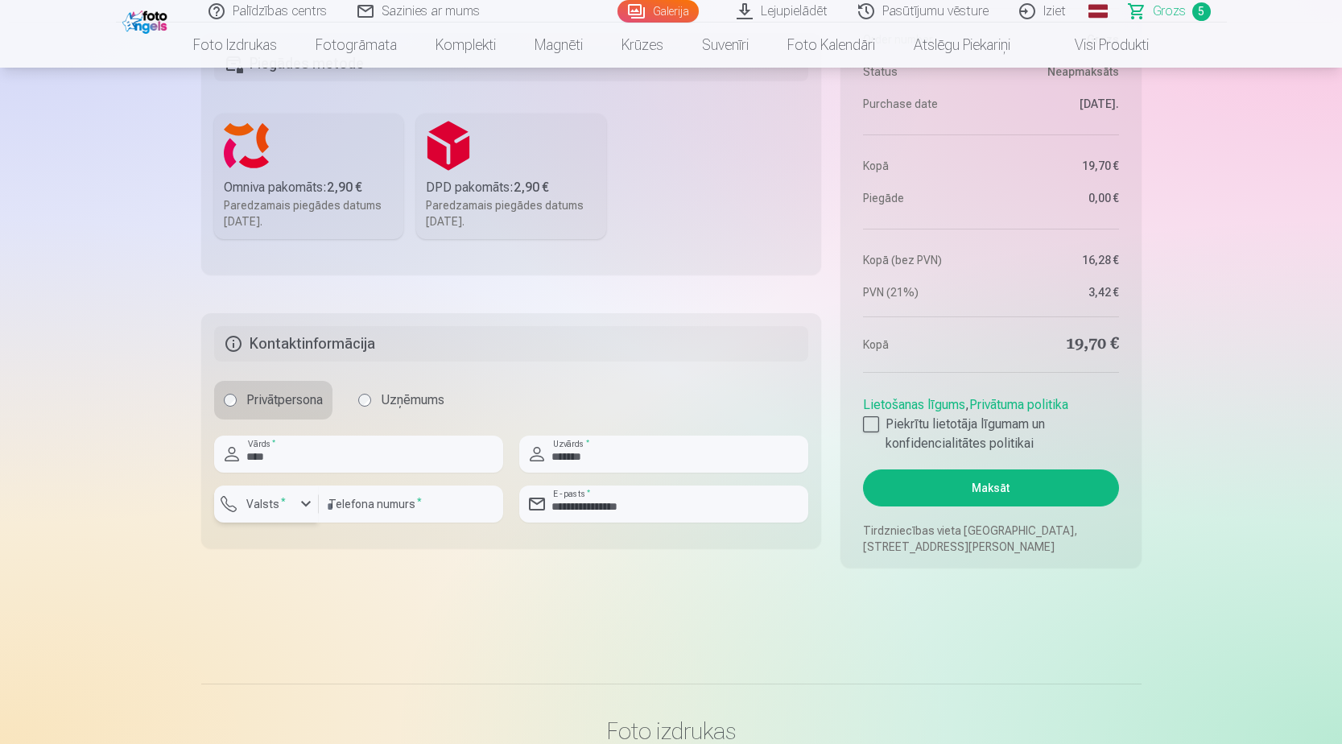
click at [302, 506] on div "button" at bounding box center [305, 503] width 19 height 19
click at [284, 546] on div "+371" at bounding box center [275, 541] width 32 height 19
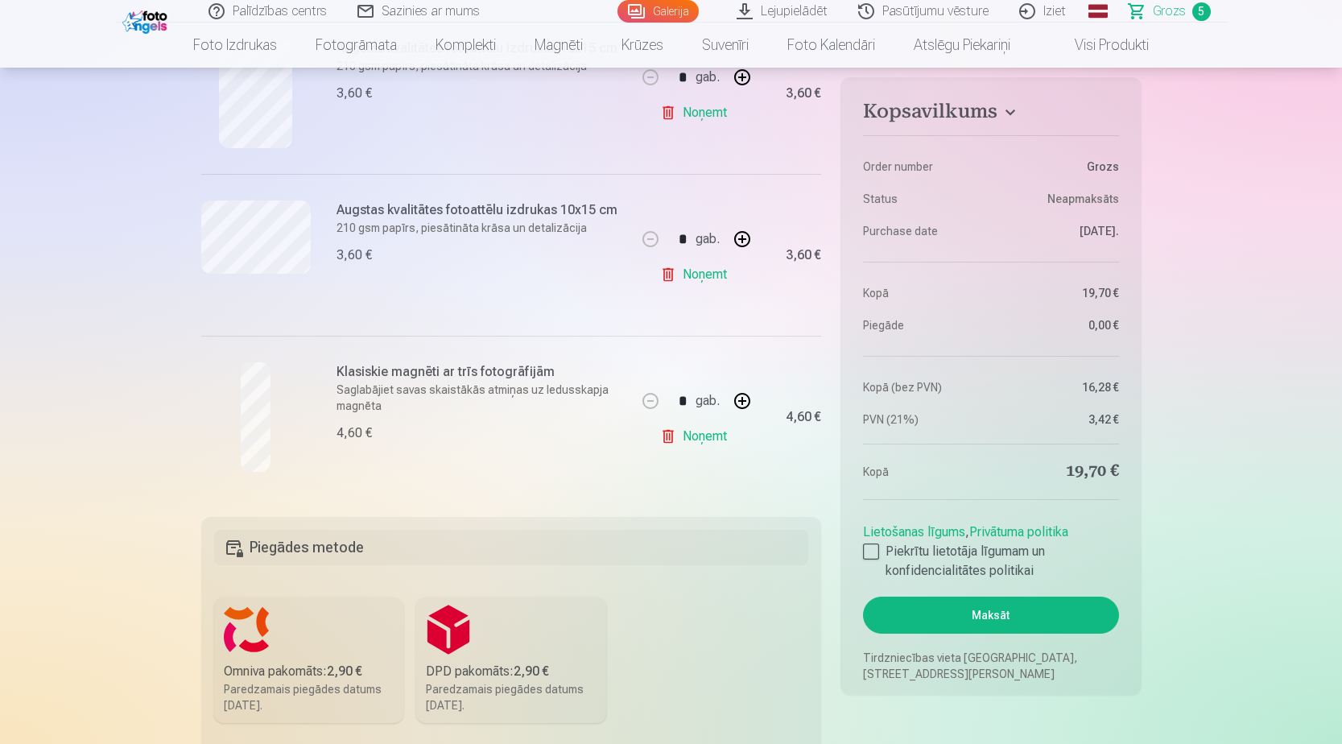
scroll to position [725, 0]
click at [877, 550] on div at bounding box center [871, 551] width 16 height 16
click at [1018, 615] on button "Maksāt" at bounding box center [990, 615] width 255 height 37
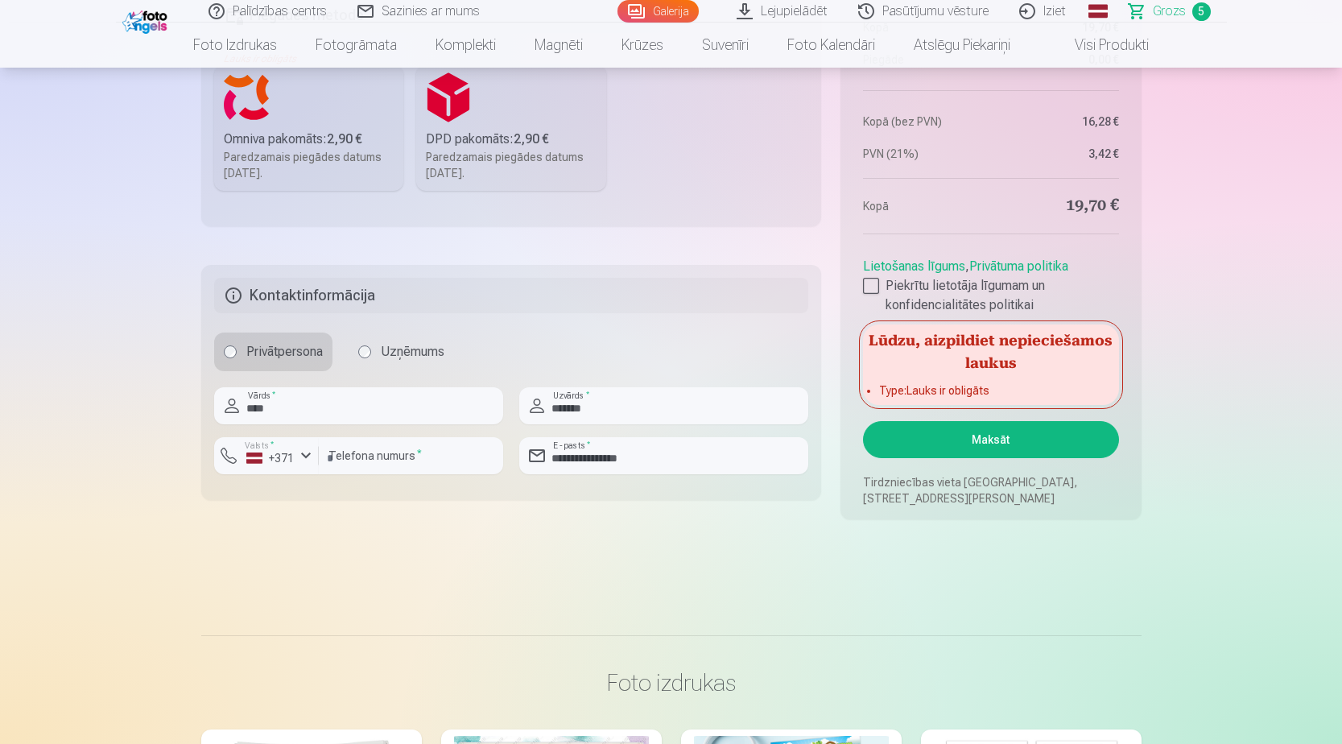
scroll to position [1369, 0]
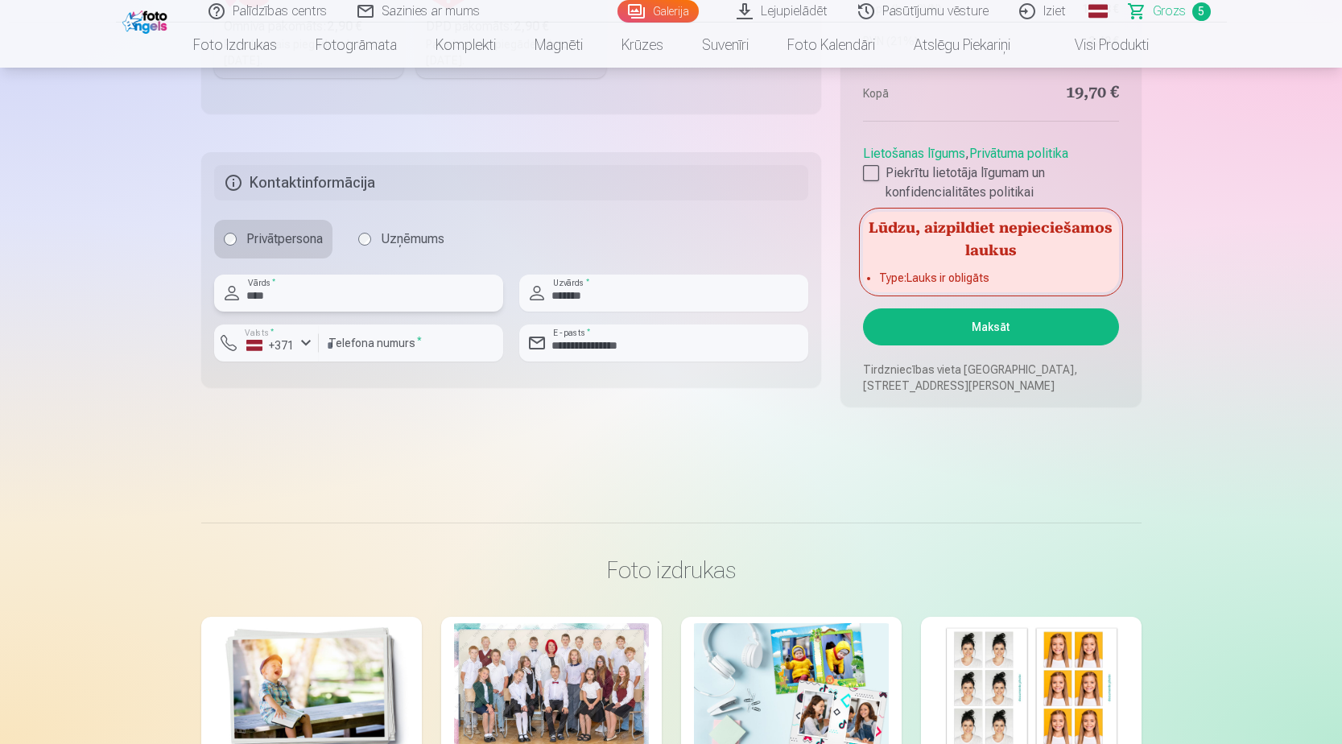
click at [309, 288] on input "****" at bounding box center [358, 293] width 289 height 37
drag, startPoint x: 292, startPoint y: 299, endPoint x: 240, endPoint y: 298, distance: 52.4
click at [240, 298] on div "**** Vārds *" at bounding box center [358, 293] width 289 height 37
type input "****"
type input "*"
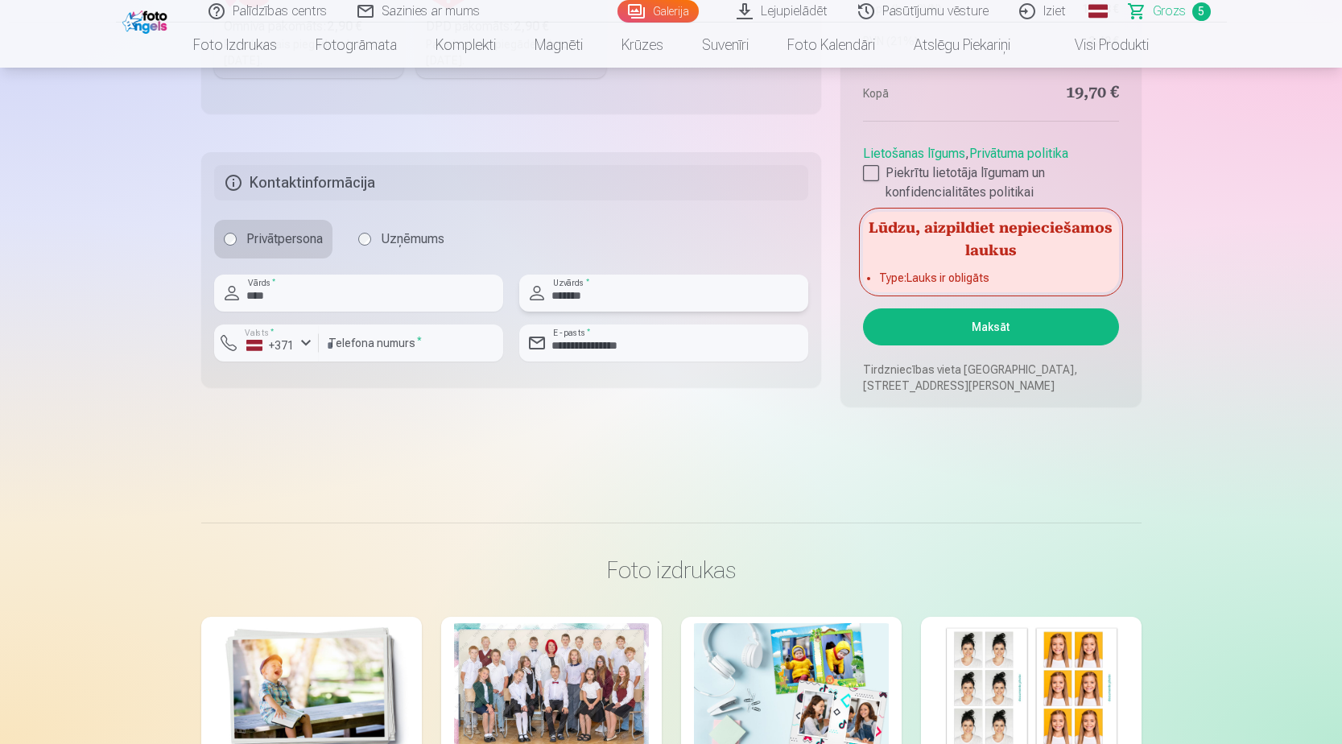
type input "*******"
click at [658, 235] on div "Privātpersona Uzņēmums" at bounding box center [511, 239] width 595 height 39
drag, startPoint x: 661, startPoint y: 350, endPoint x: 546, endPoint y: 349, distance: 115.1
click at [546, 349] on div "**********" at bounding box center [663, 342] width 289 height 37
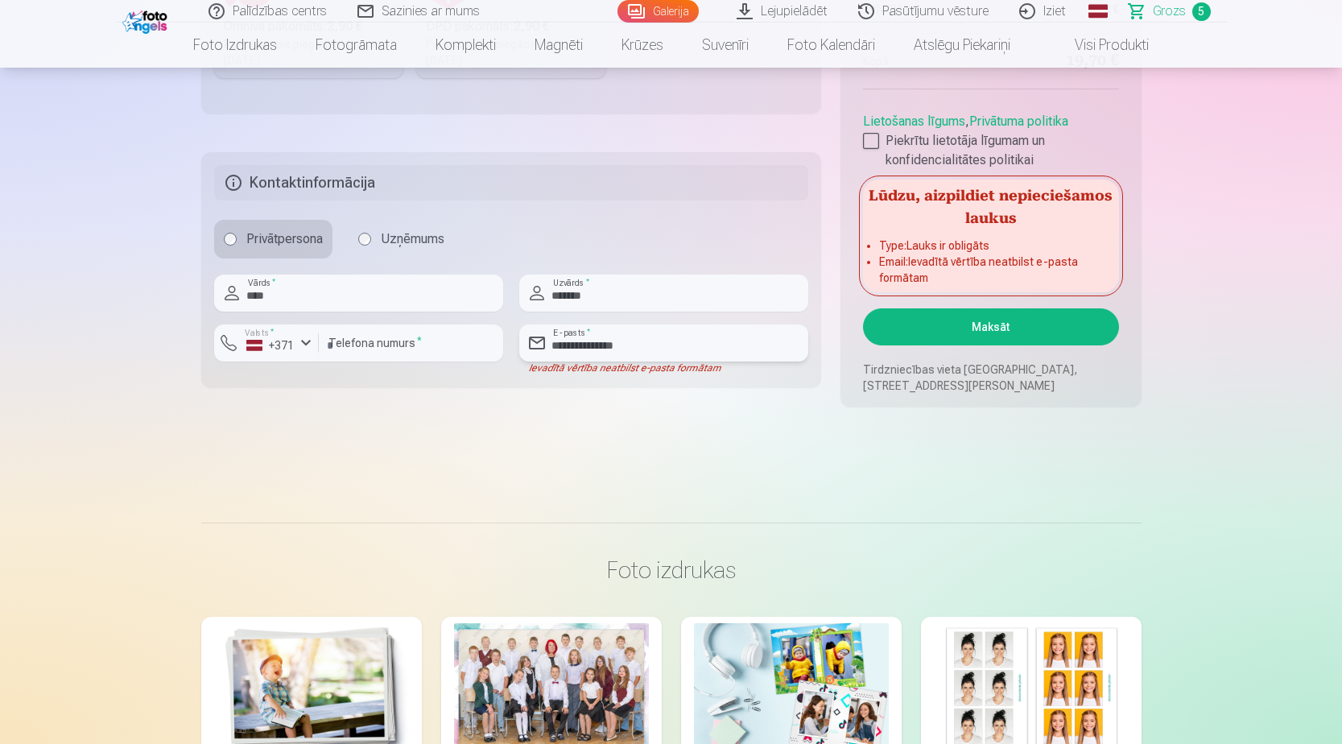
type input "**********"
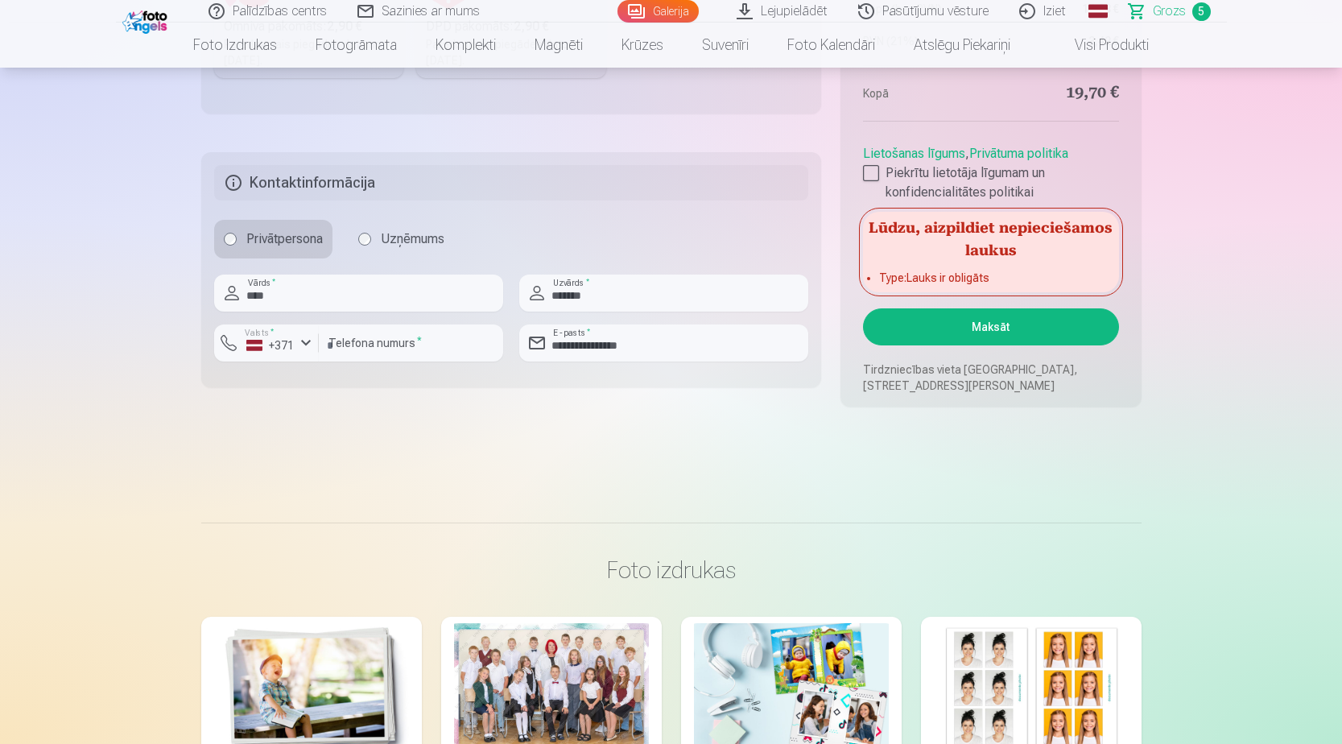
drag, startPoint x: 400, startPoint y: 349, endPoint x: 329, endPoint y: 347, distance: 70.9
click at [329, 347] on input "********" at bounding box center [411, 342] width 184 height 37
type input "********"
click at [985, 329] on button "Maksāt" at bounding box center [990, 326] width 255 height 37
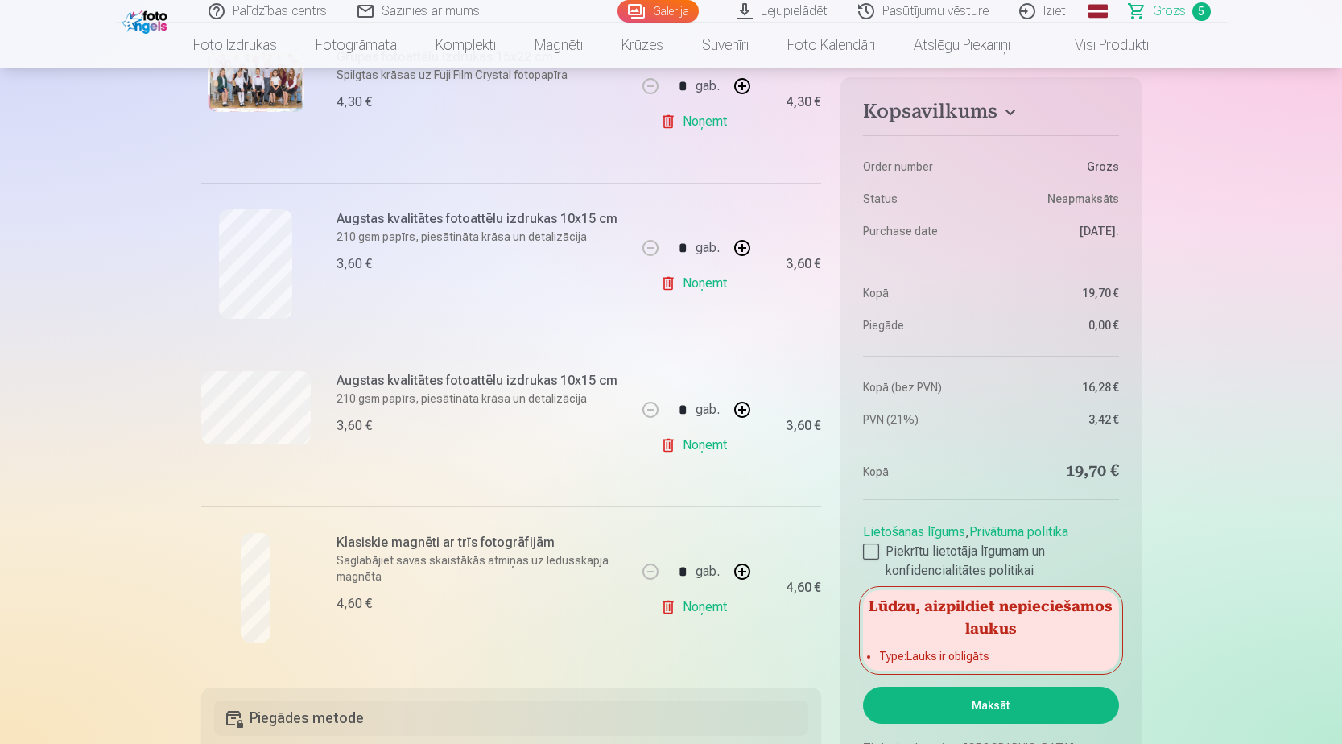
scroll to position [644, 0]
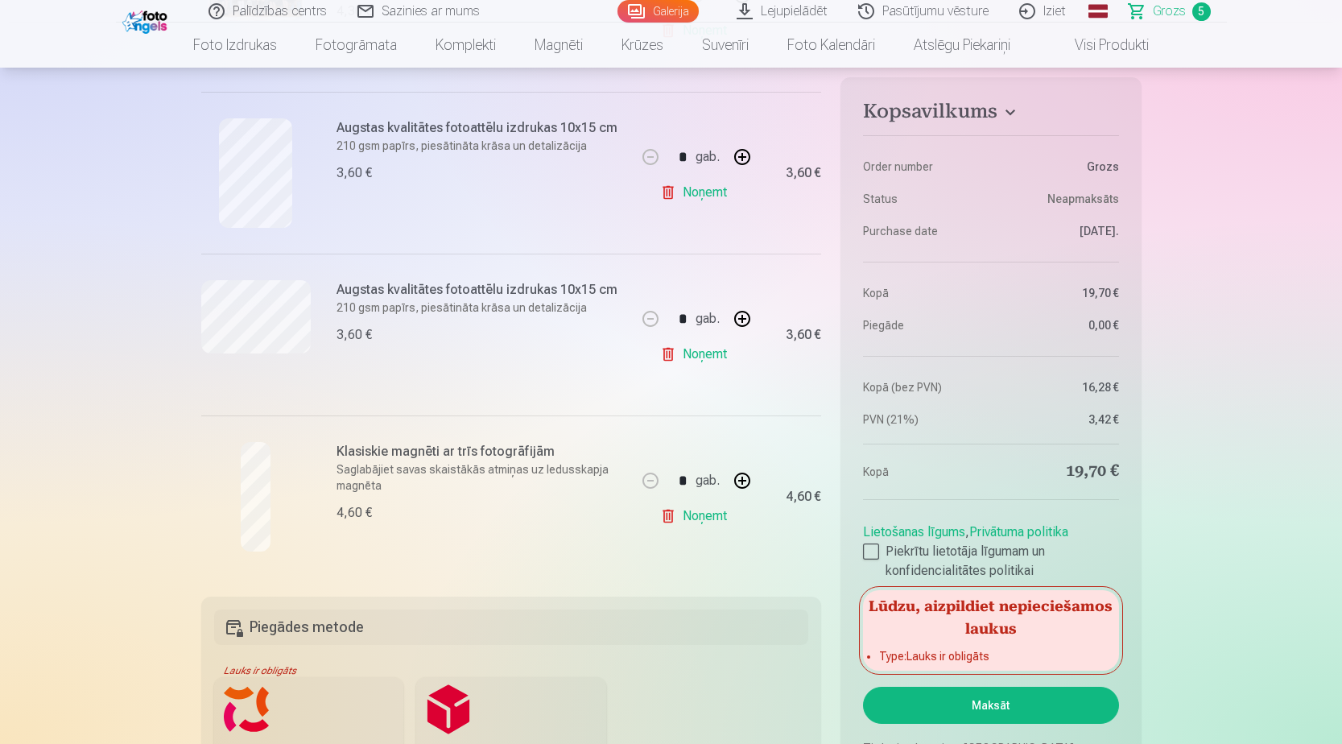
click at [971, 628] on h5 "Lūdzu, aizpildiet nepieciešamos laukus" at bounding box center [990, 616] width 255 height 52
click at [998, 708] on button "Maksāt" at bounding box center [990, 705] width 255 height 37
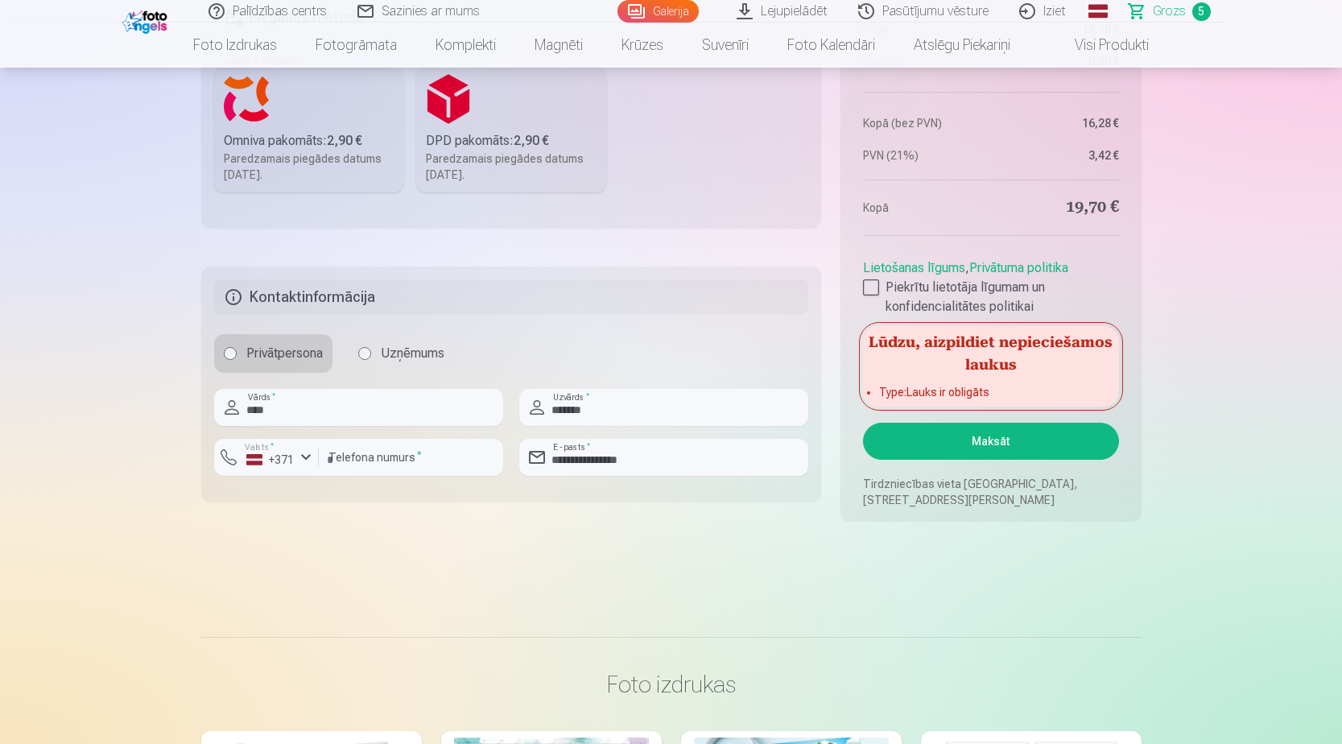
scroll to position [1288, 0]
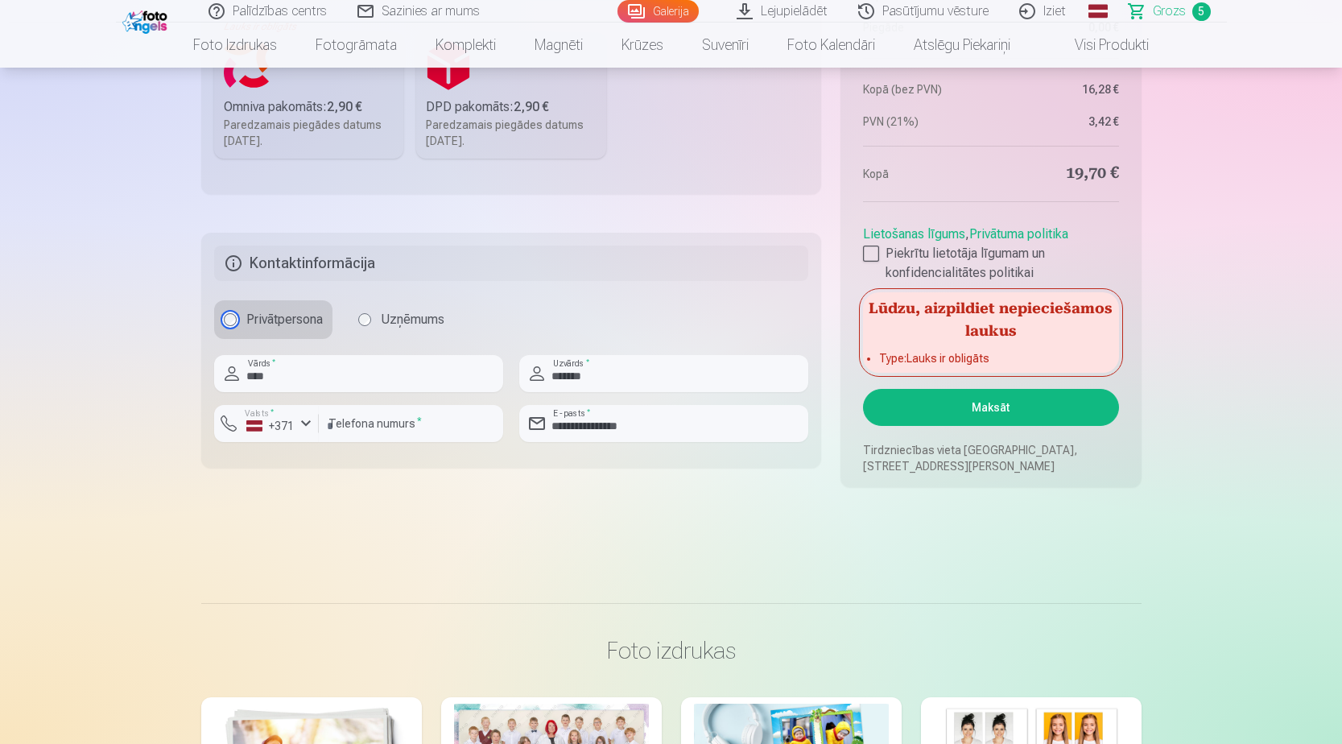
click at [225, 315] on label "Privātpersona" at bounding box center [273, 319] width 118 height 39
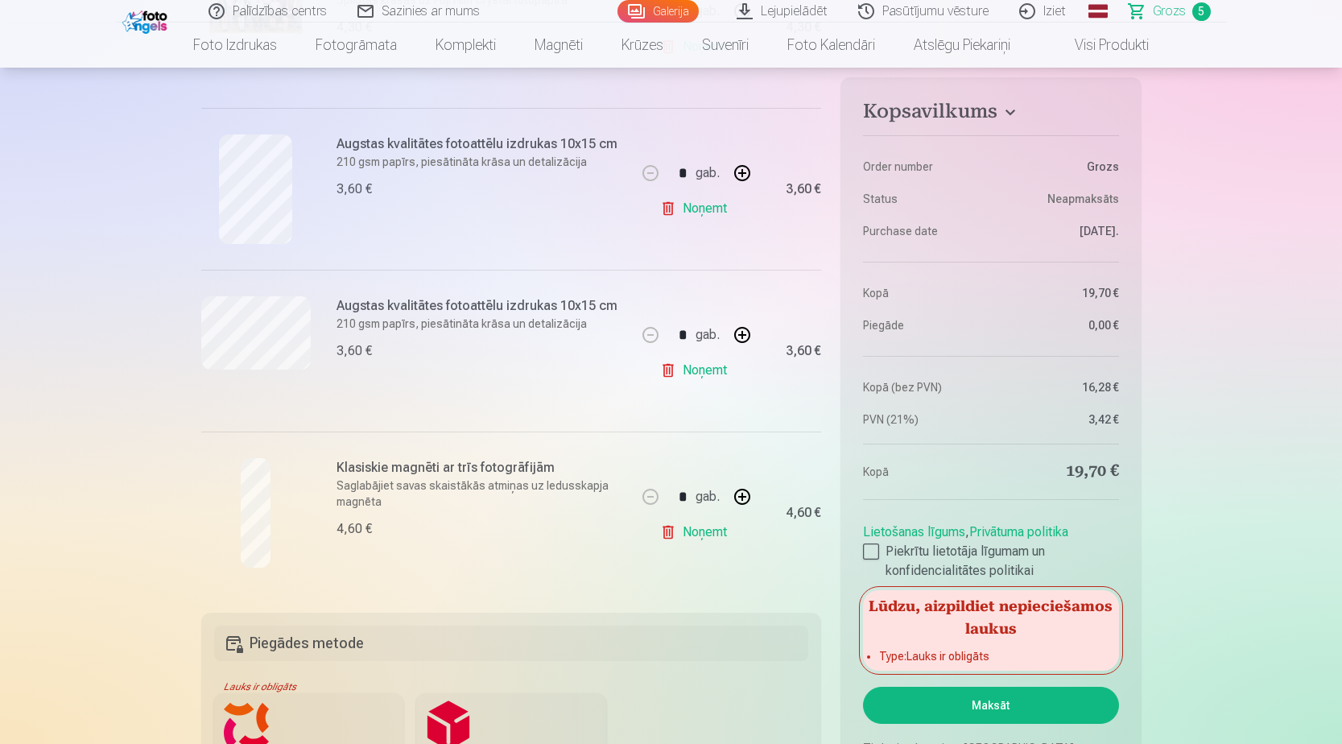
scroll to position [644, 0]
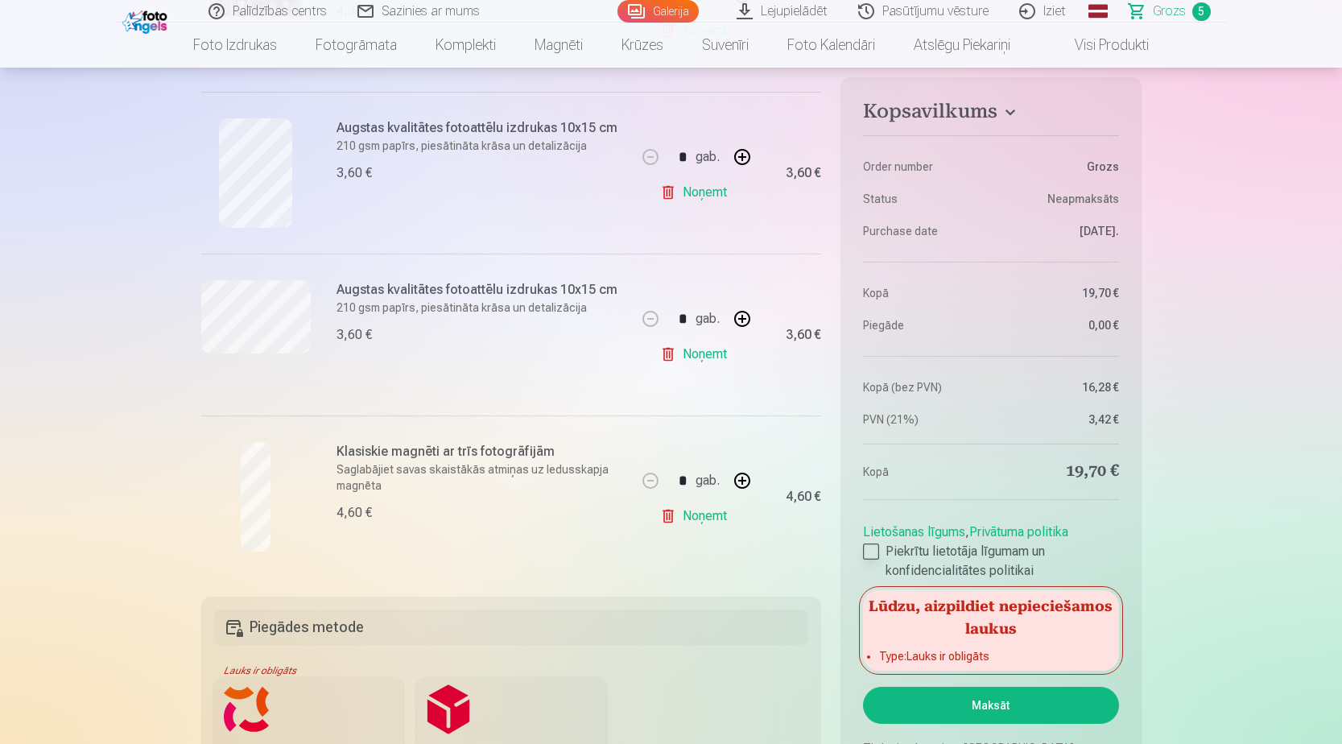
click at [878, 551] on div at bounding box center [871, 551] width 16 height 16
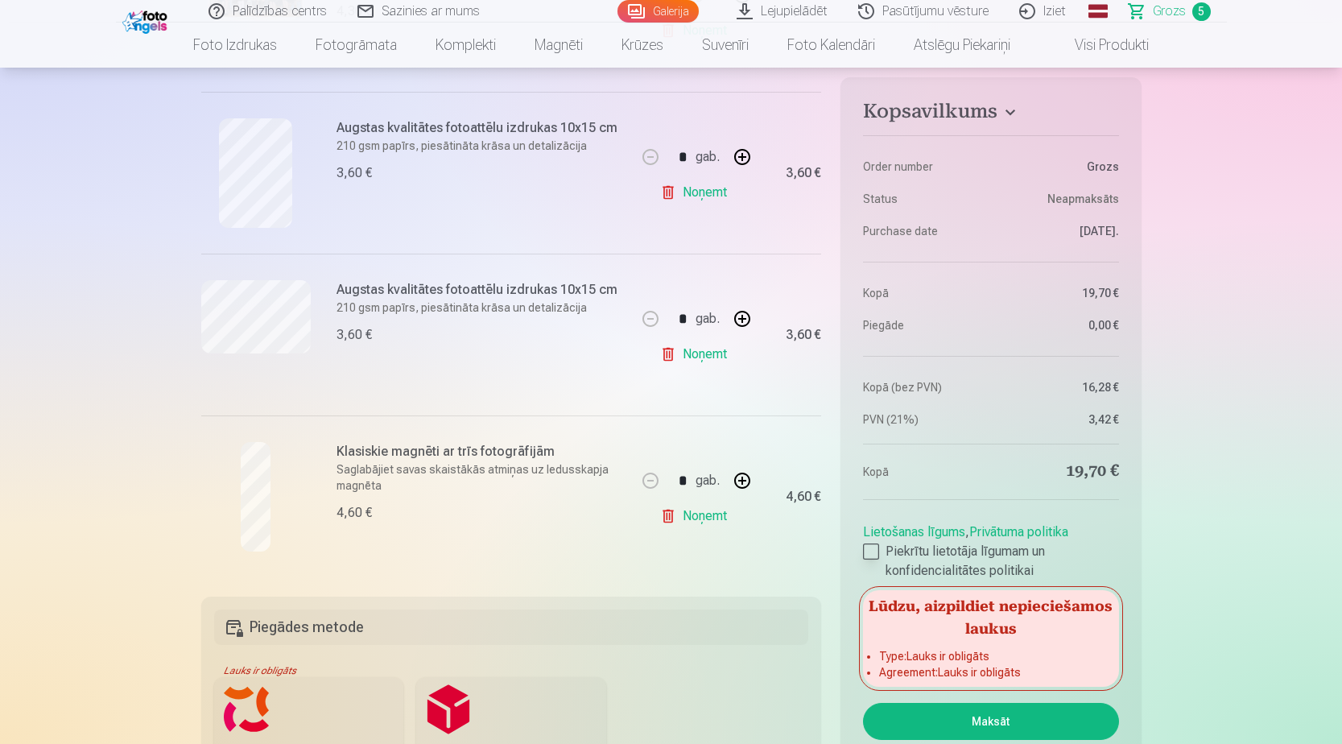
click at [872, 554] on div at bounding box center [871, 551] width 16 height 16
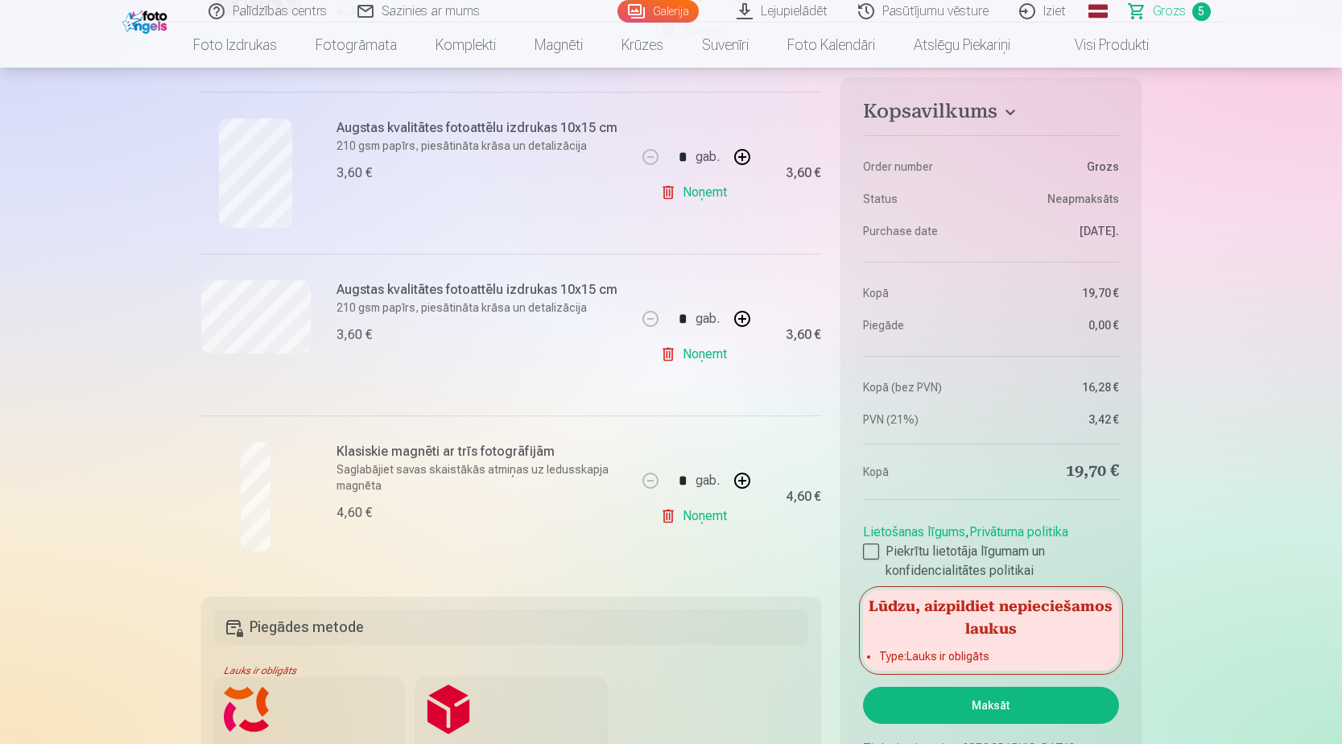
click at [1002, 704] on button "Maksāt" at bounding box center [990, 705] width 255 height 37
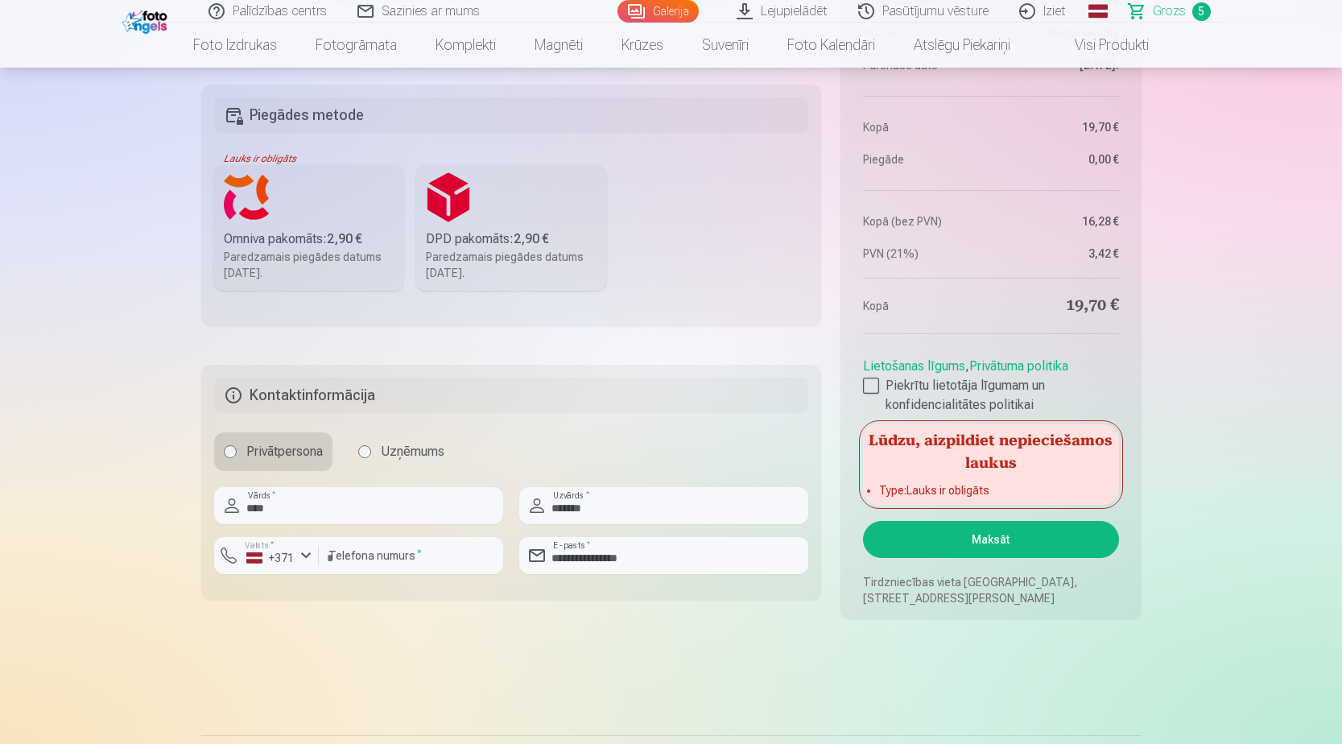
scroll to position [1127, 0]
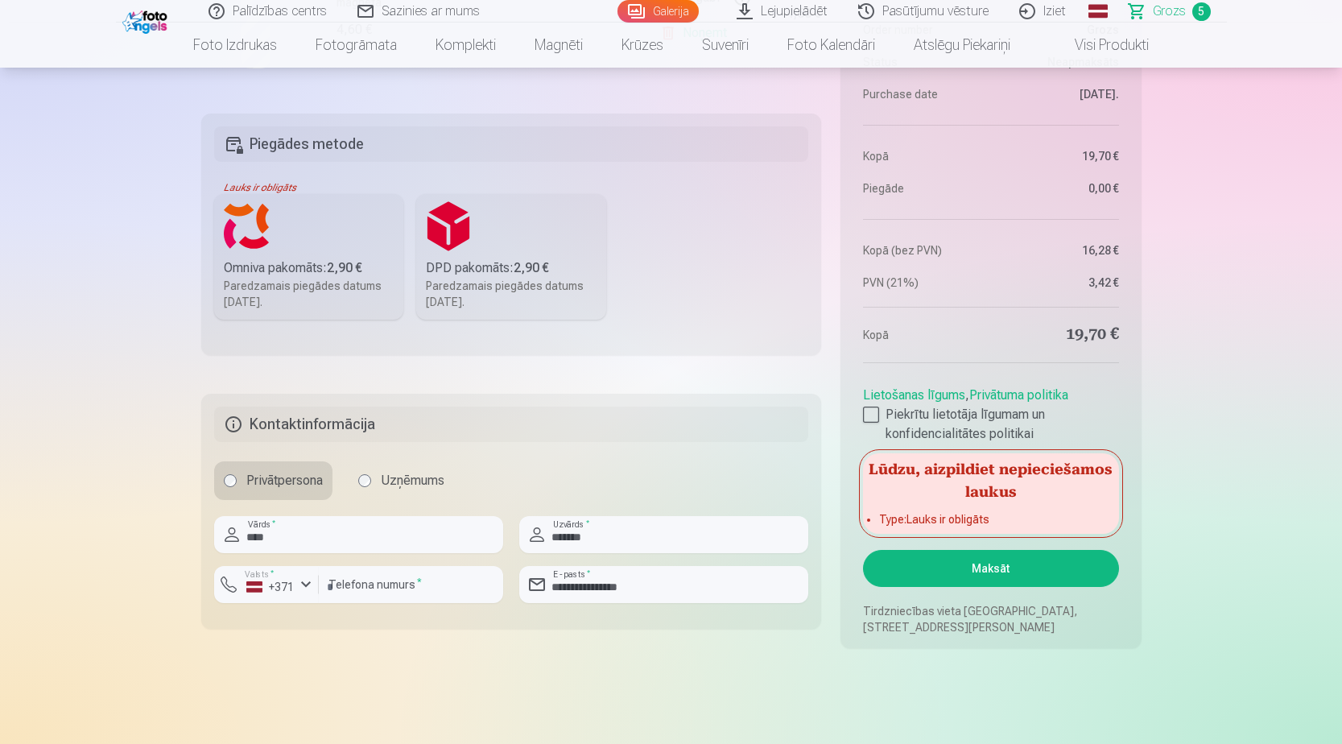
click at [317, 431] on h5 "Kontaktinformācija" at bounding box center [511, 424] width 595 height 35
click at [239, 423] on h5 "Kontaktinformācija" at bounding box center [511, 424] width 595 height 35
click at [229, 424] on h5 "Kontaktinformācija" at bounding box center [511, 424] width 595 height 35
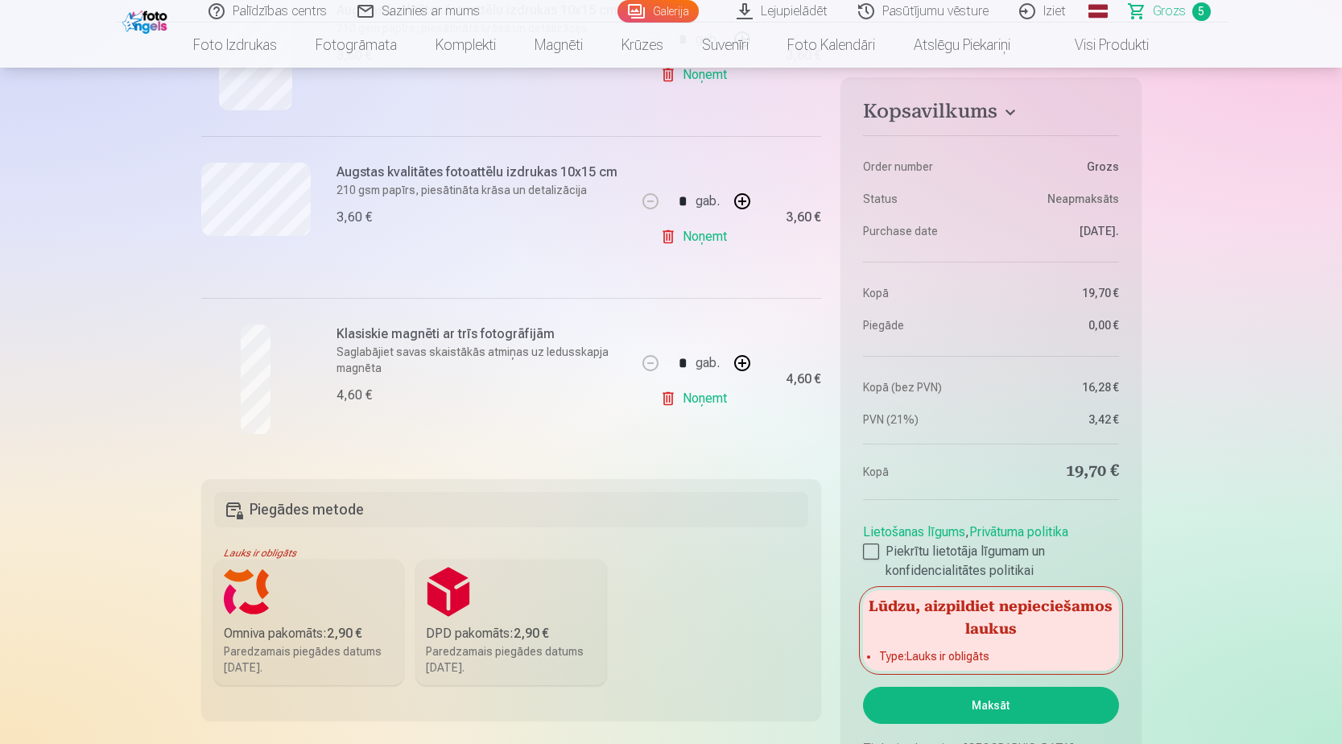
scroll to position [725, 0]
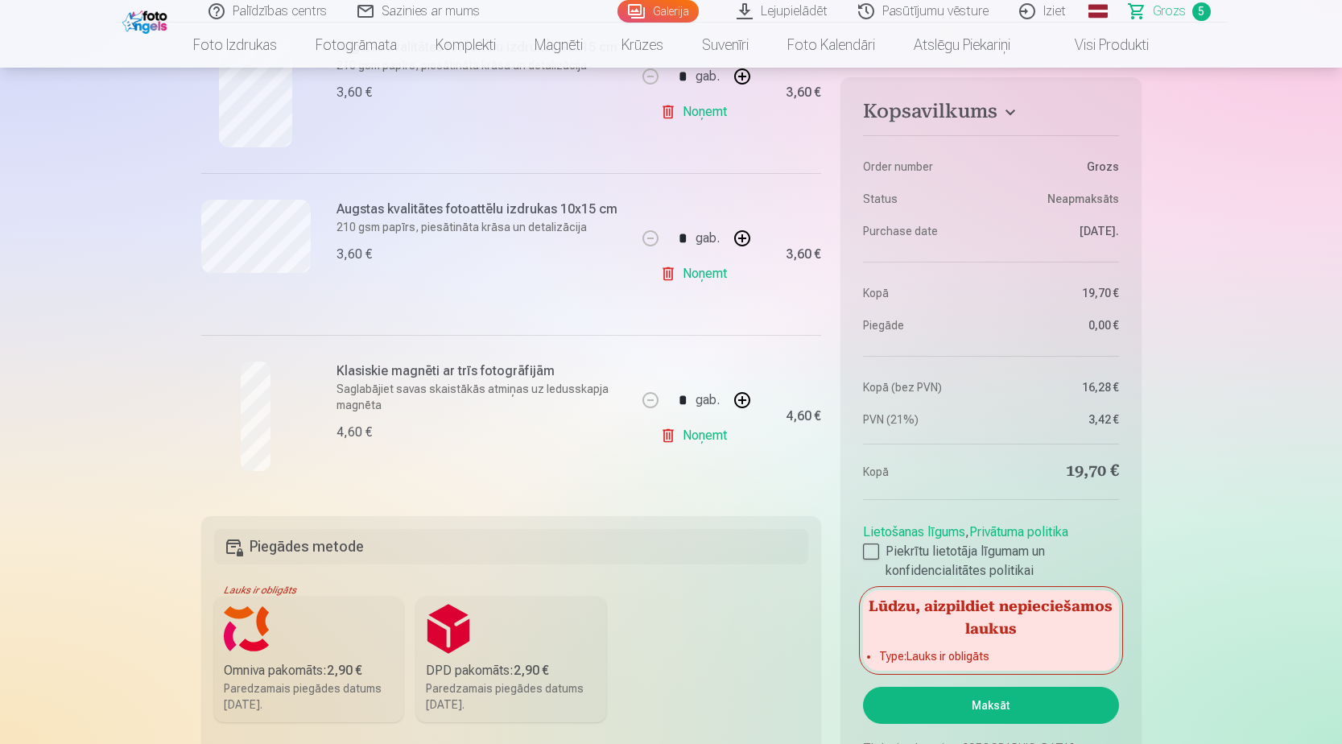
click at [287, 647] on label "Omniva pakomāts : 2,90 € Paredzamais piegādes datums 25.10.2025." at bounding box center [309, 660] width 190 height 126
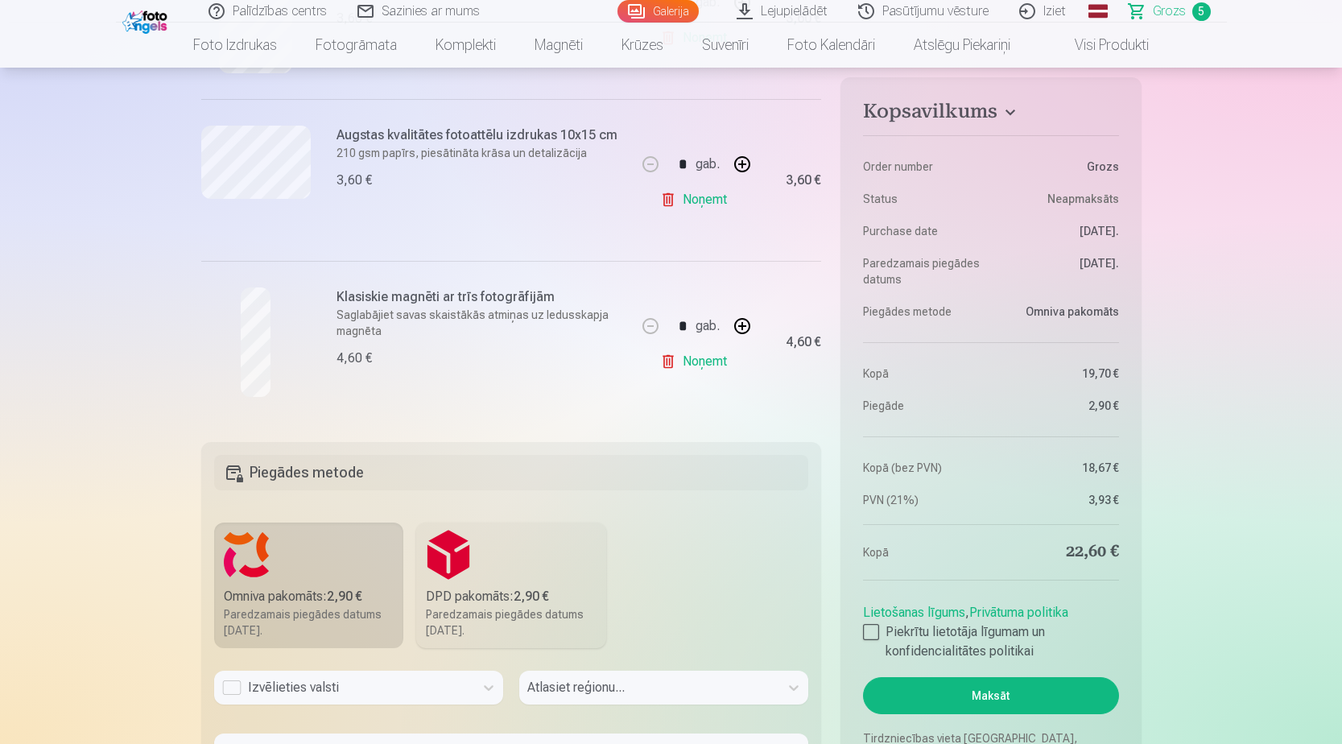
scroll to position [966, 0]
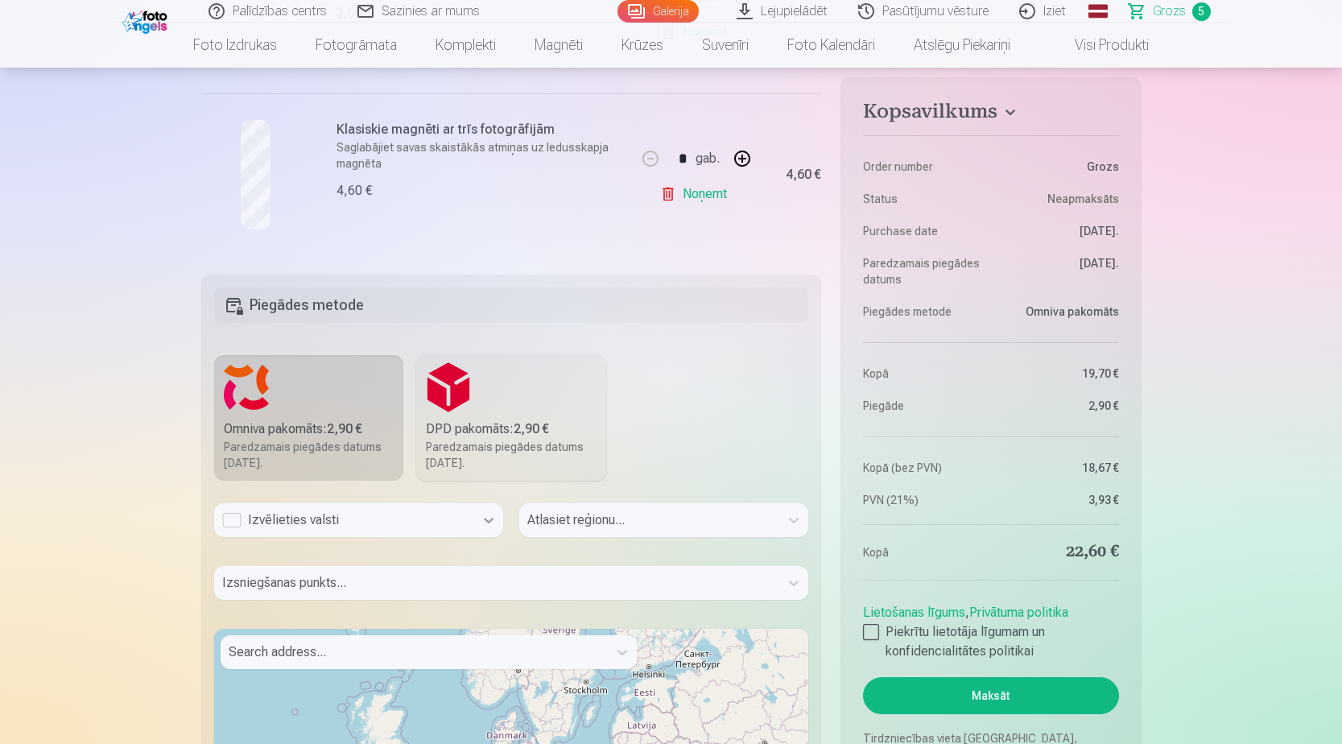
click at [487, 520] on icon at bounding box center [489, 521] width 10 height 6
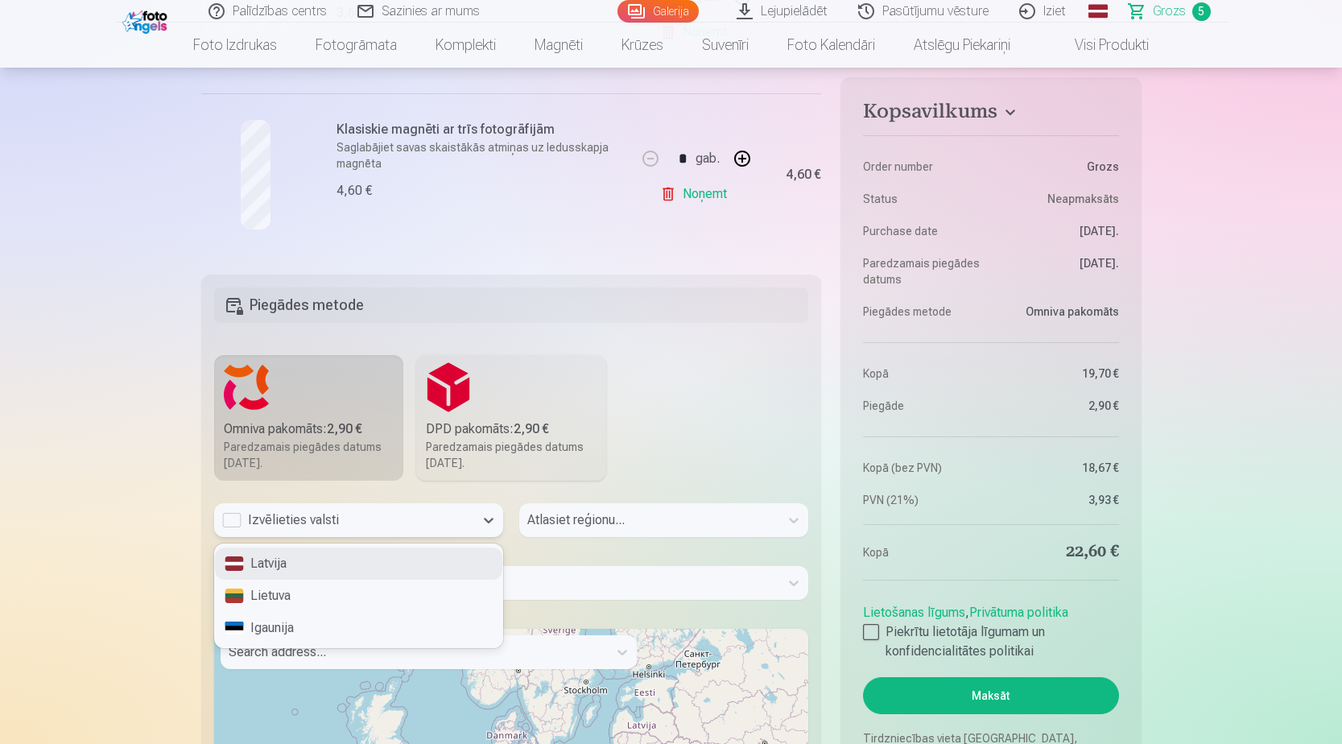
click at [444, 558] on div "Latvija" at bounding box center [358, 563] width 287 height 32
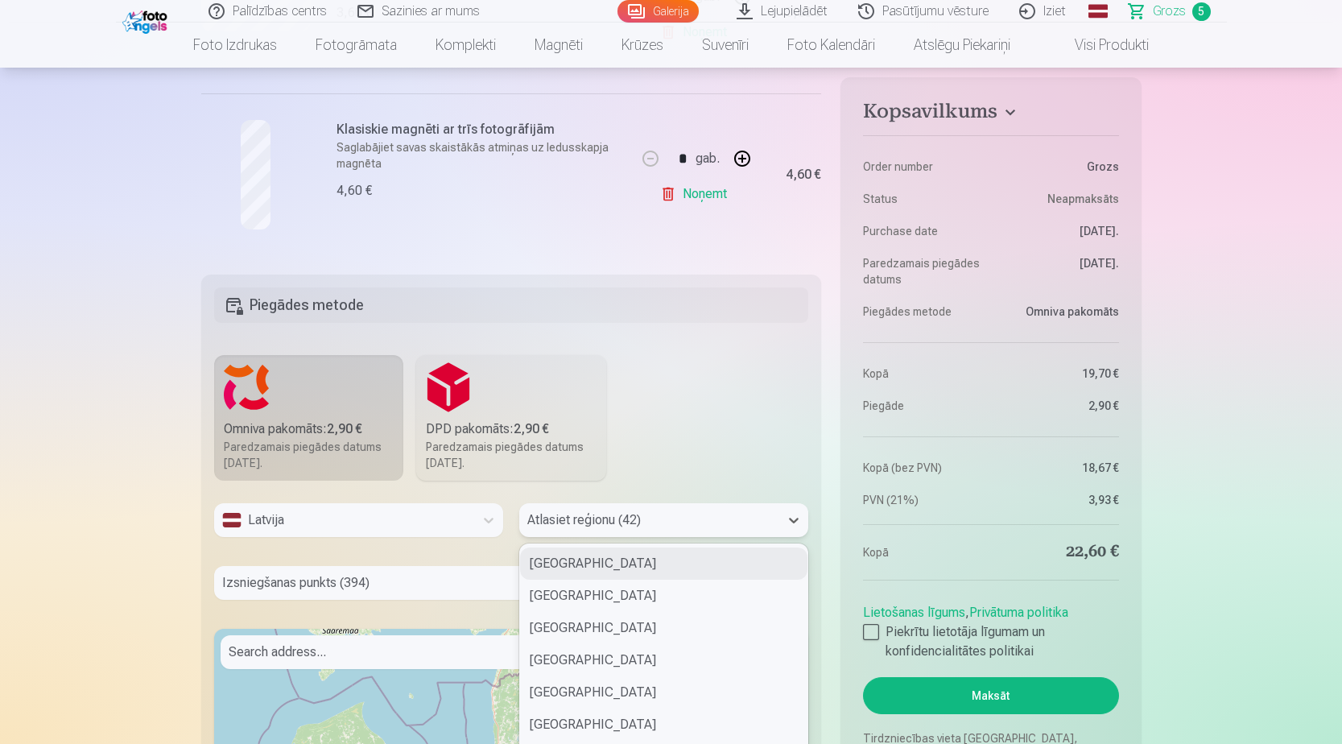
scroll to position [1015, 0]
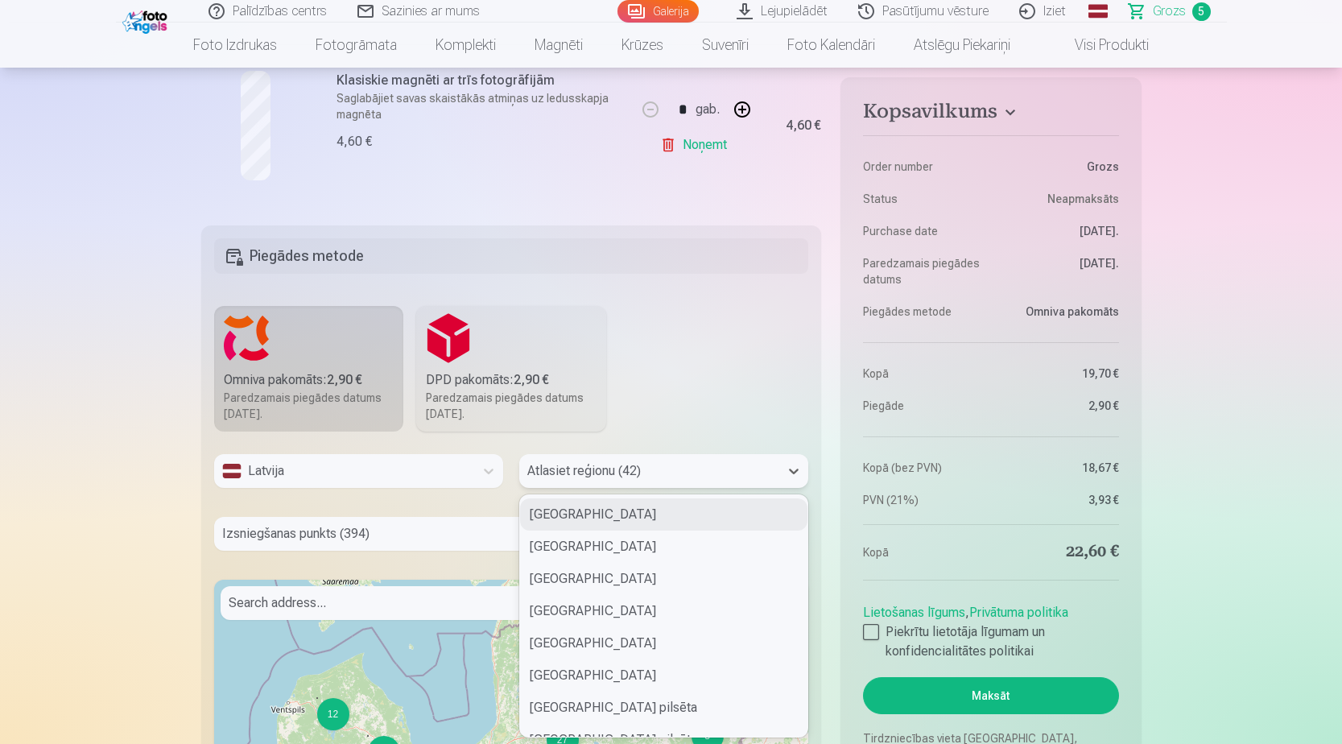
click at [686, 488] on div "42 results available. Use Up and Down to choose options, press Enter to select …" at bounding box center [663, 471] width 289 height 34
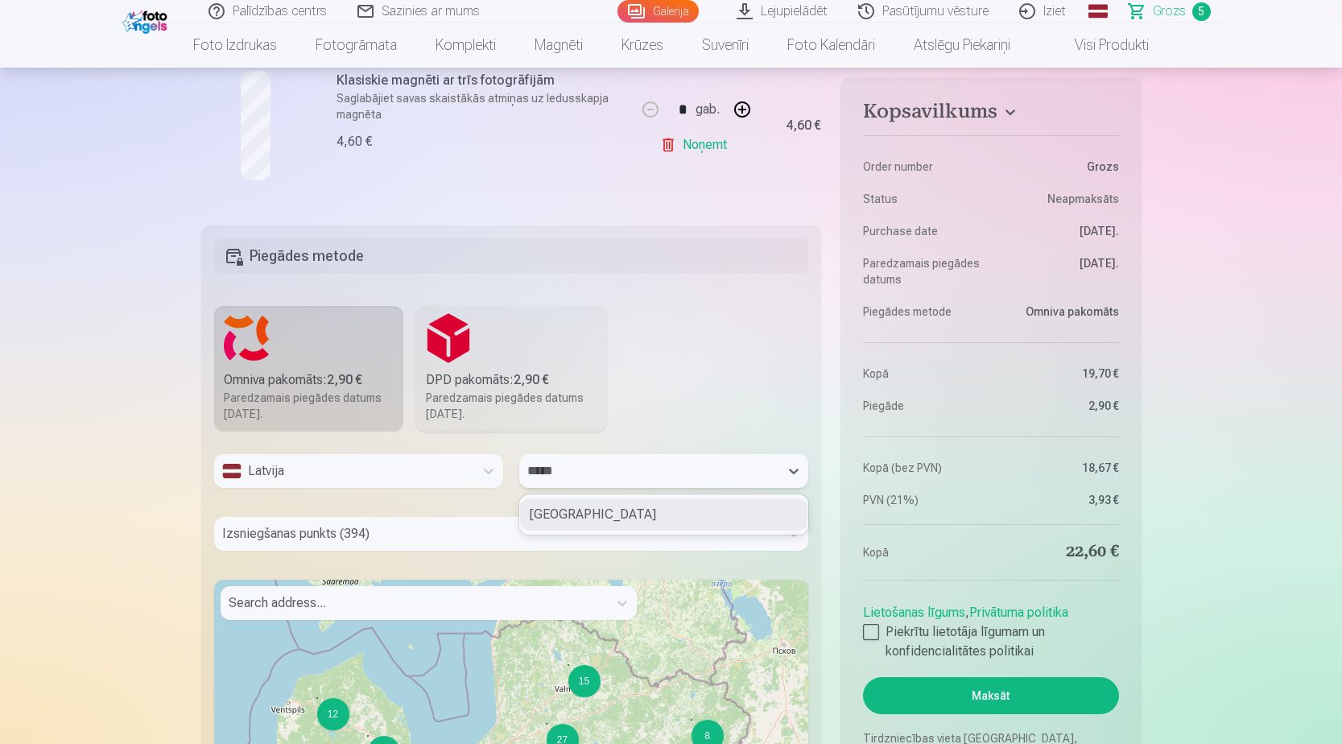
type input "******"
click at [622, 520] on div "Madonas novads" at bounding box center [663, 514] width 287 height 32
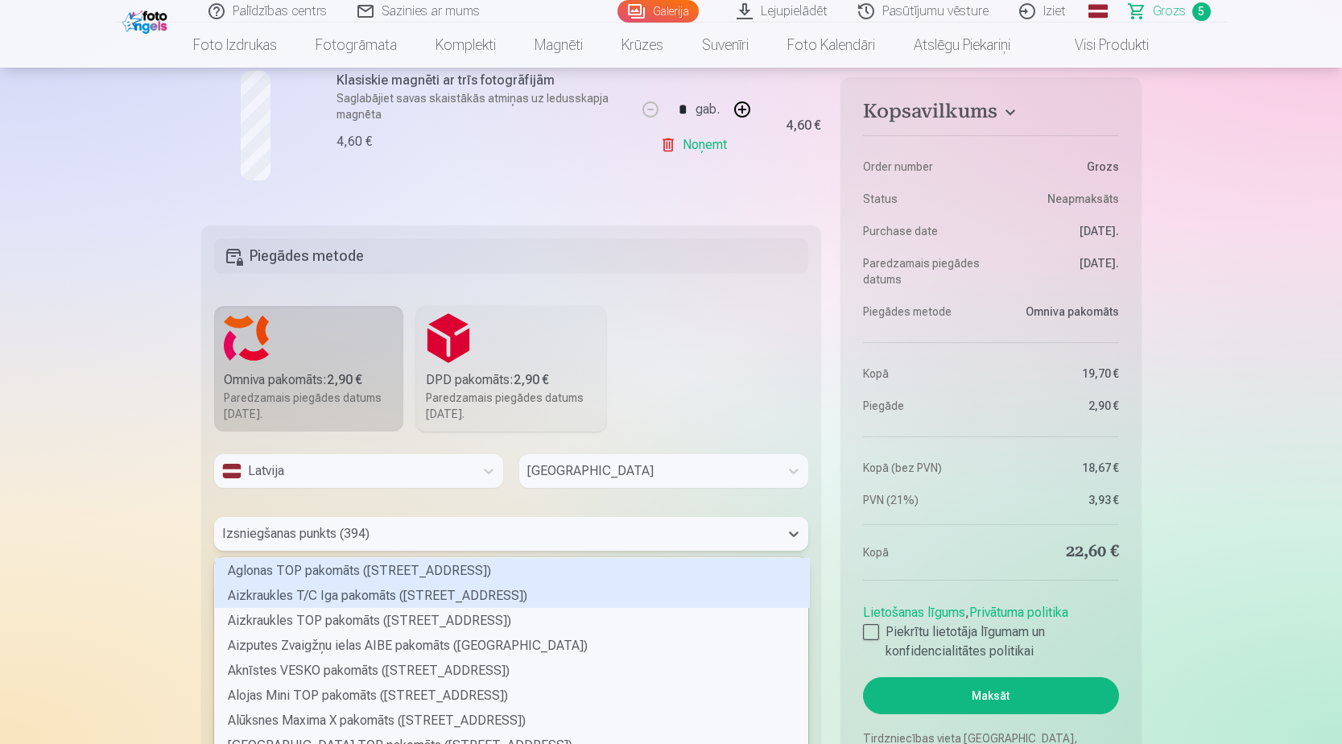
click at [402, 539] on div "394 results available. Use Up and Down to choose options, press Enter to select…" at bounding box center [511, 534] width 595 height 34
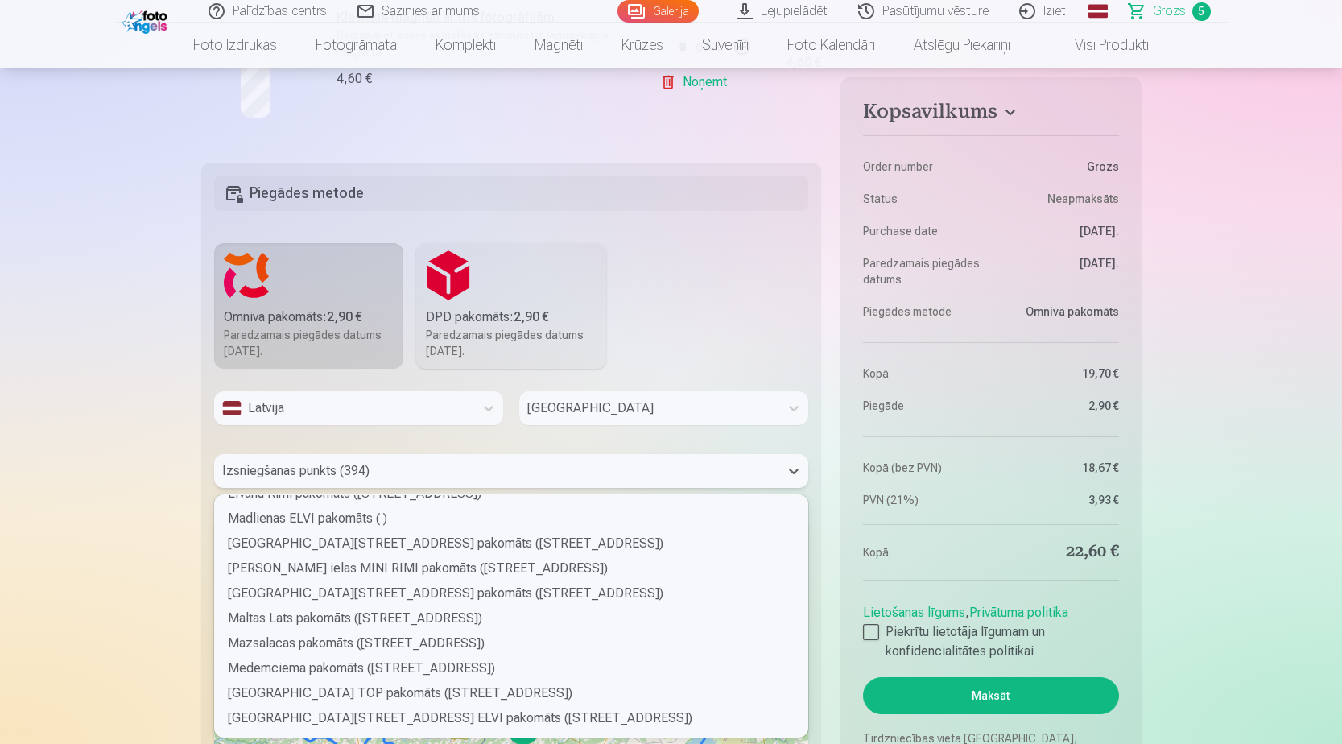
scroll to position [3301, 0]
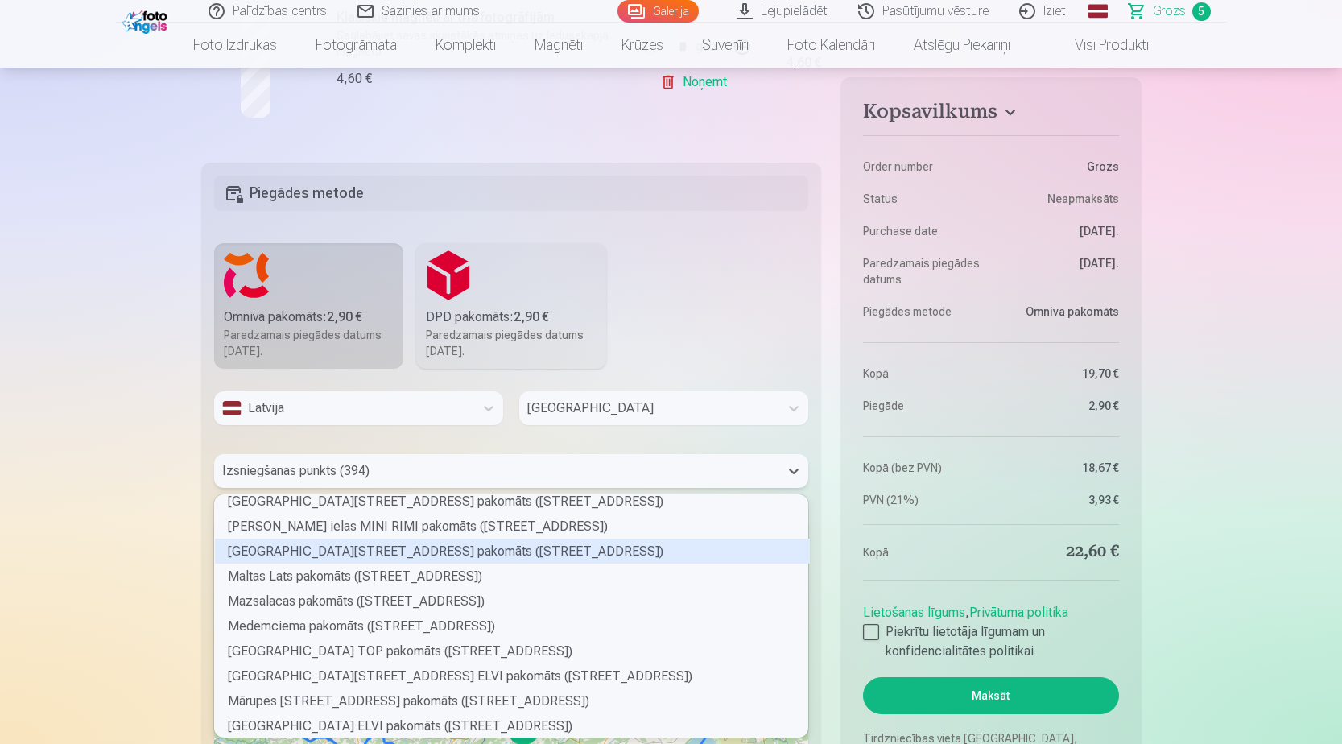
click at [357, 556] on div "Madonas Saules ielas 4 pakomāts (Saules iela 4)" at bounding box center [512, 551] width 595 height 25
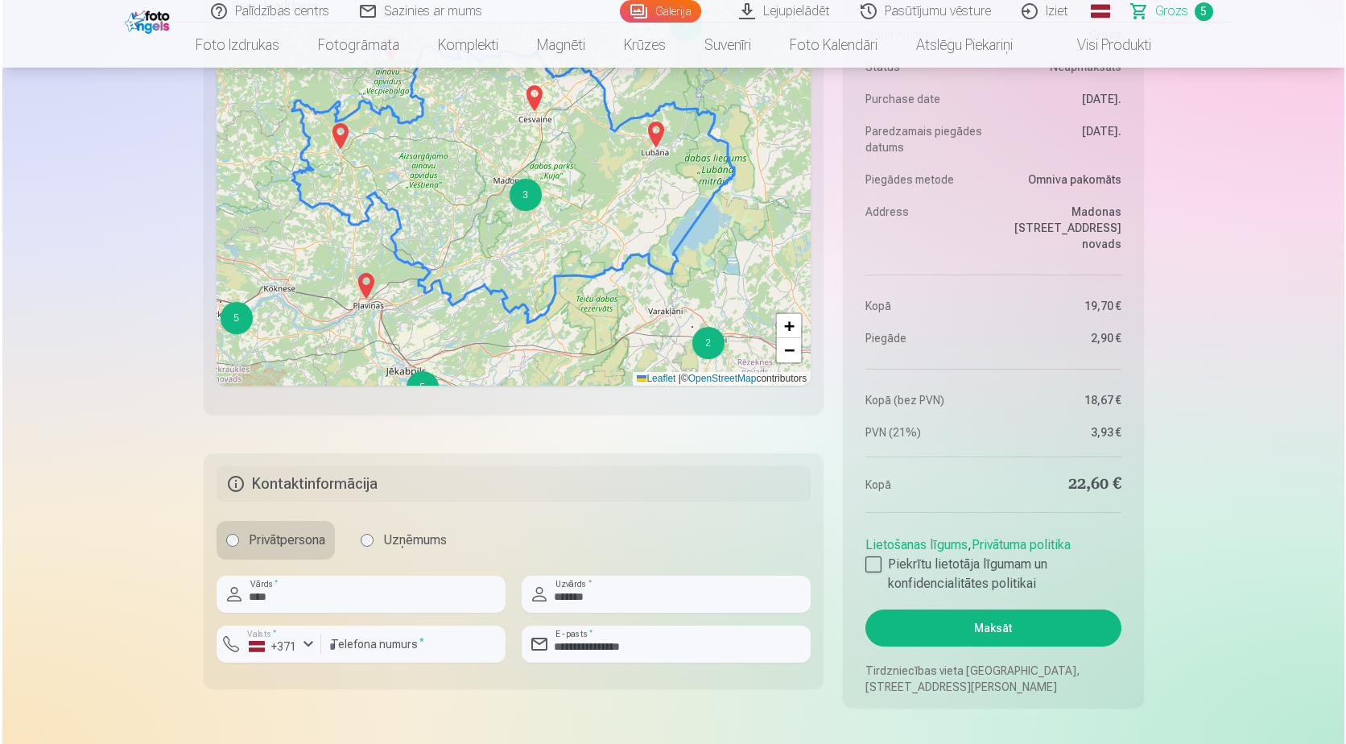
scroll to position [1642, 0]
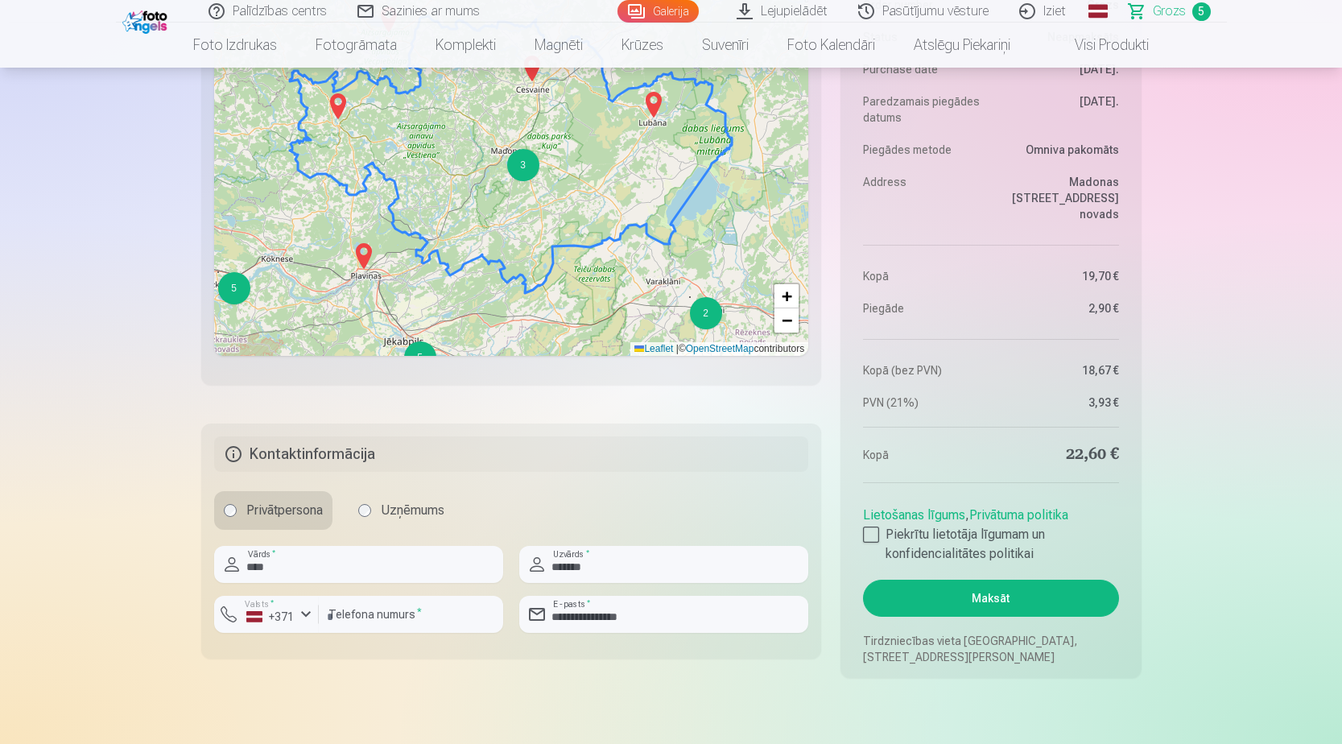
click at [1011, 600] on button "Maksāt" at bounding box center [990, 598] width 255 height 37
